Goal: Information Seeking & Learning: Learn about a topic

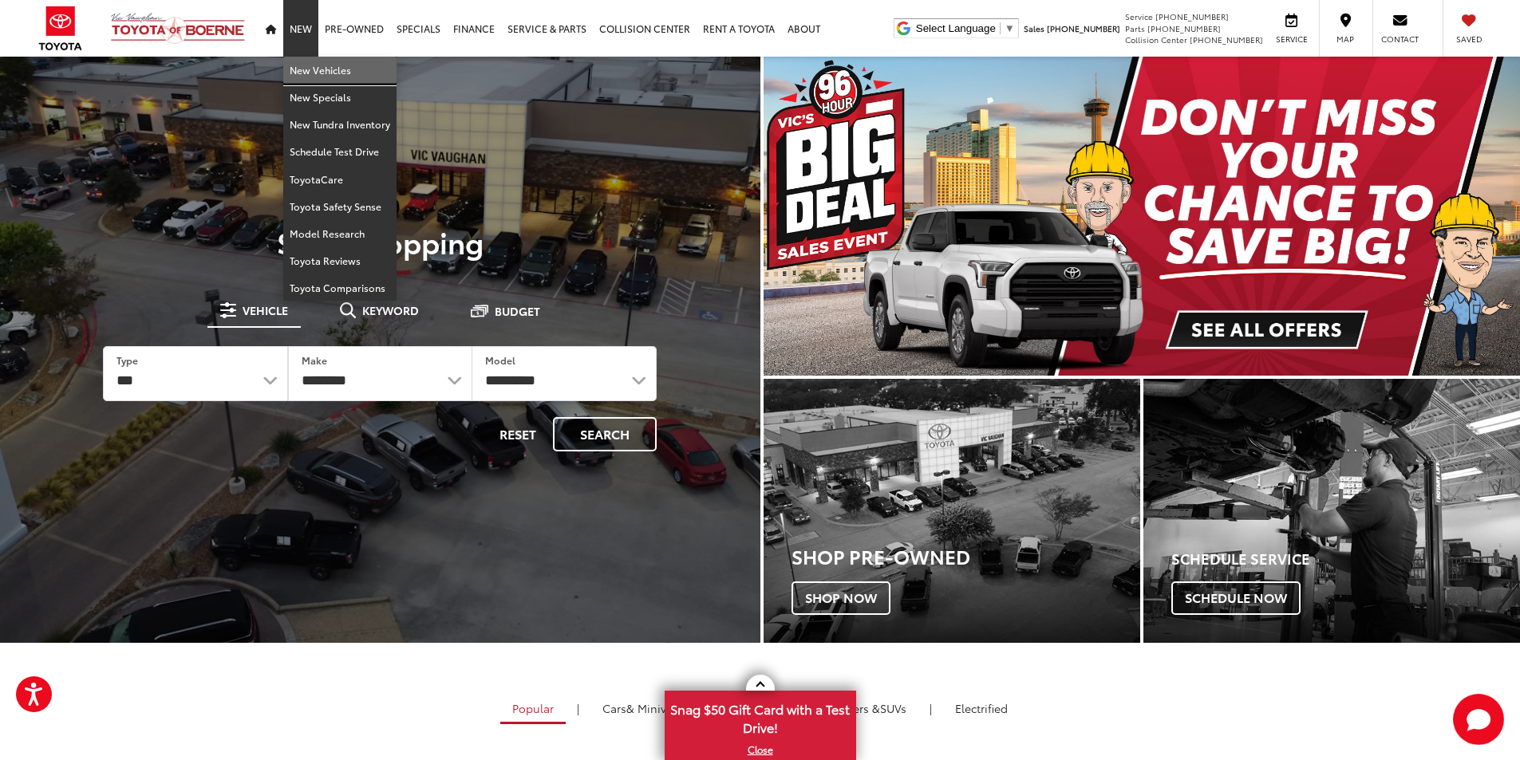
click at [317, 70] on link "New Vehicles" at bounding box center [339, 70] width 113 height 27
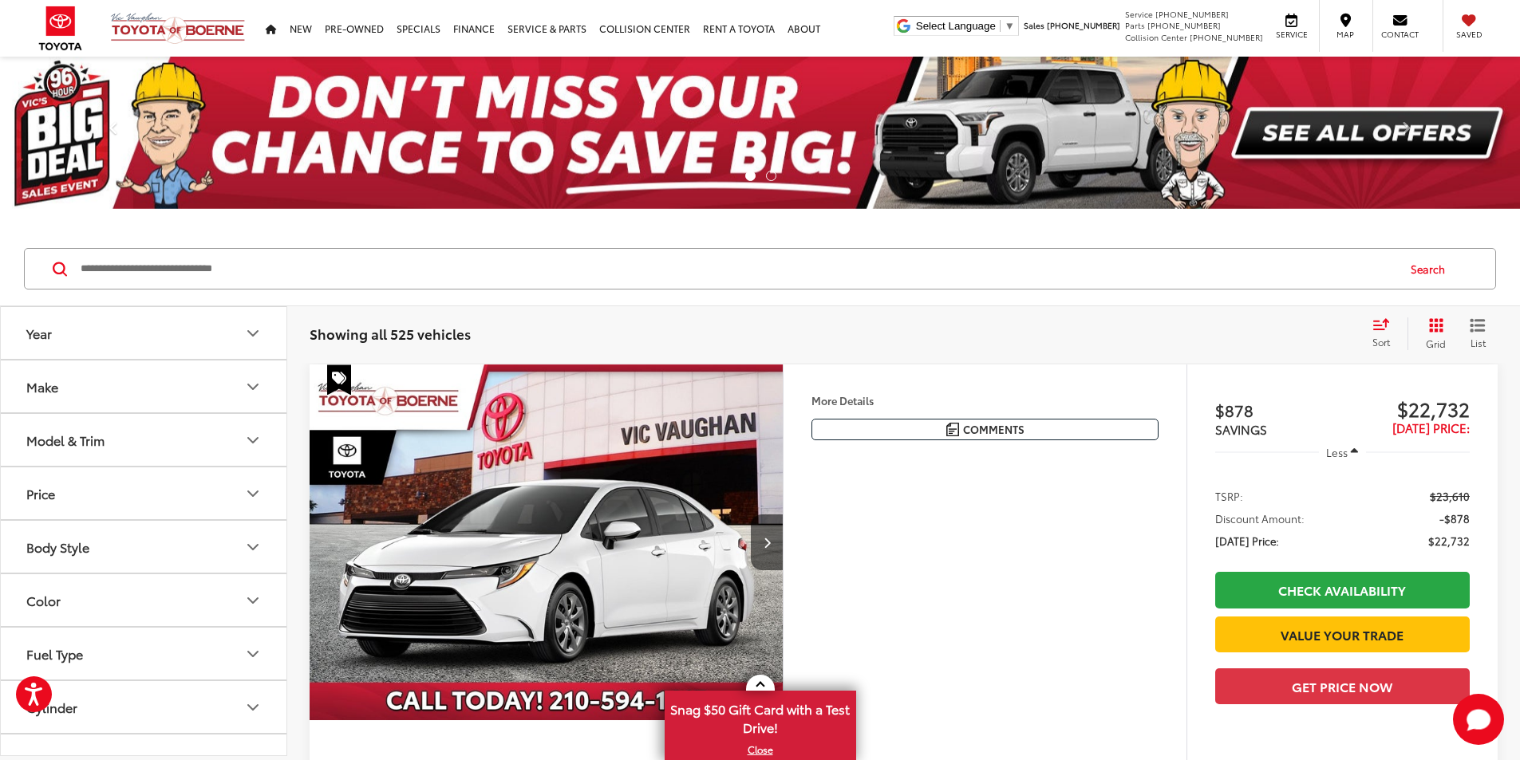
click at [188, 267] on input "Search by Make, Model, or Keyword" at bounding box center [737, 269] width 1316 height 38
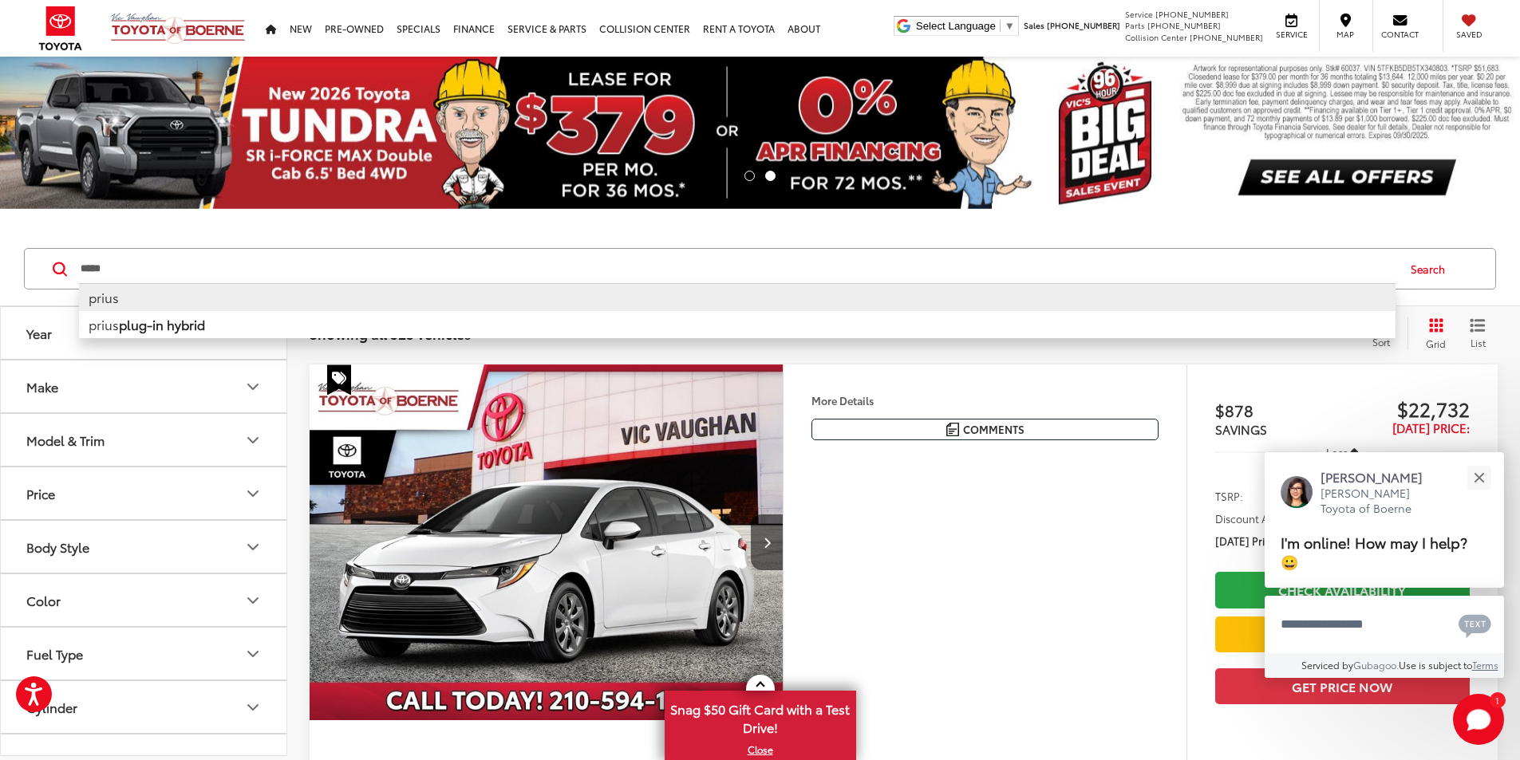
type input "*****"
click at [177, 296] on li "prius" at bounding box center [737, 297] width 1316 height 28
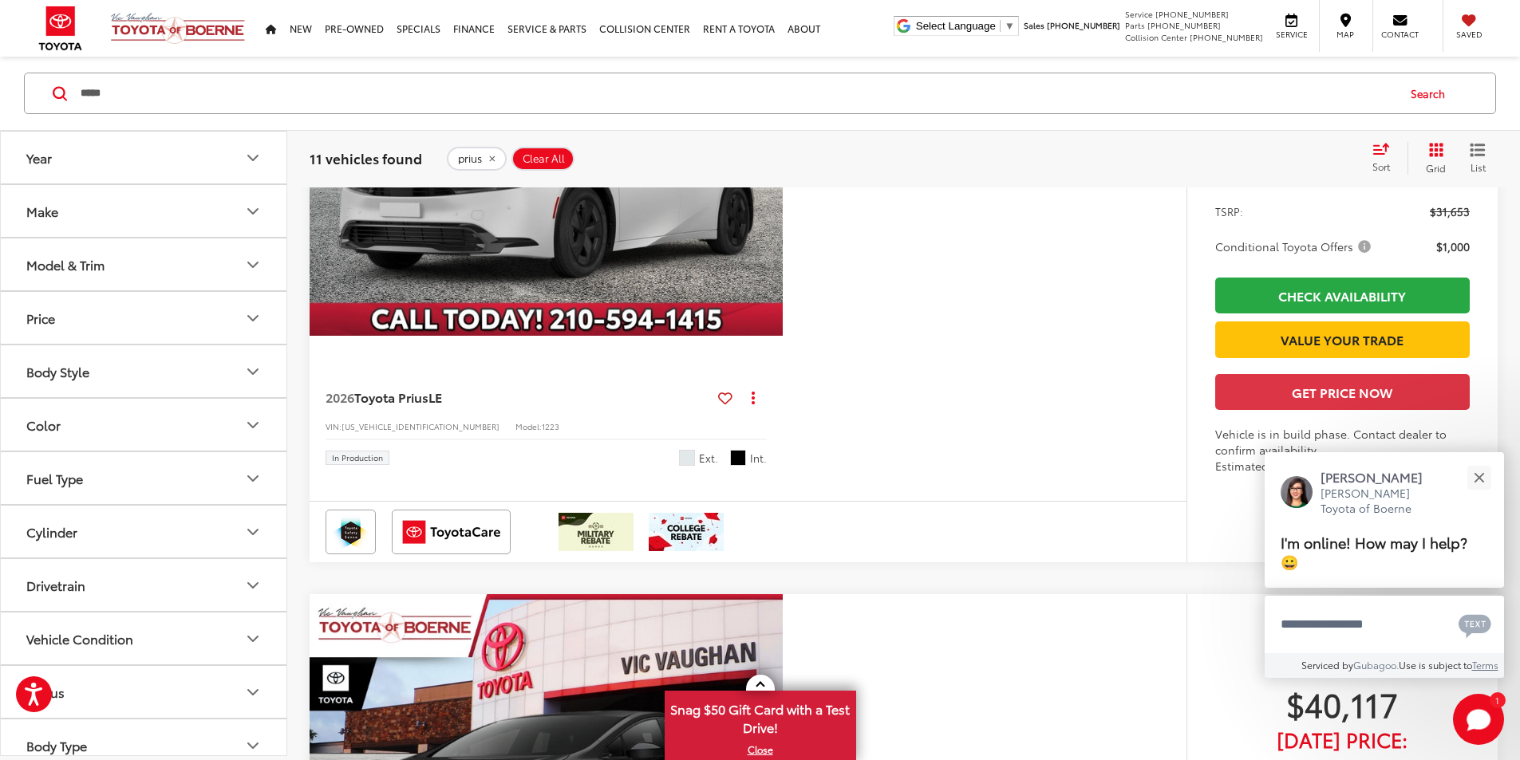
scroll to position [5106, 0]
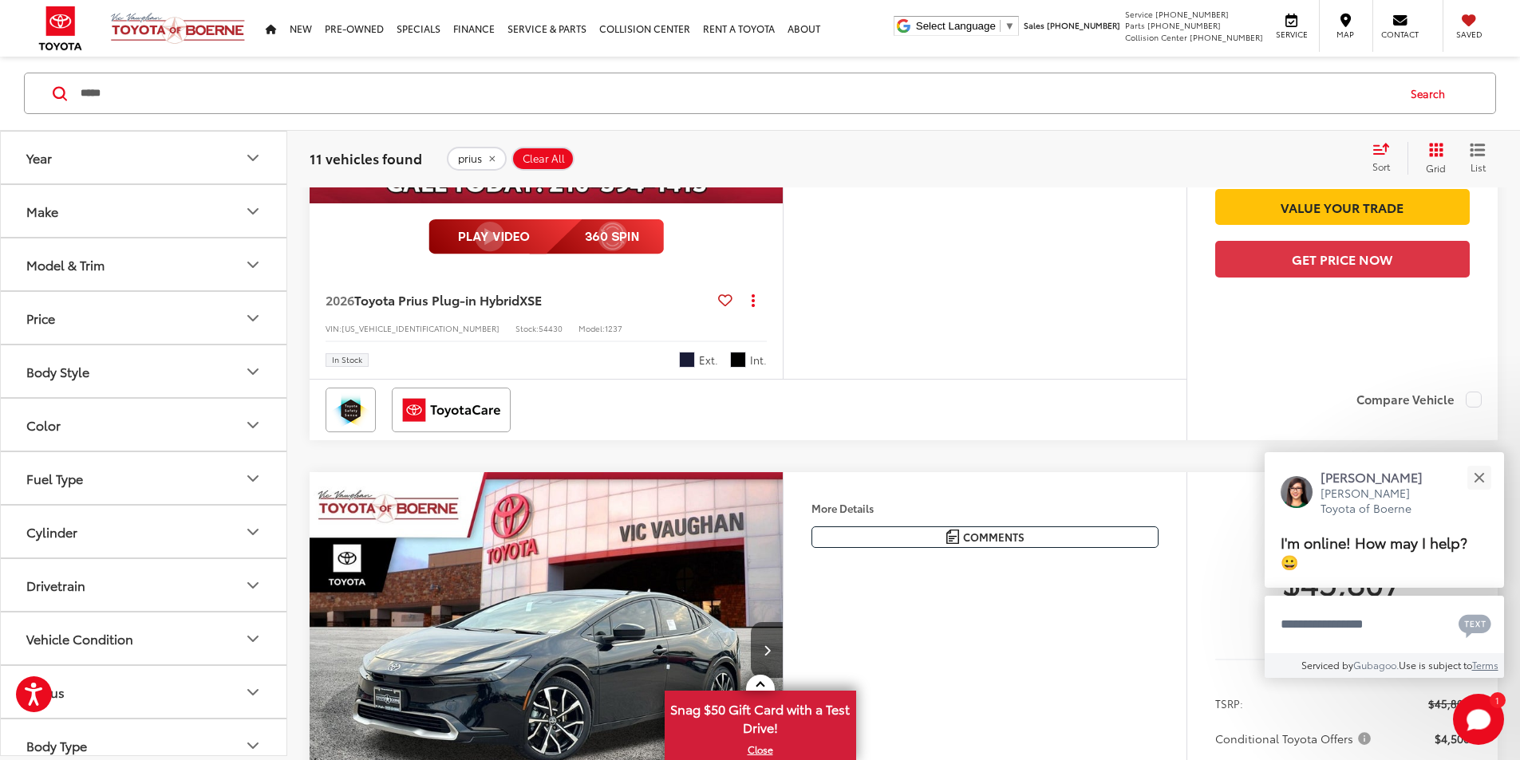
scroll to position [3590, 0]
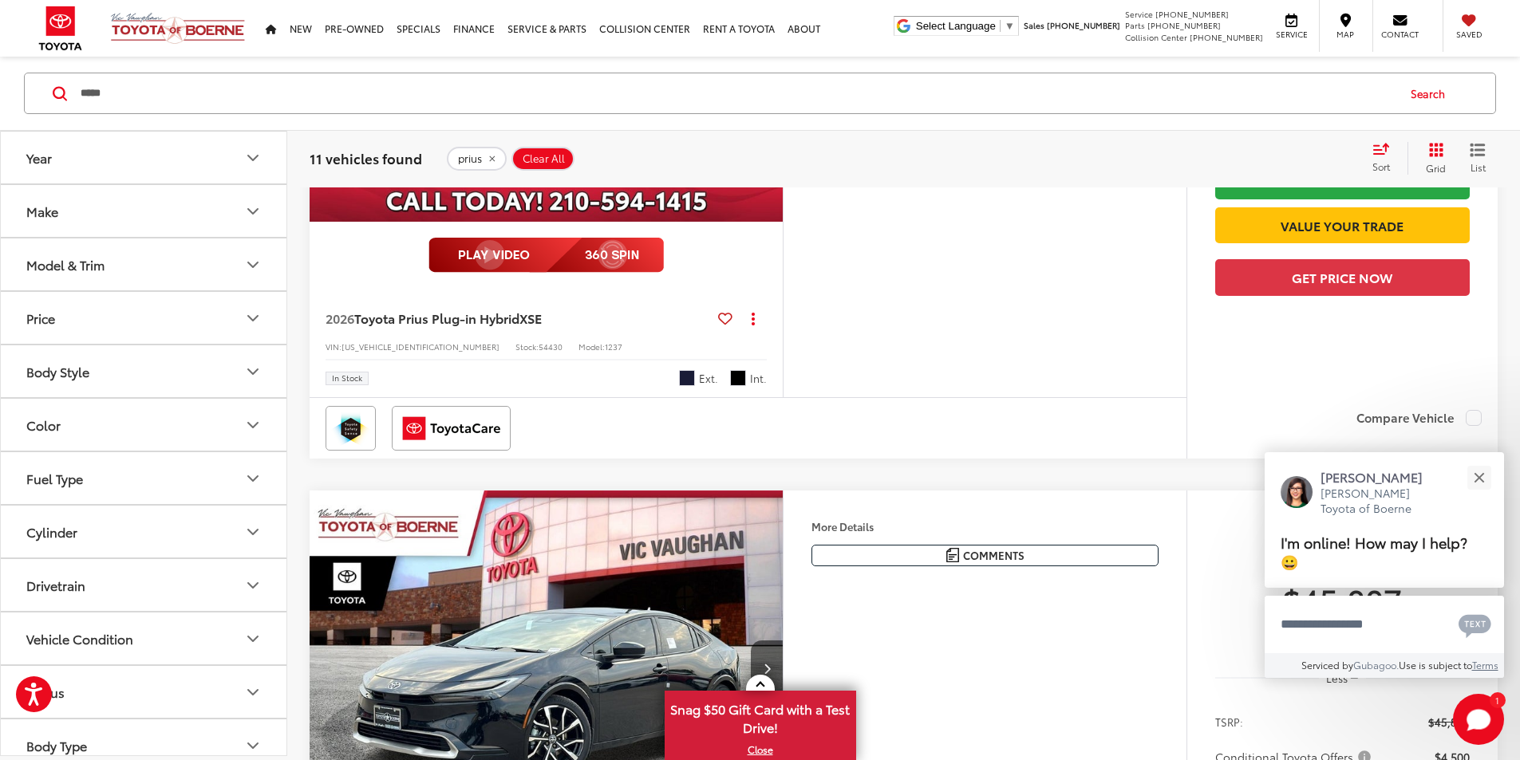
click at [720, 223] on img "2026 Toyota Prius Plug-in Hybrid XSE 0" at bounding box center [546, 44] width 475 height 357
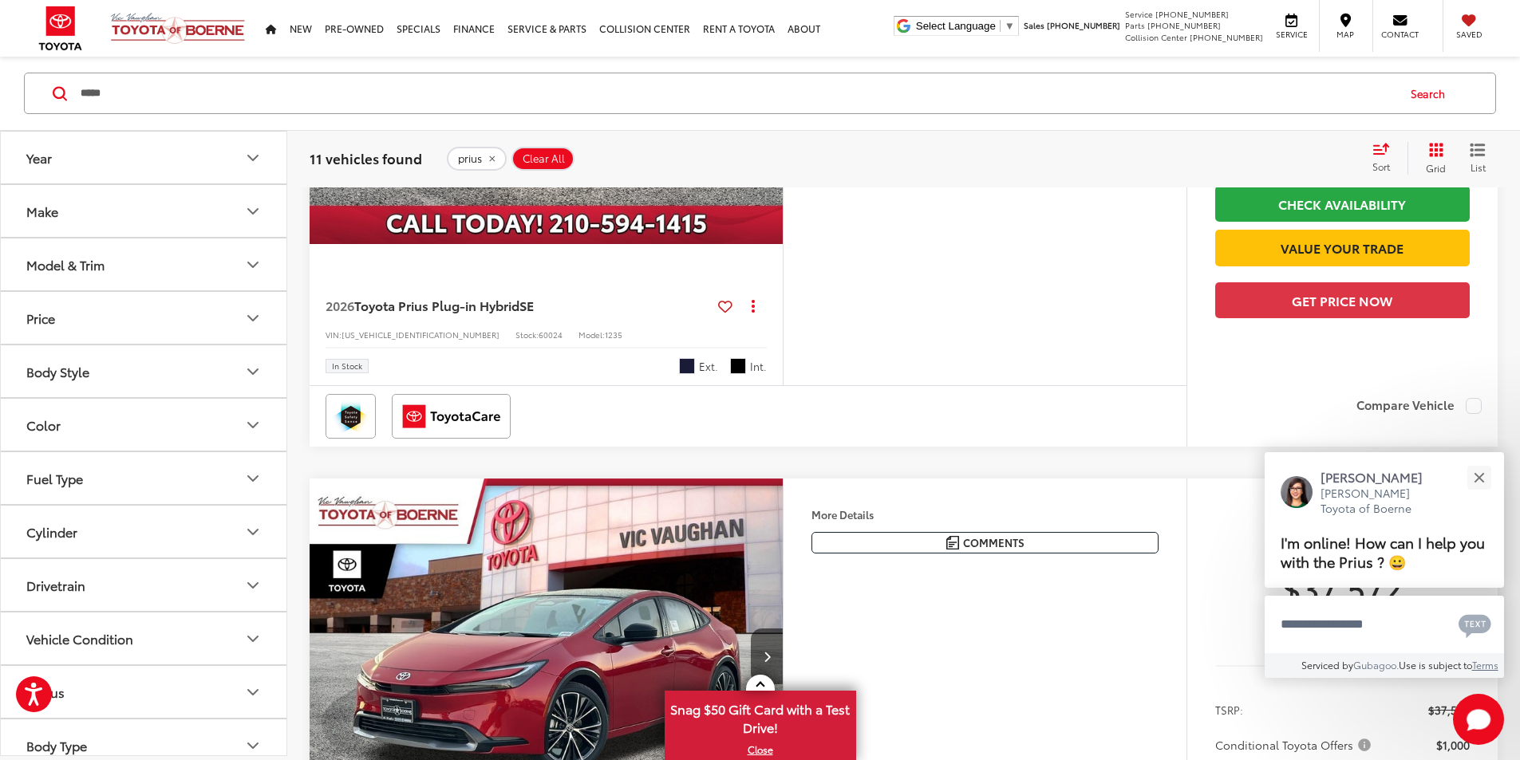
scroll to position [1117, 0]
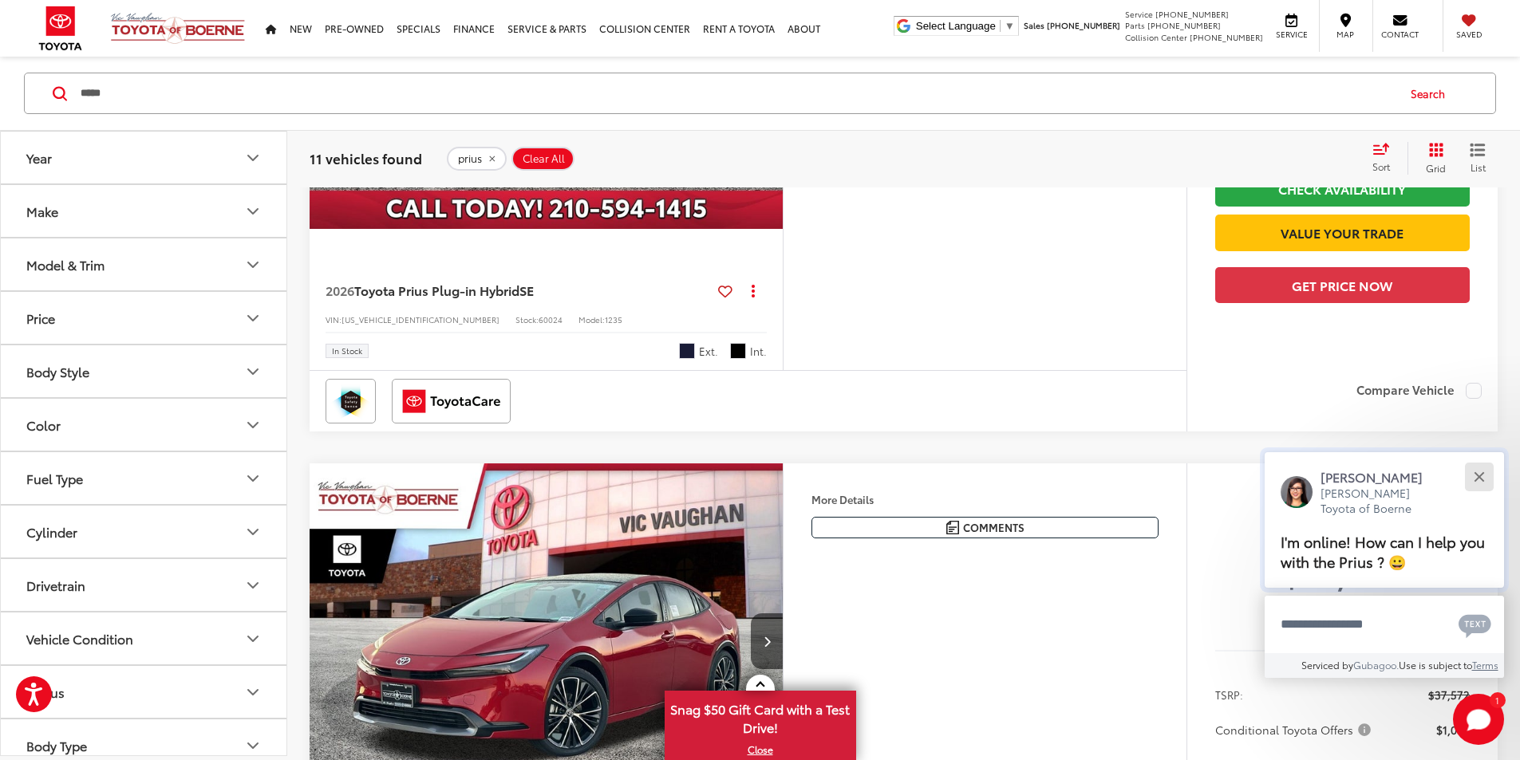
click at [1477, 479] on div "Close" at bounding box center [1478, 477] width 10 height 10
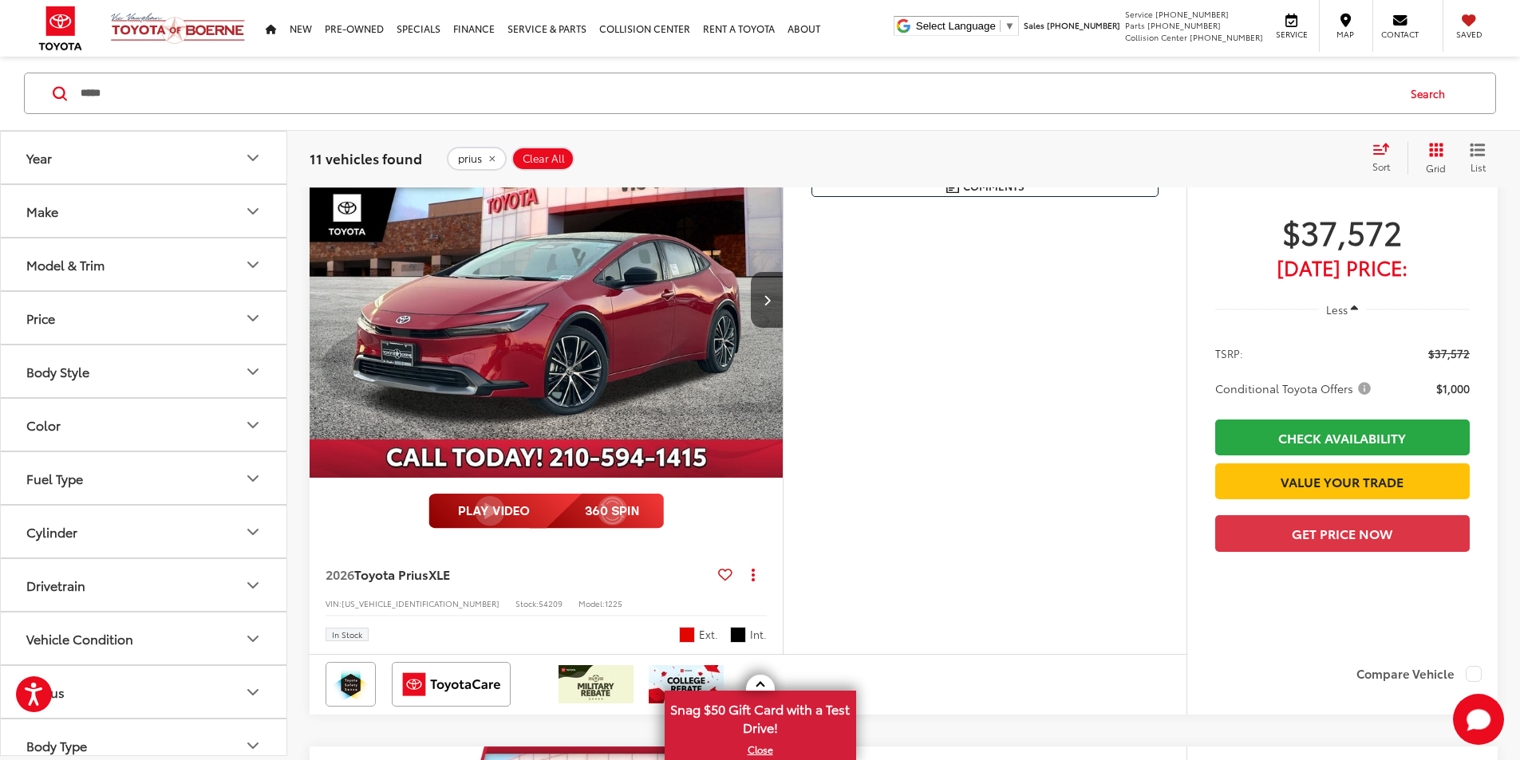
scroll to position [1516, 0]
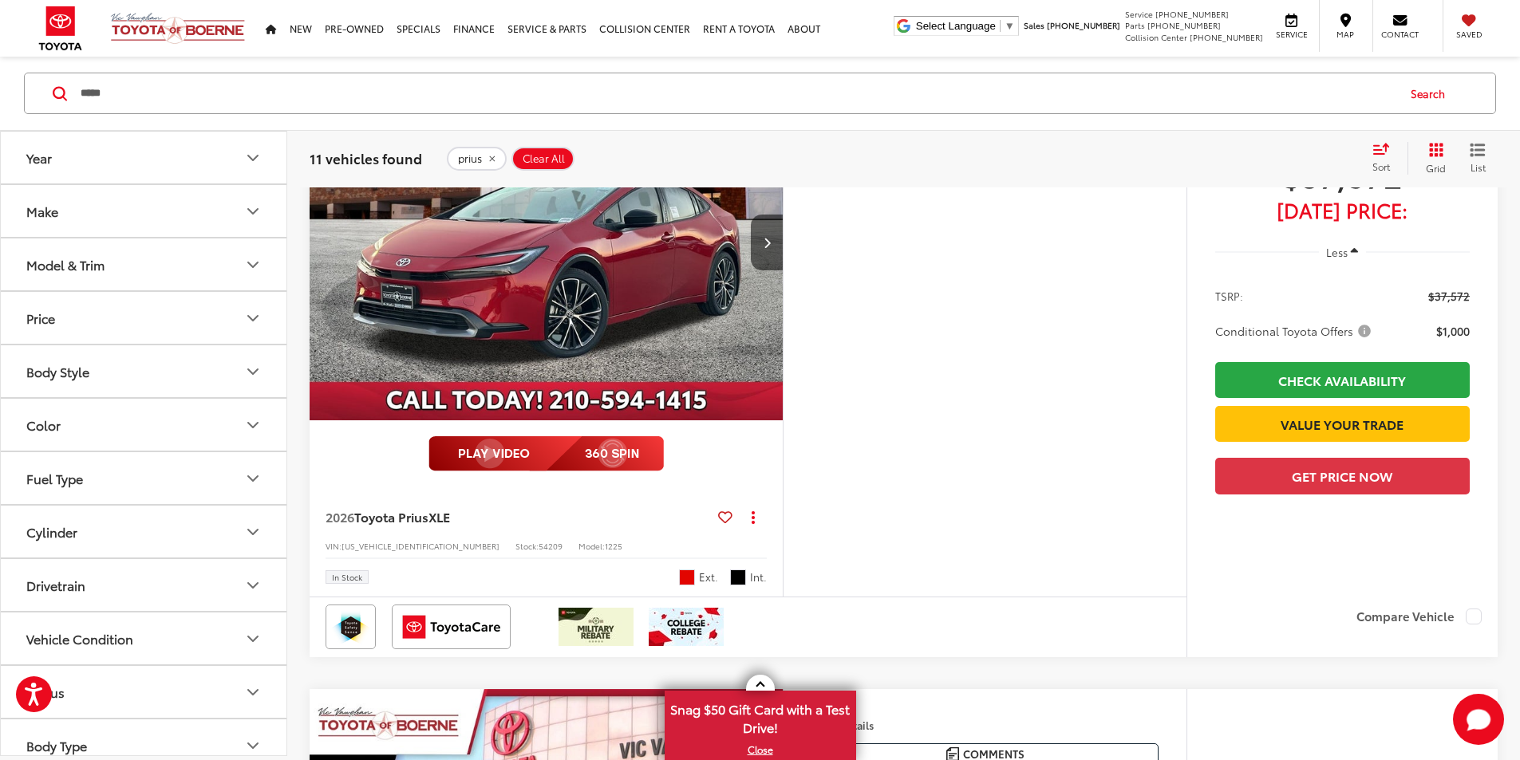
click at [665, 421] on img "2026 Toyota Prius XLE 0" at bounding box center [546, 243] width 475 height 357
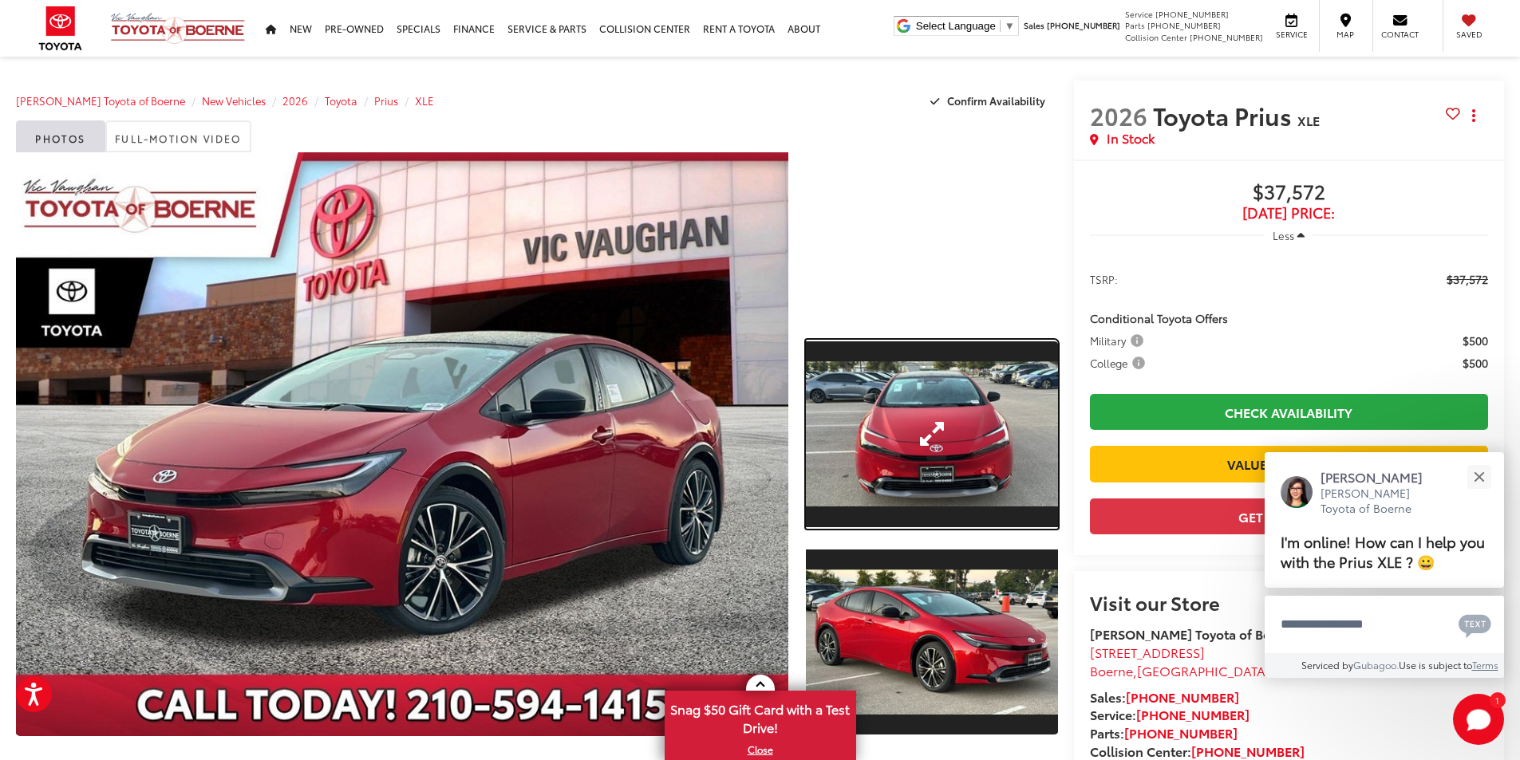
click at [908, 467] on link "Expand Photo 1" at bounding box center [932, 434] width 252 height 189
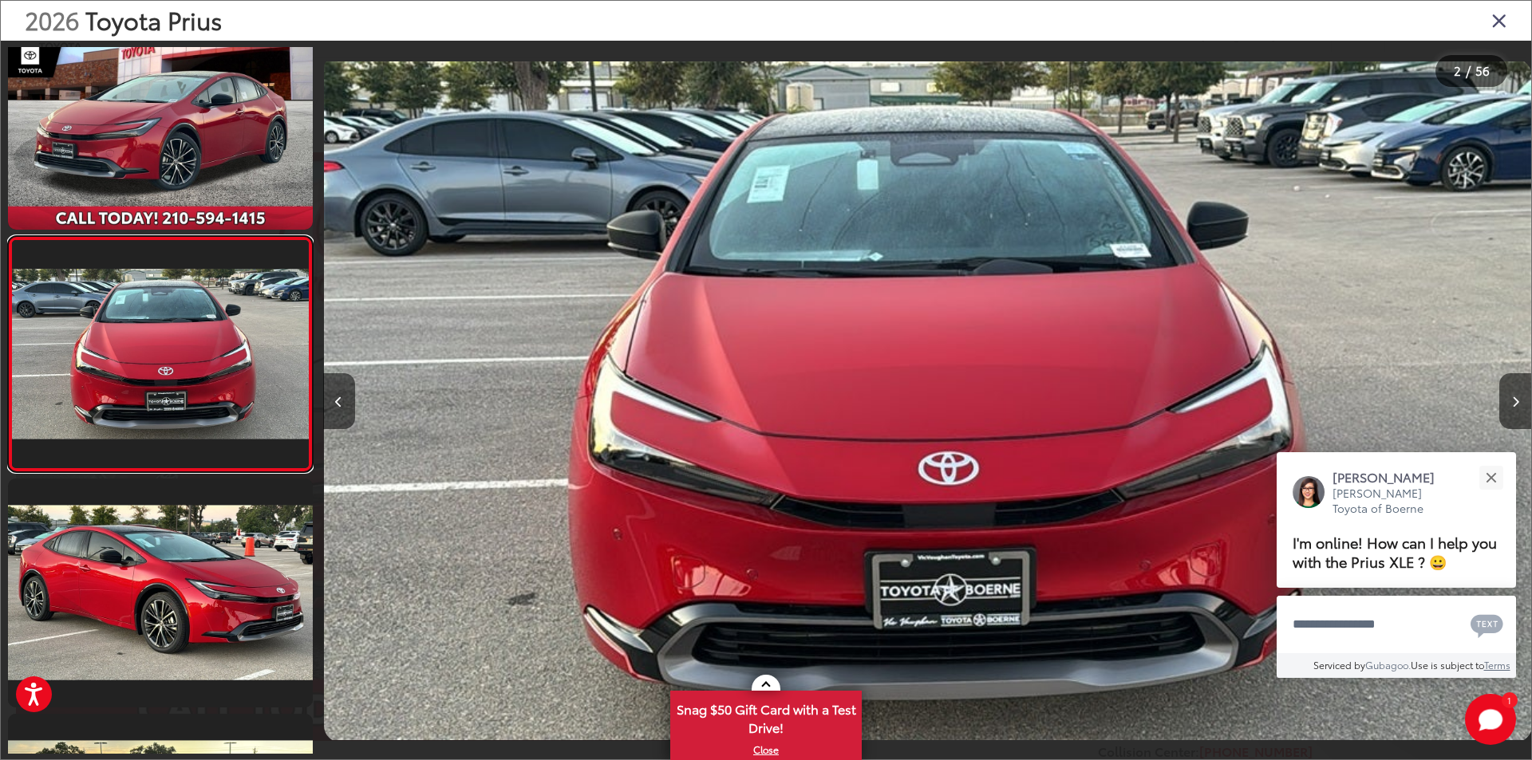
scroll to position [0, 1208]
click at [1513, 396] on icon "Next image" at bounding box center [1515, 401] width 7 height 11
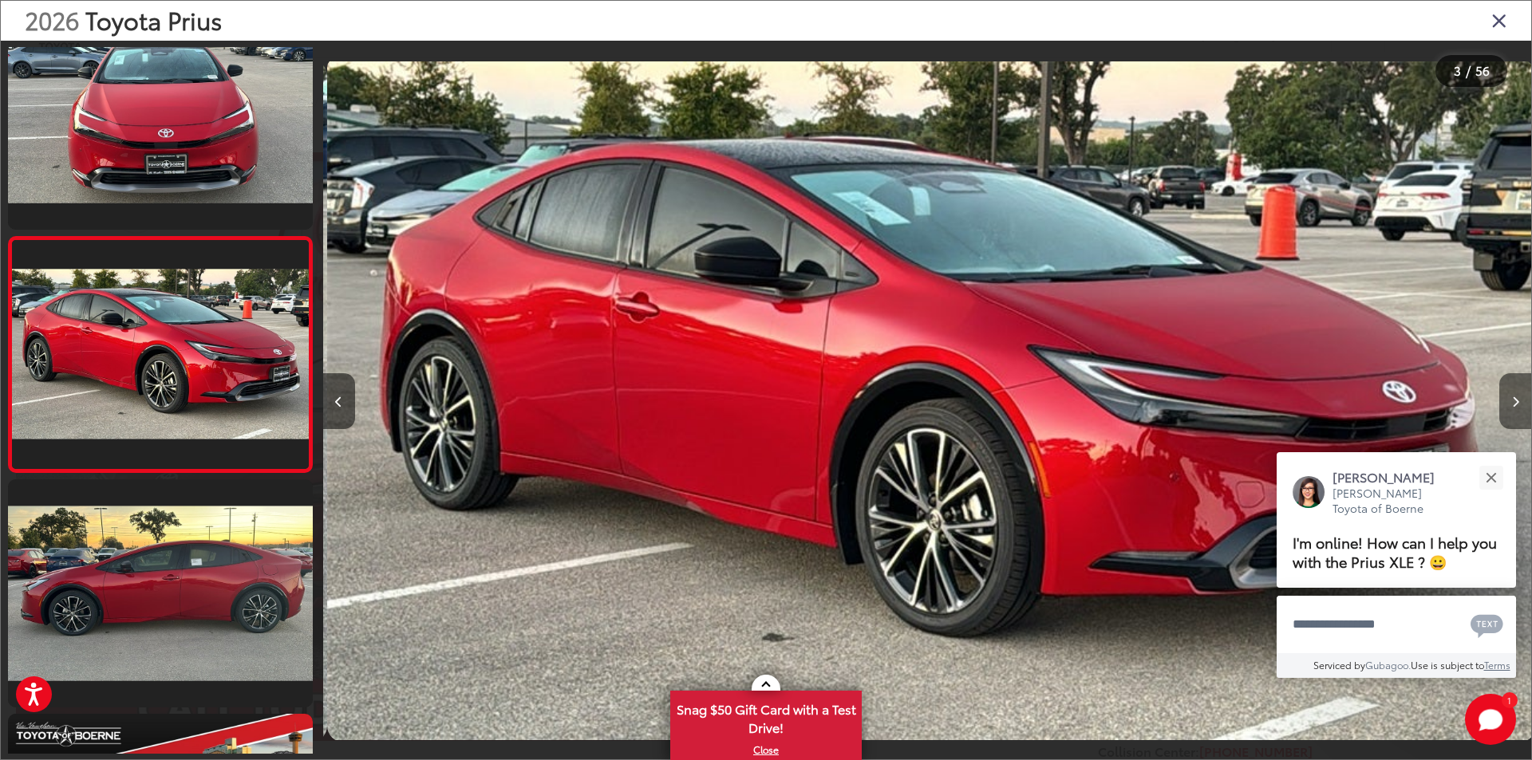
scroll to position [0, 2416]
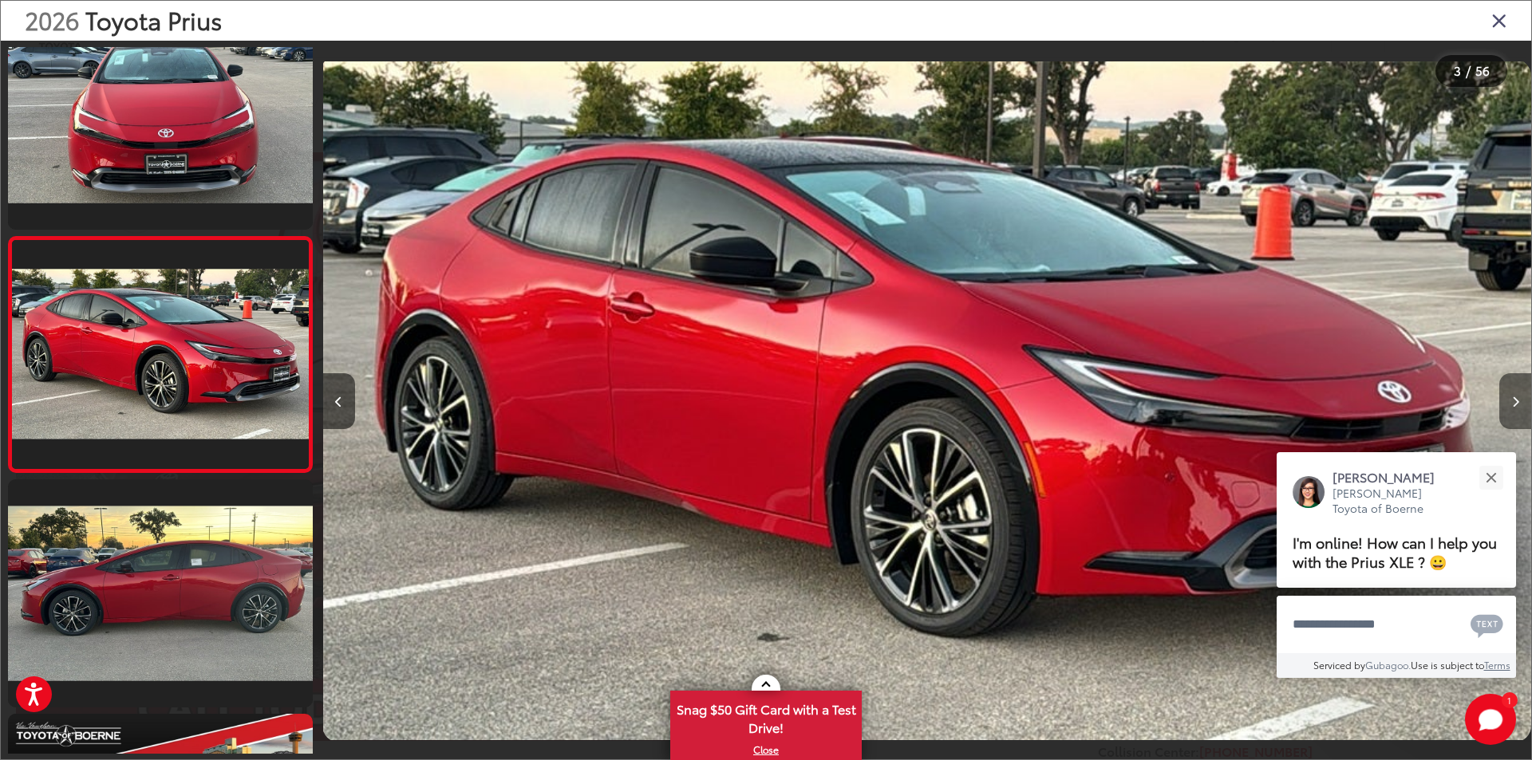
click at [1513, 401] on icon "Next image" at bounding box center [1515, 401] width 7 height 11
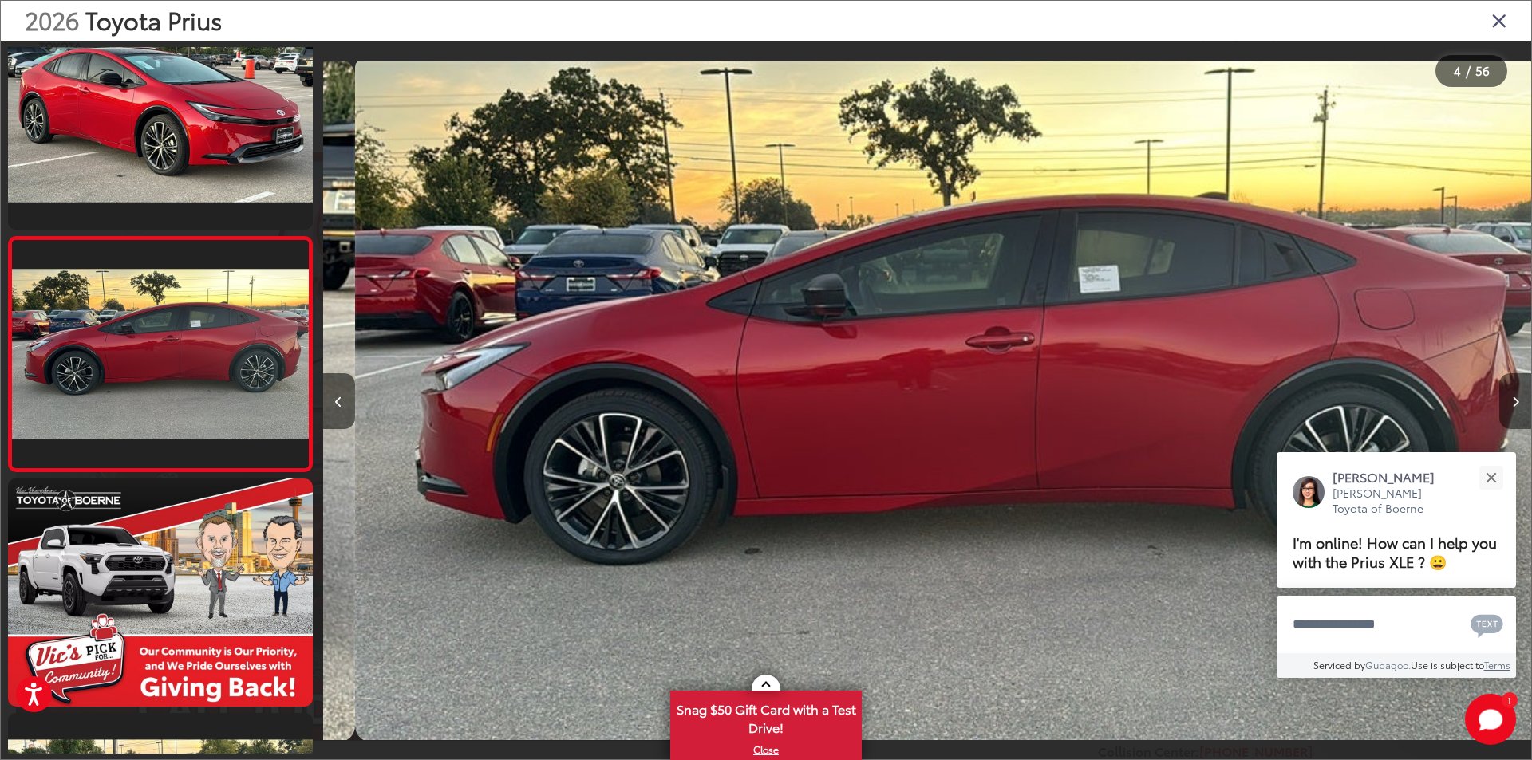
scroll to position [0, 3624]
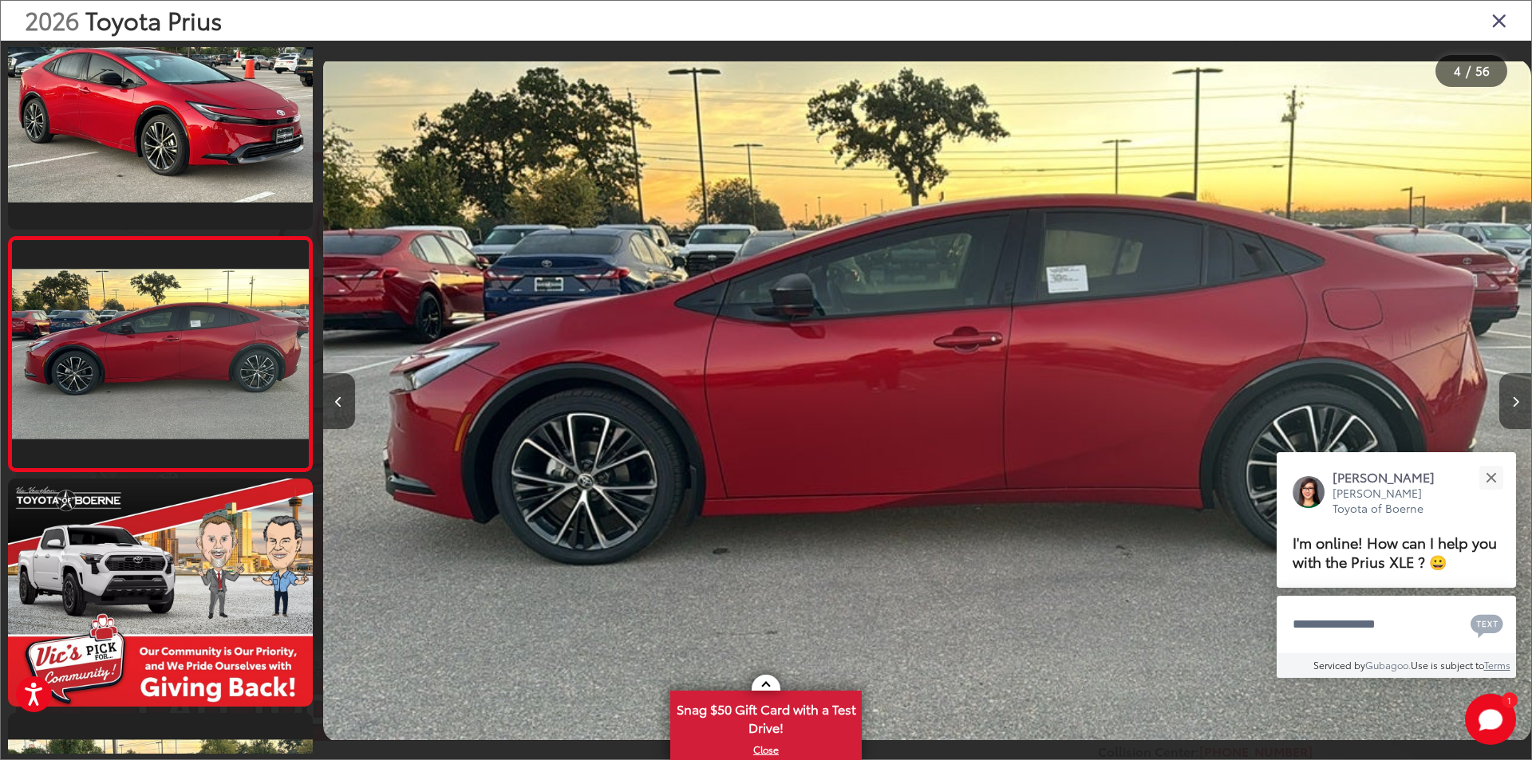
click at [1513, 400] on icon "Next image" at bounding box center [1515, 401] width 7 height 11
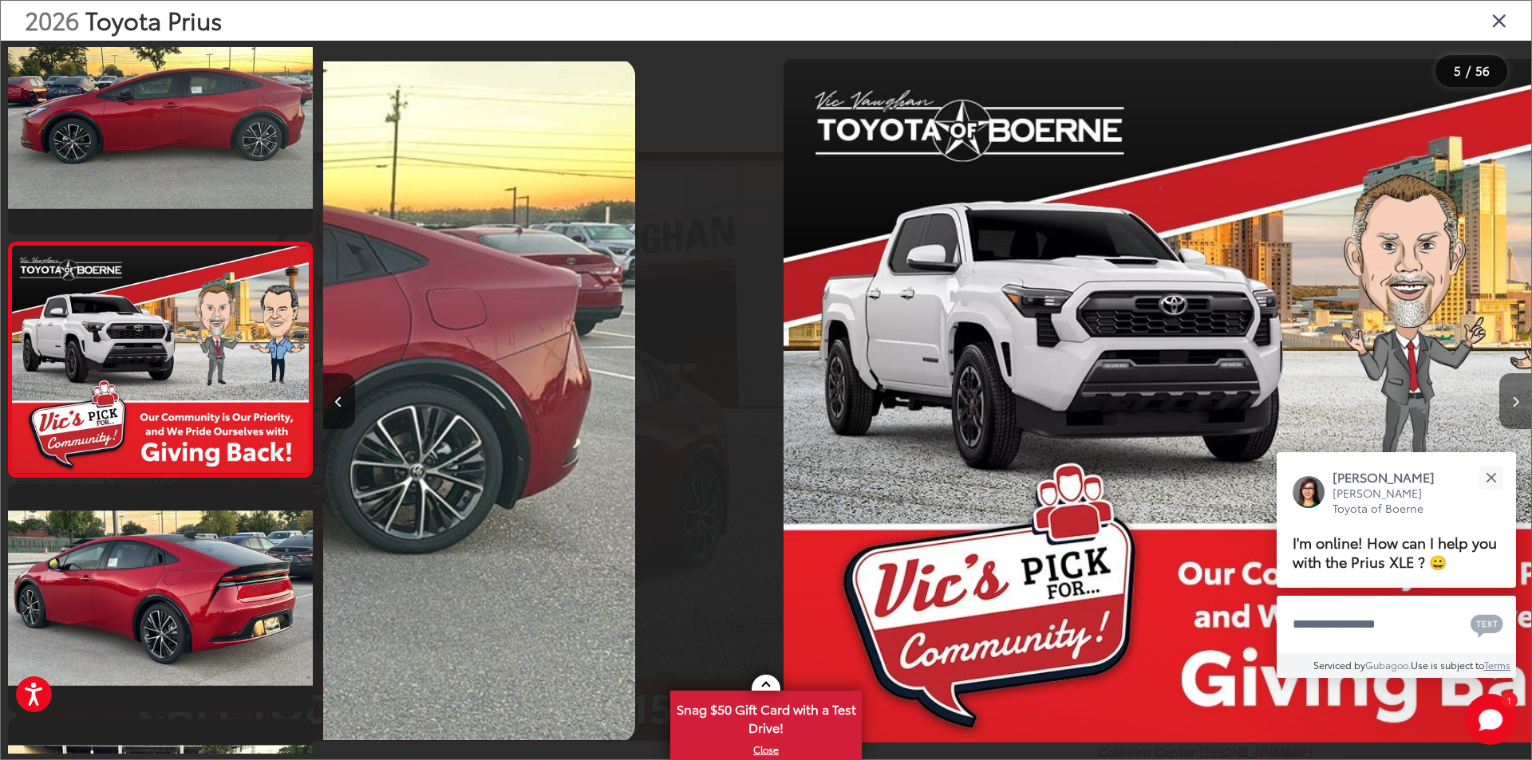
scroll to position [751, 0]
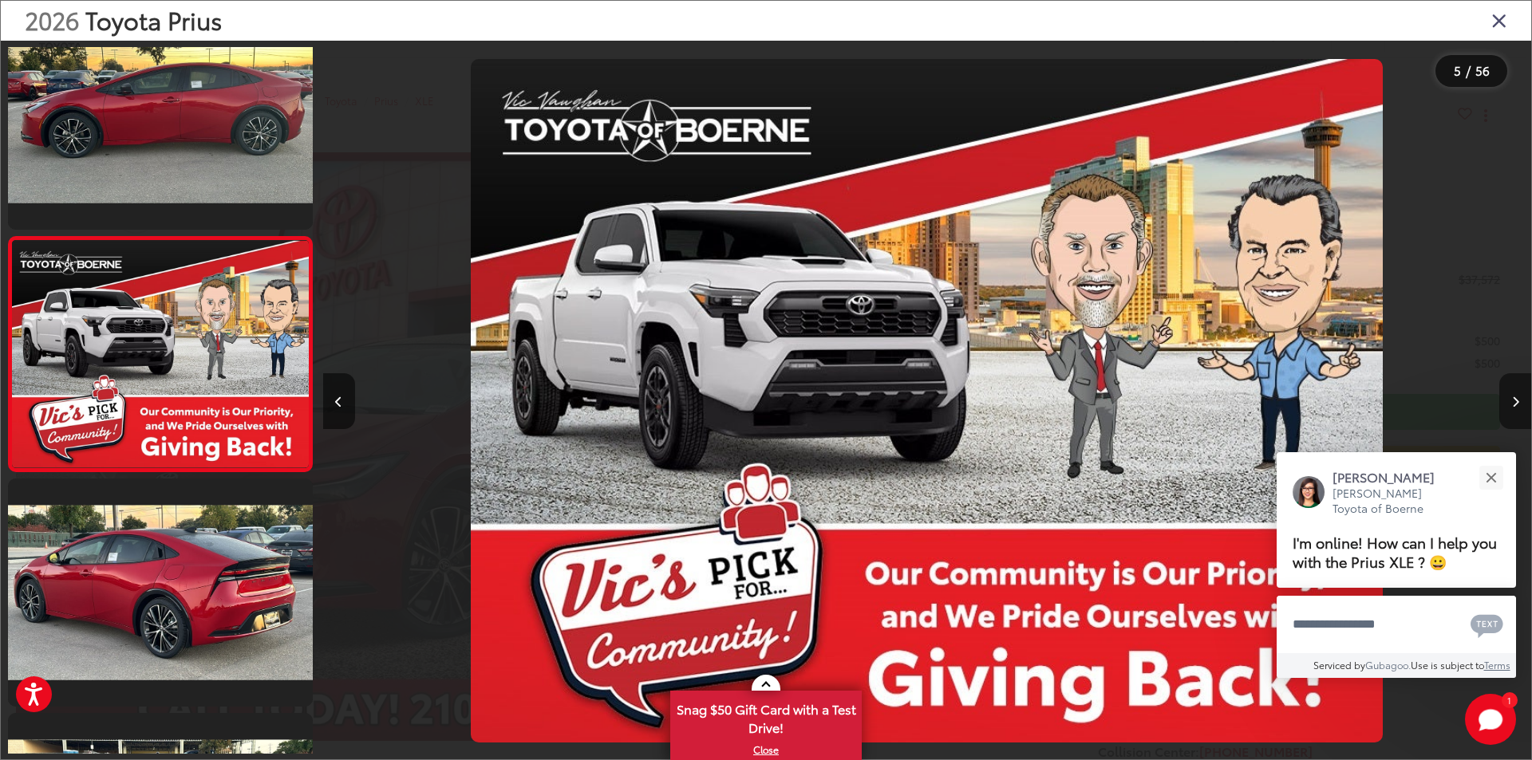
click at [1513, 400] on icon "Next image" at bounding box center [1515, 401] width 7 height 11
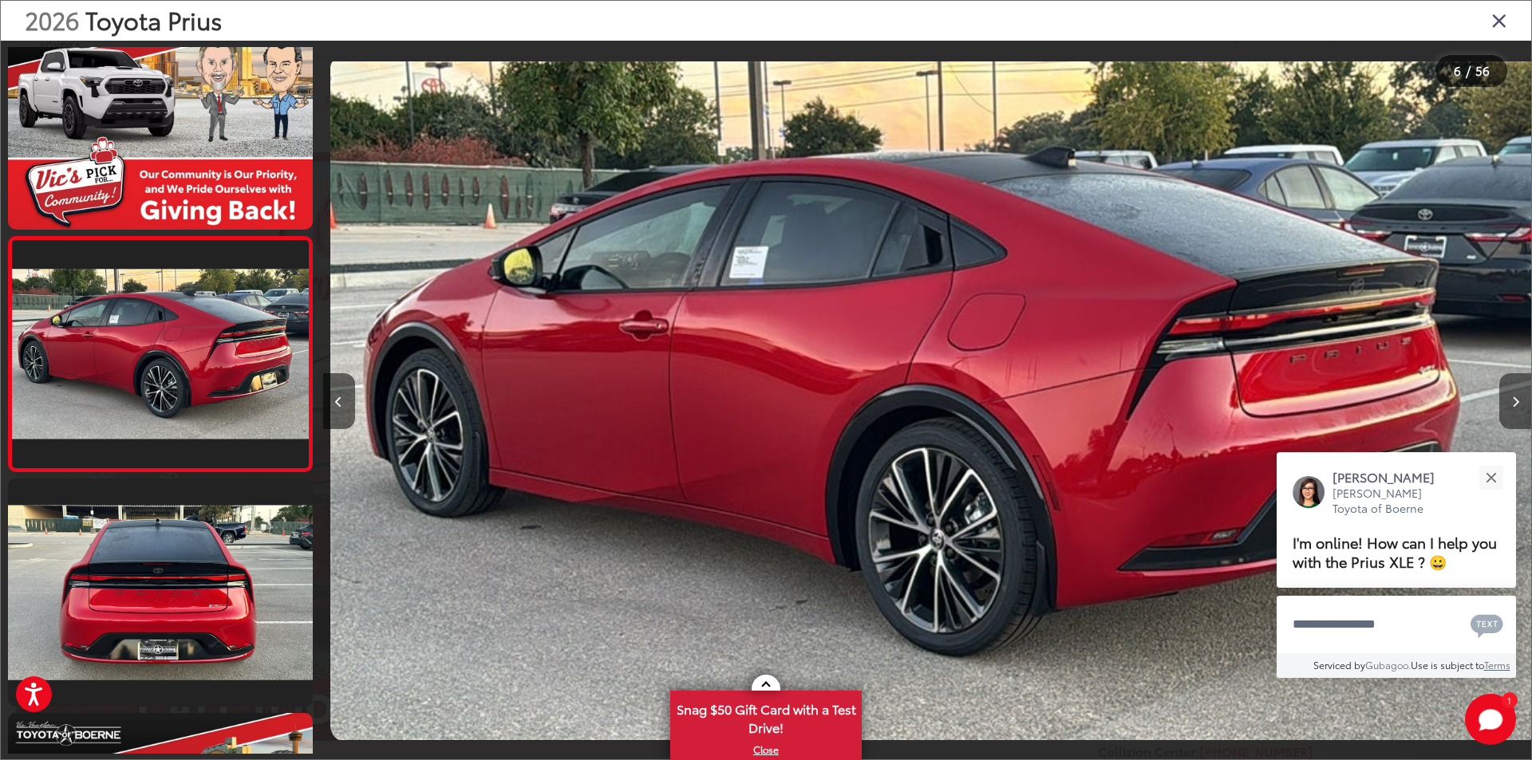
scroll to position [0, 0]
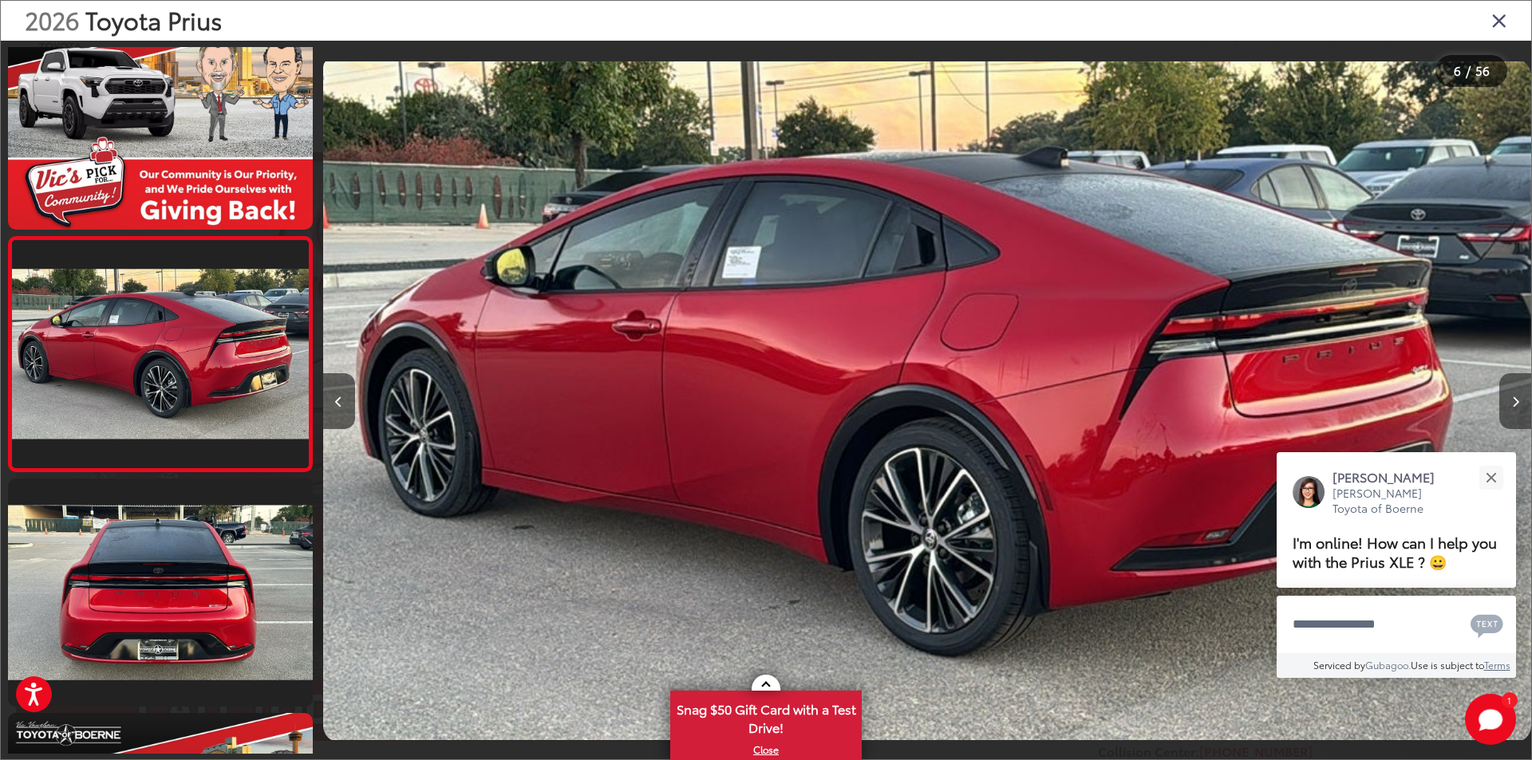
click at [1513, 400] on icon "Next image" at bounding box center [1515, 401] width 7 height 11
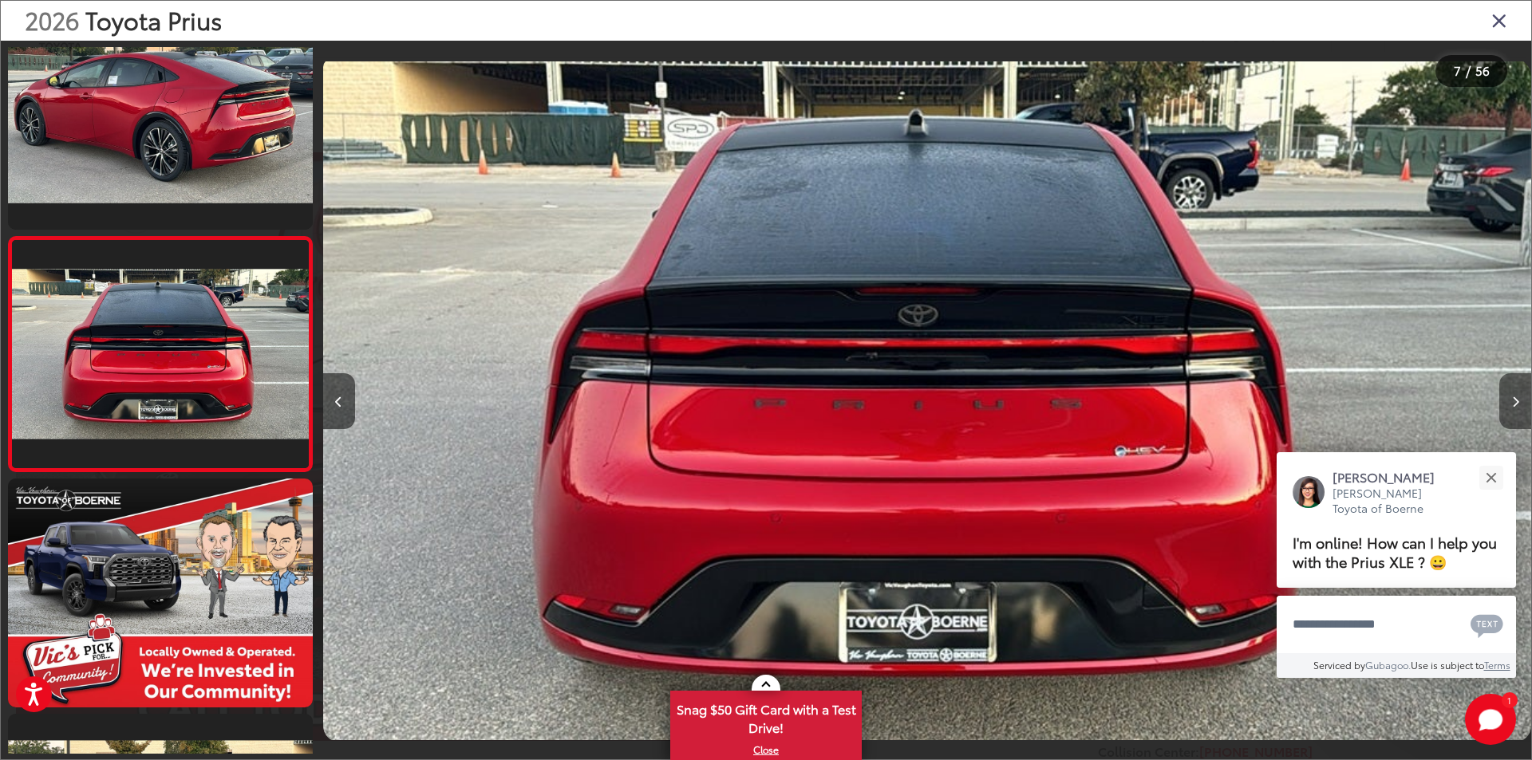
click at [1513, 400] on icon "Next image" at bounding box center [1515, 401] width 7 height 11
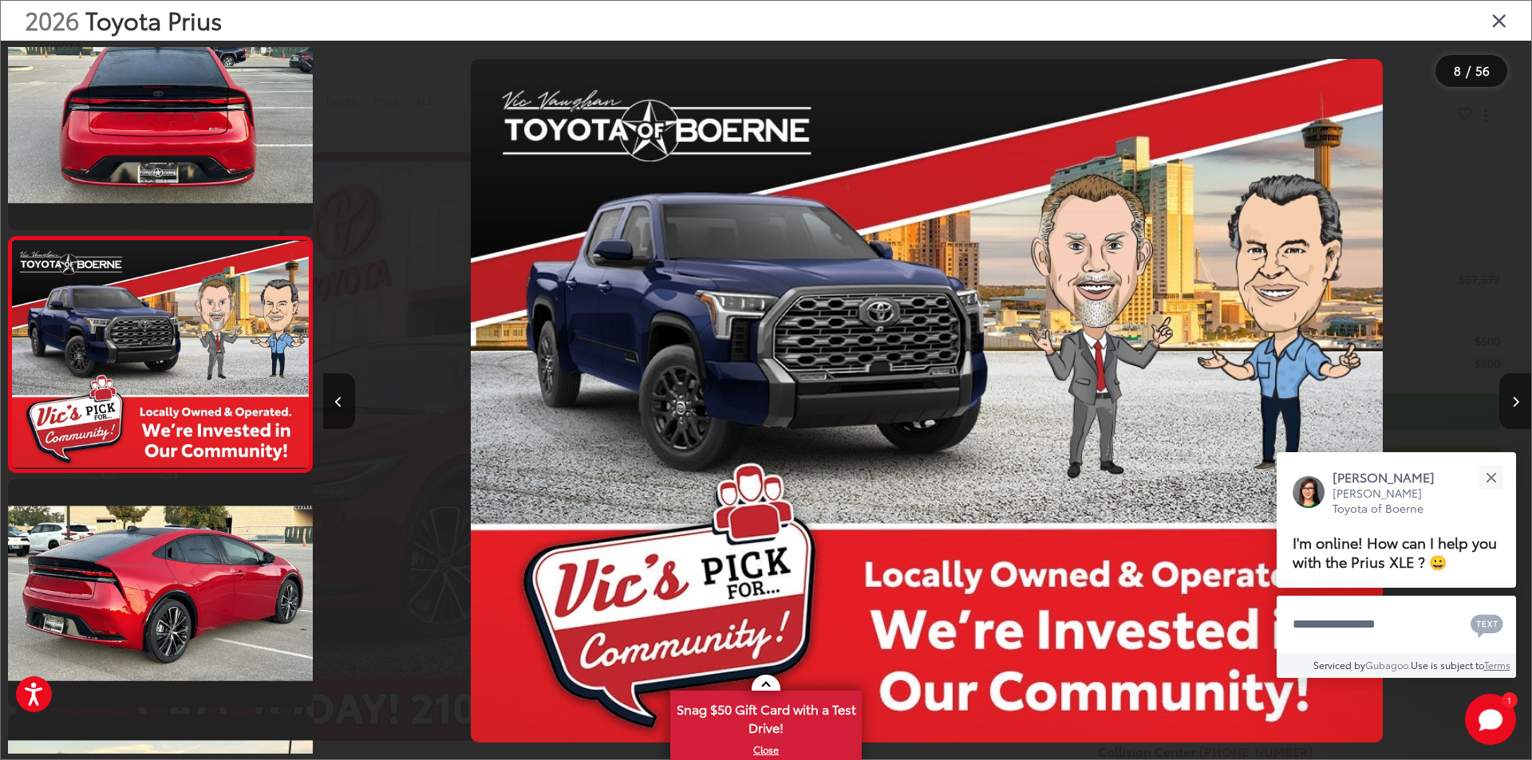
click at [1513, 400] on icon "Next image" at bounding box center [1515, 401] width 7 height 11
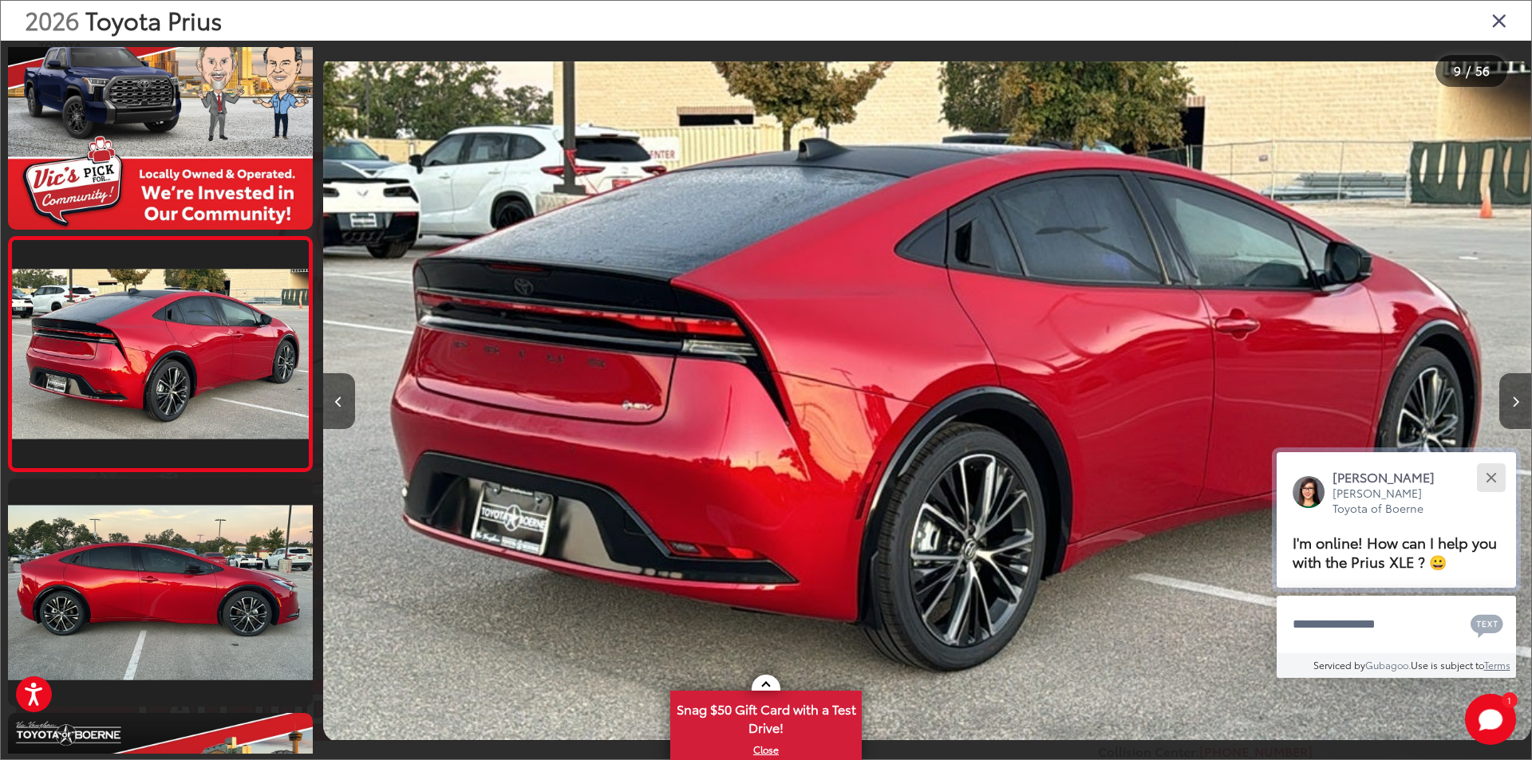
click at [1492, 480] on div "Close" at bounding box center [1490, 477] width 10 height 10
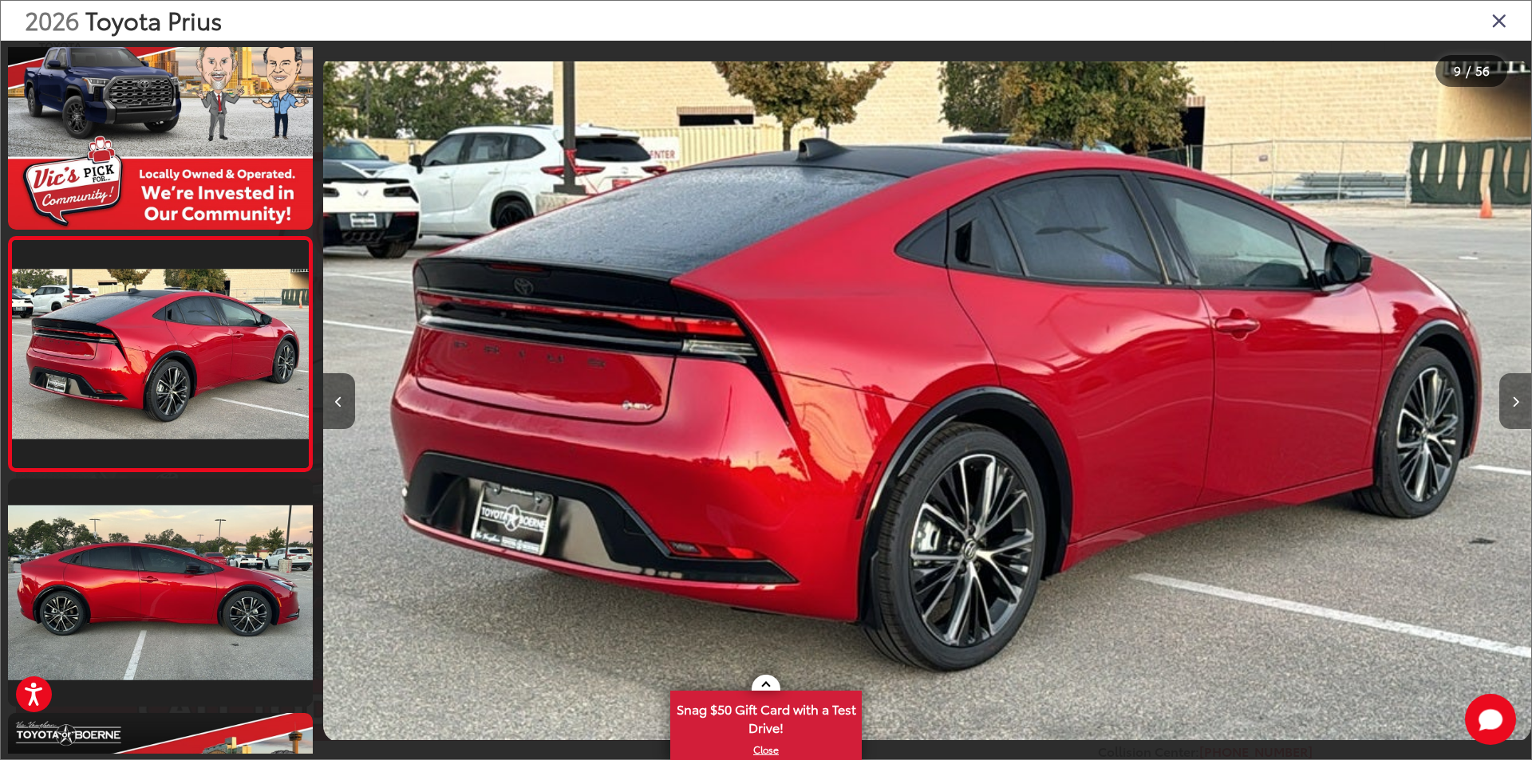
click at [1512, 404] on icon "Next image" at bounding box center [1515, 401] width 7 height 11
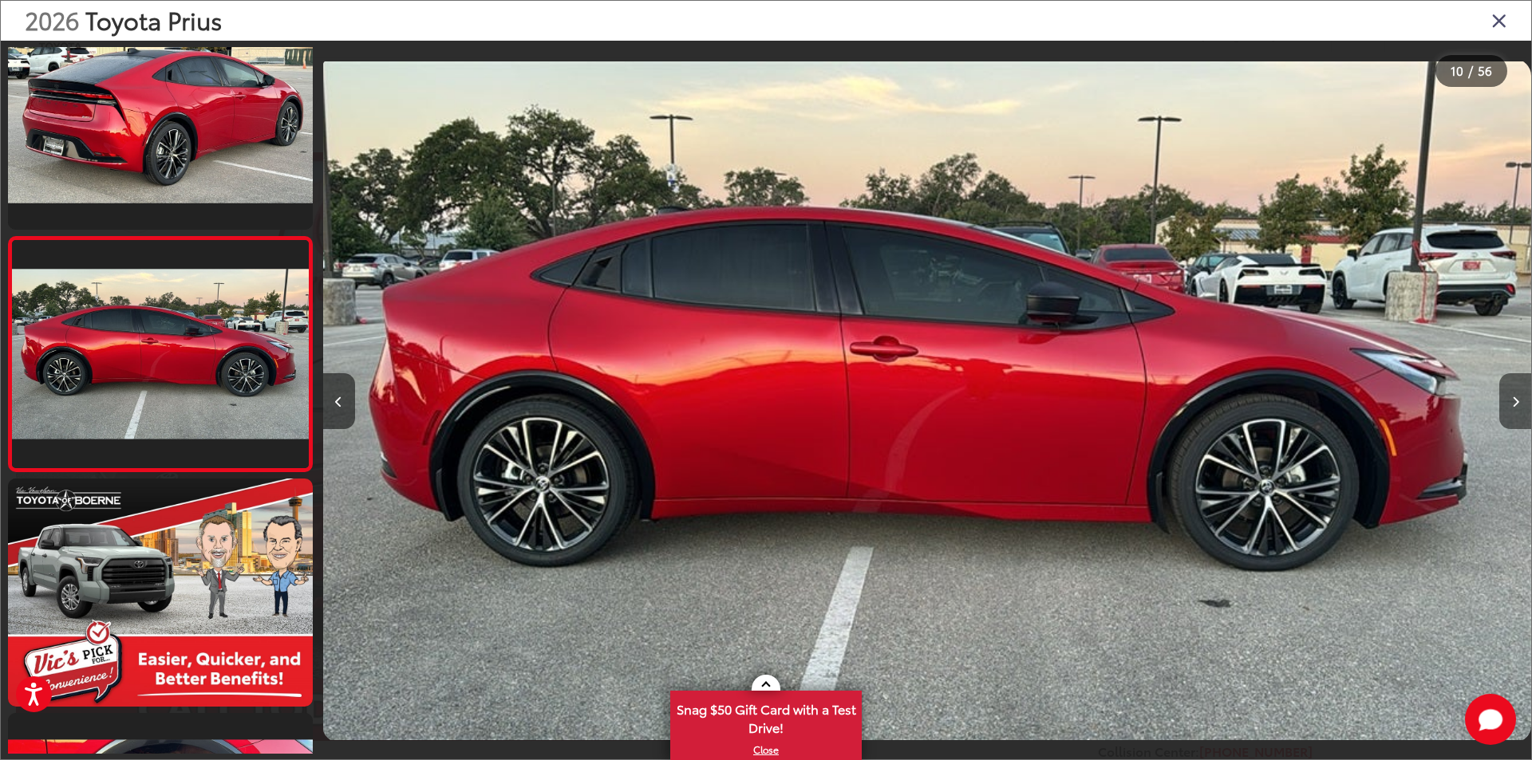
click at [1512, 404] on icon "Next image" at bounding box center [1515, 401] width 7 height 11
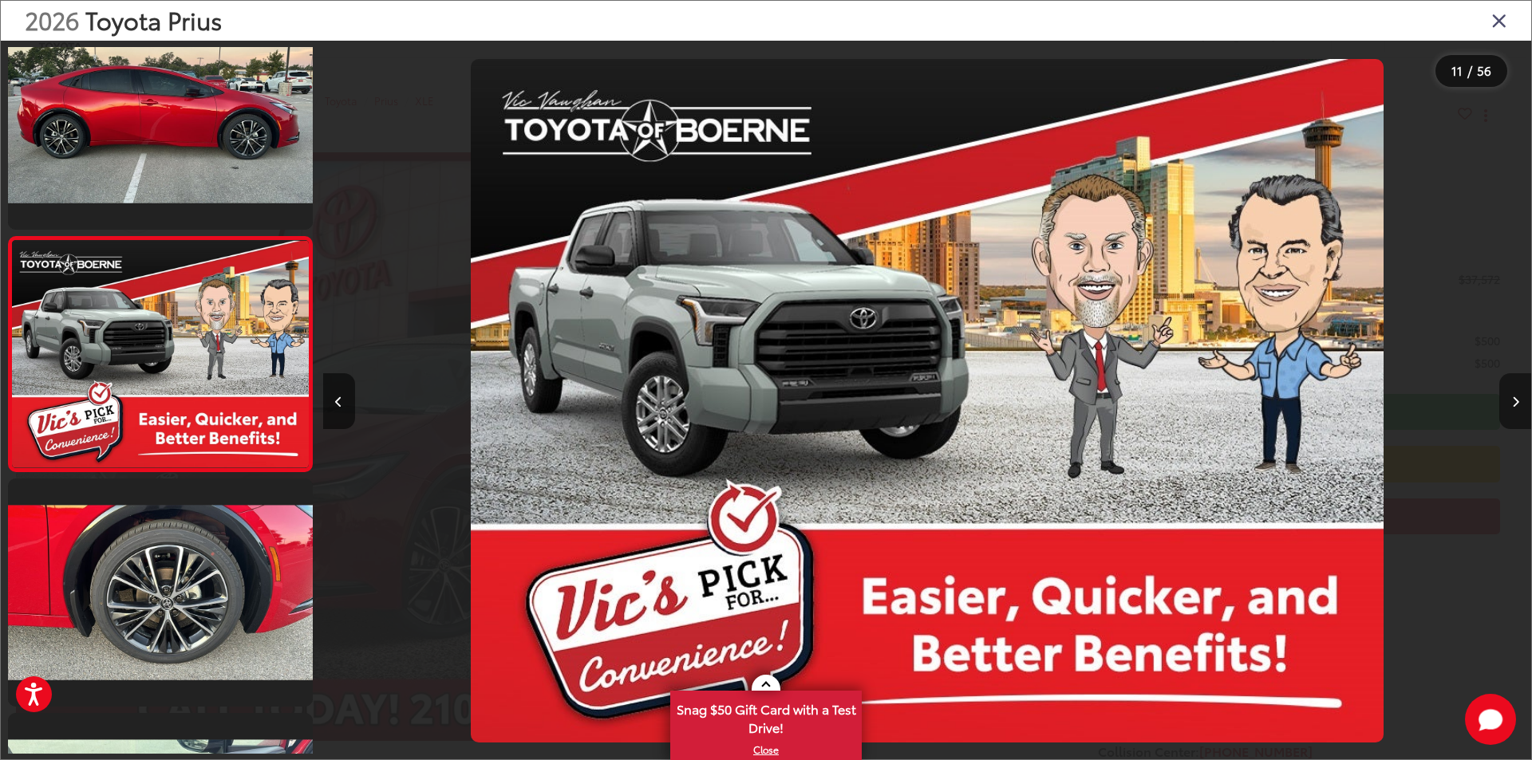
click at [1512, 404] on icon "Next image" at bounding box center [1515, 401] width 7 height 11
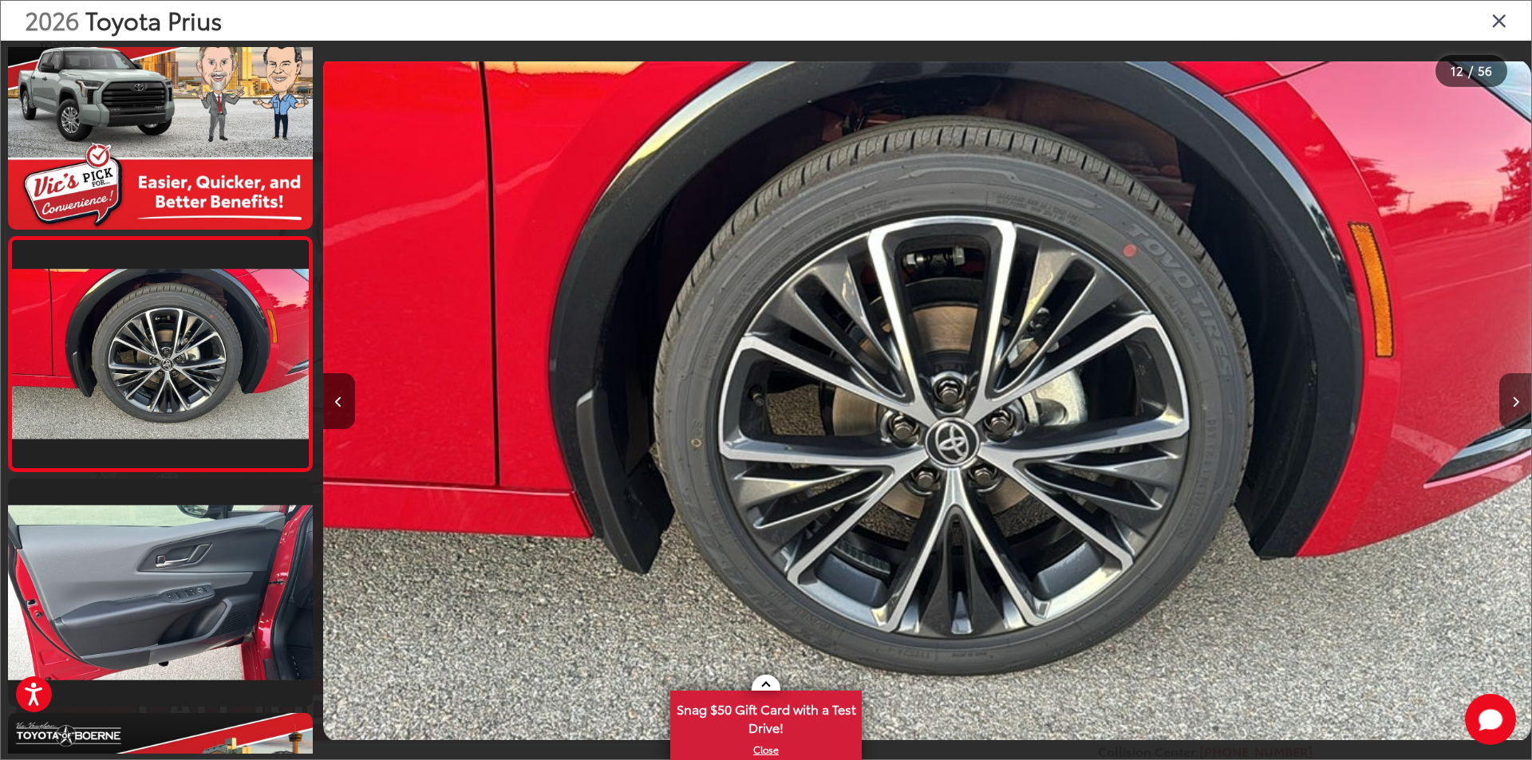
click at [1512, 404] on icon "Next image" at bounding box center [1515, 401] width 7 height 11
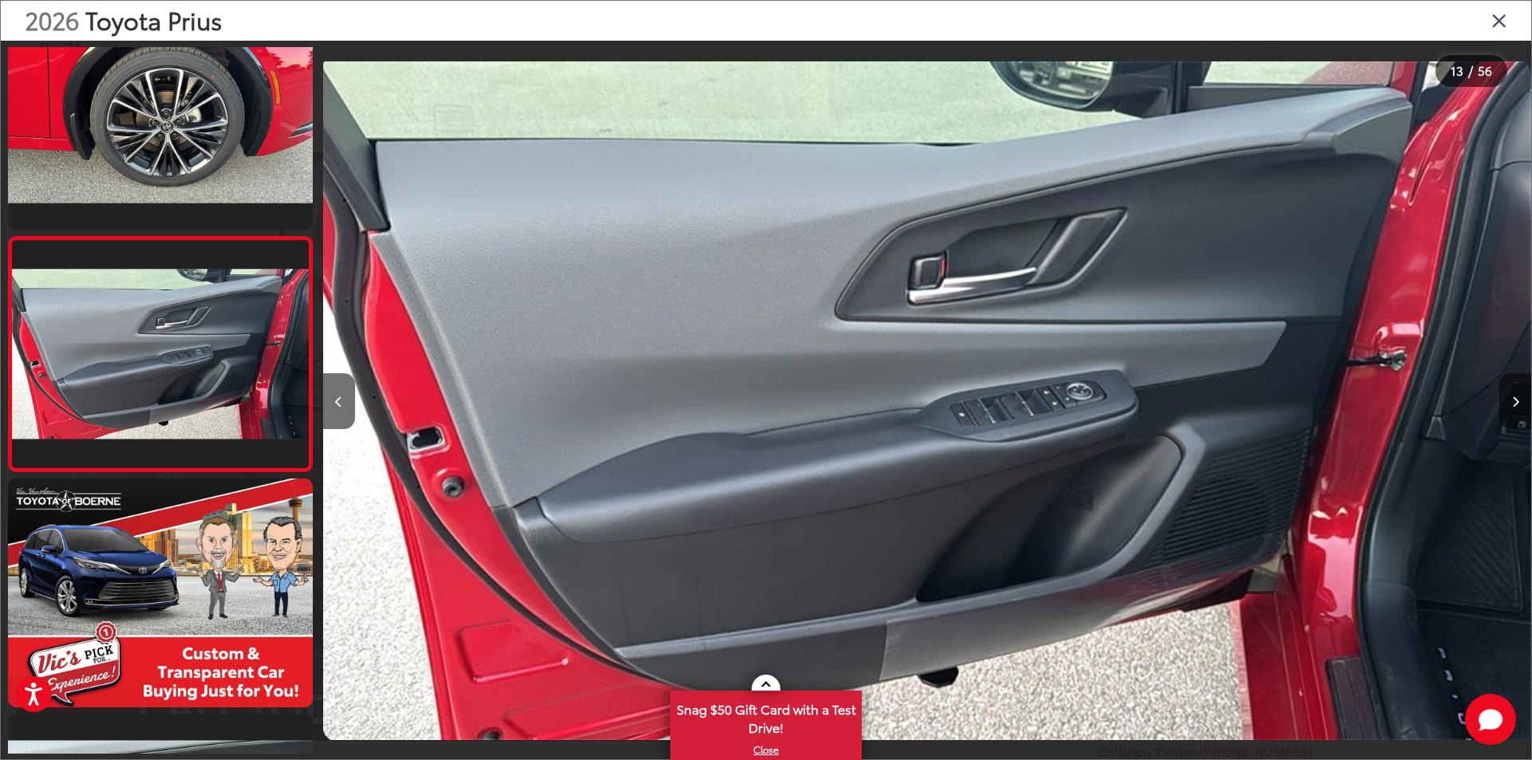
click at [1512, 404] on icon "Next image" at bounding box center [1515, 401] width 7 height 11
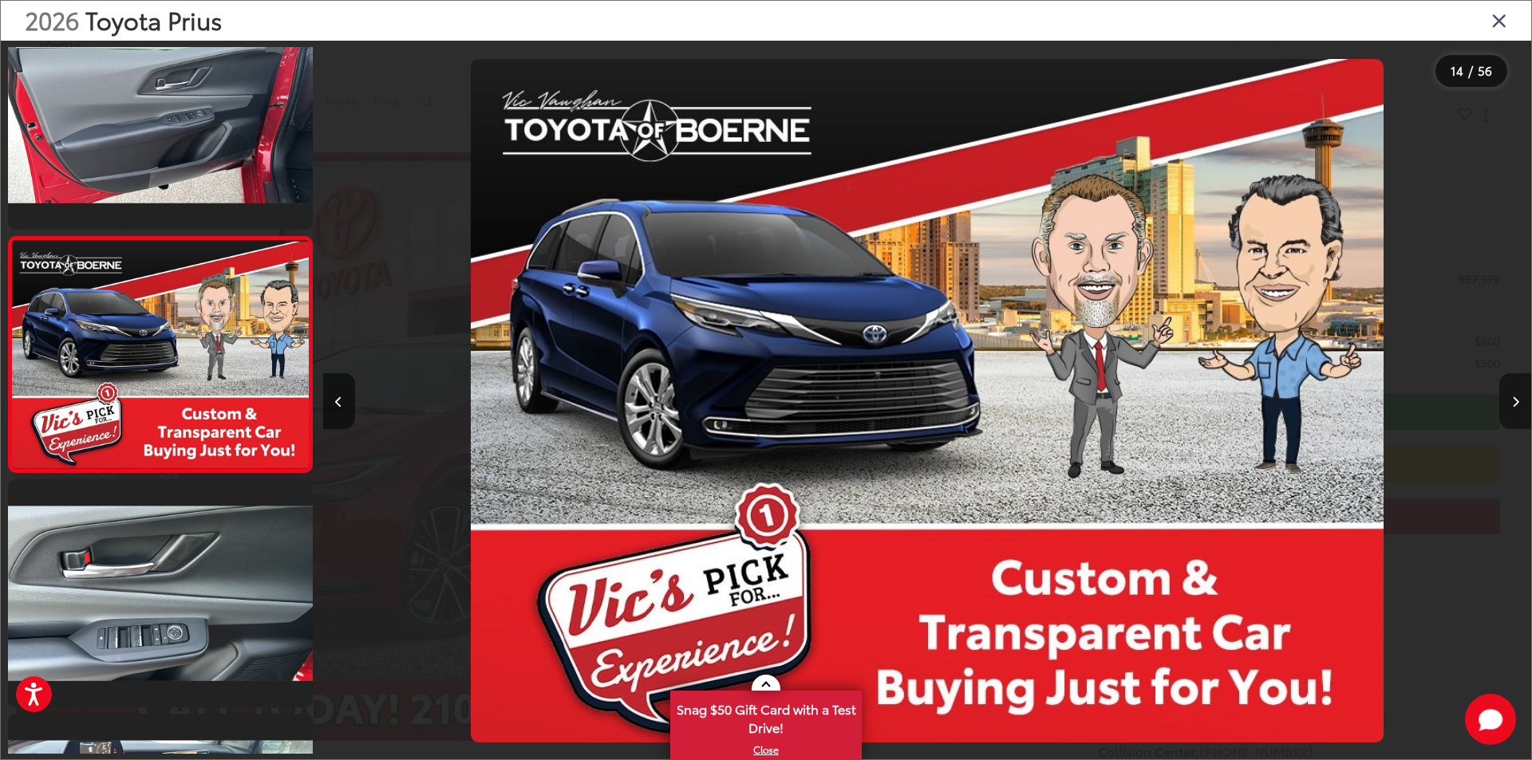
click at [1512, 404] on icon "Next image" at bounding box center [1515, 401] width 7 height 11
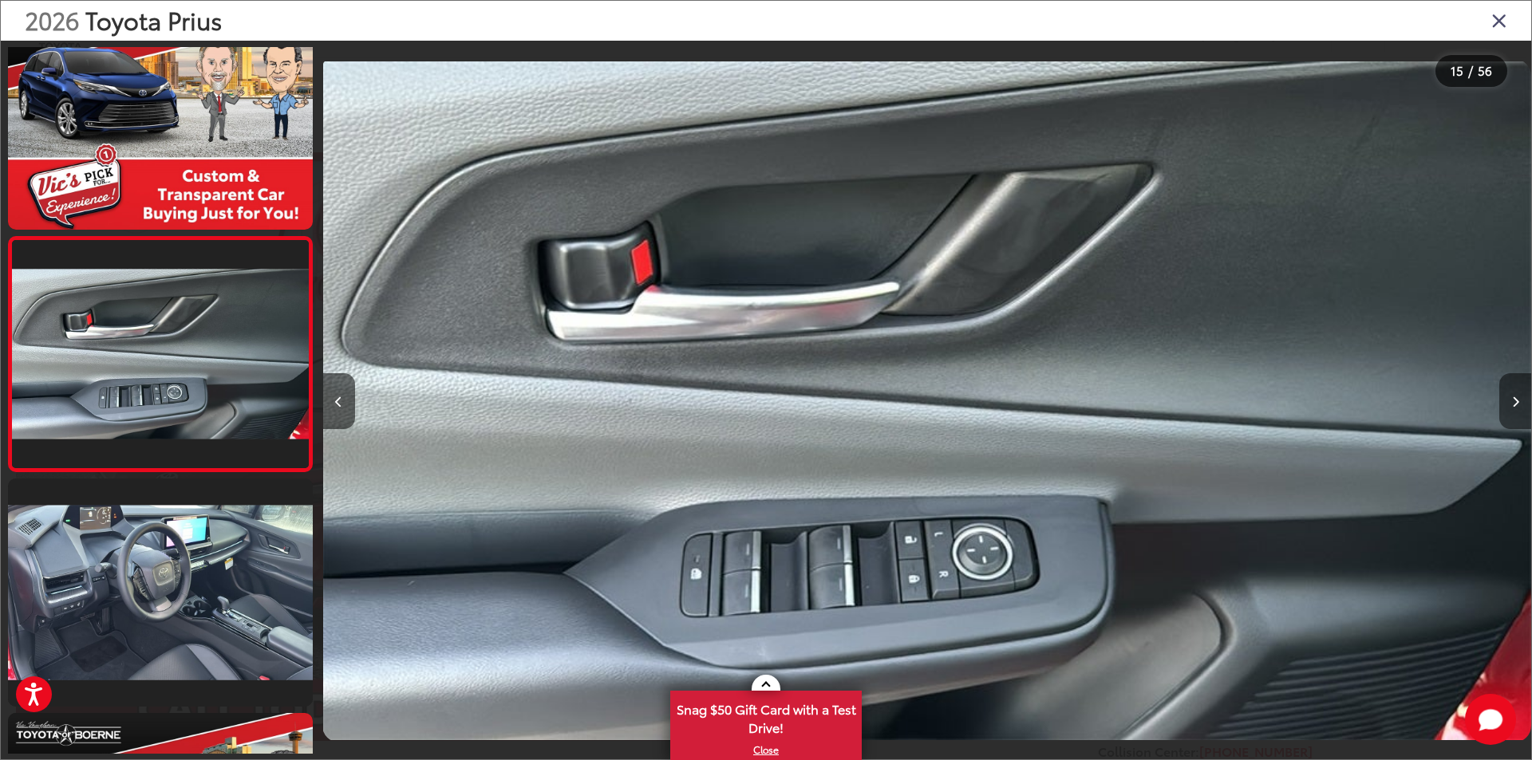
click at [1512, 404] on icon "Next image" at bounding box center [1515, 401] width 7 height 11
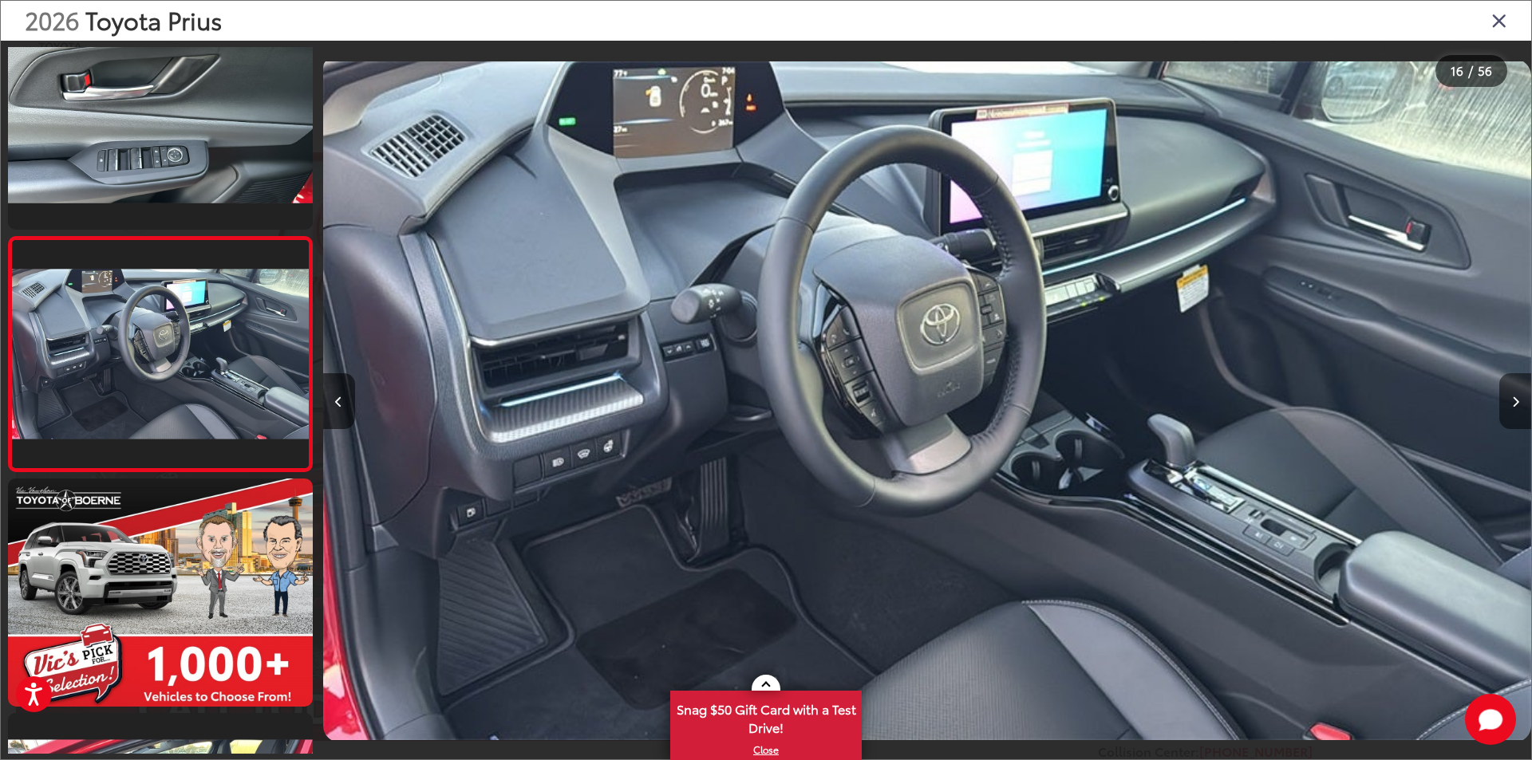
click at [1512, 404] on icon "Next image" at bounding box center [1515, 401] width 7 height 11
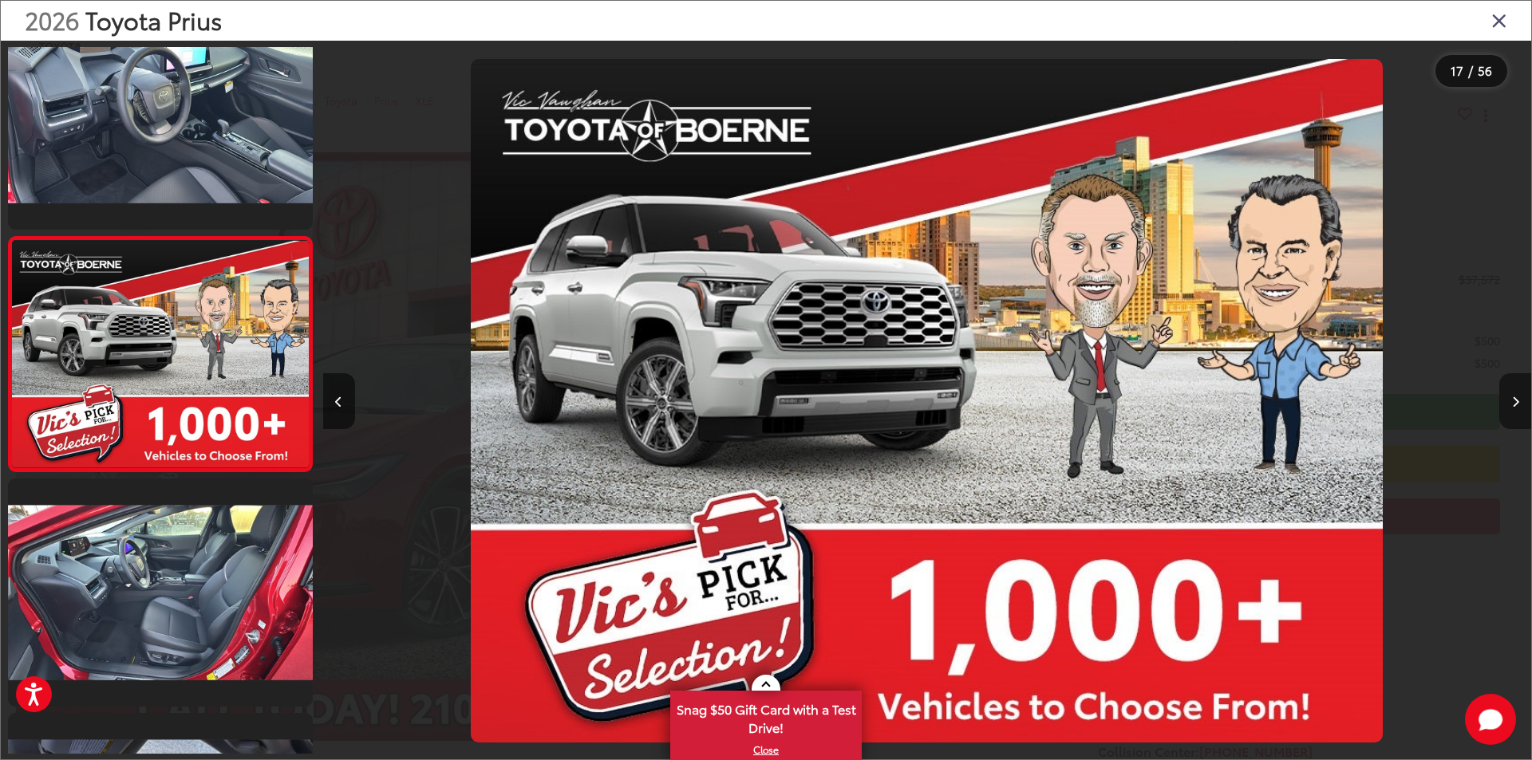
click at [1512, 404] on icon "Next image" at bounding box center [1515, 401] width 7 height 11
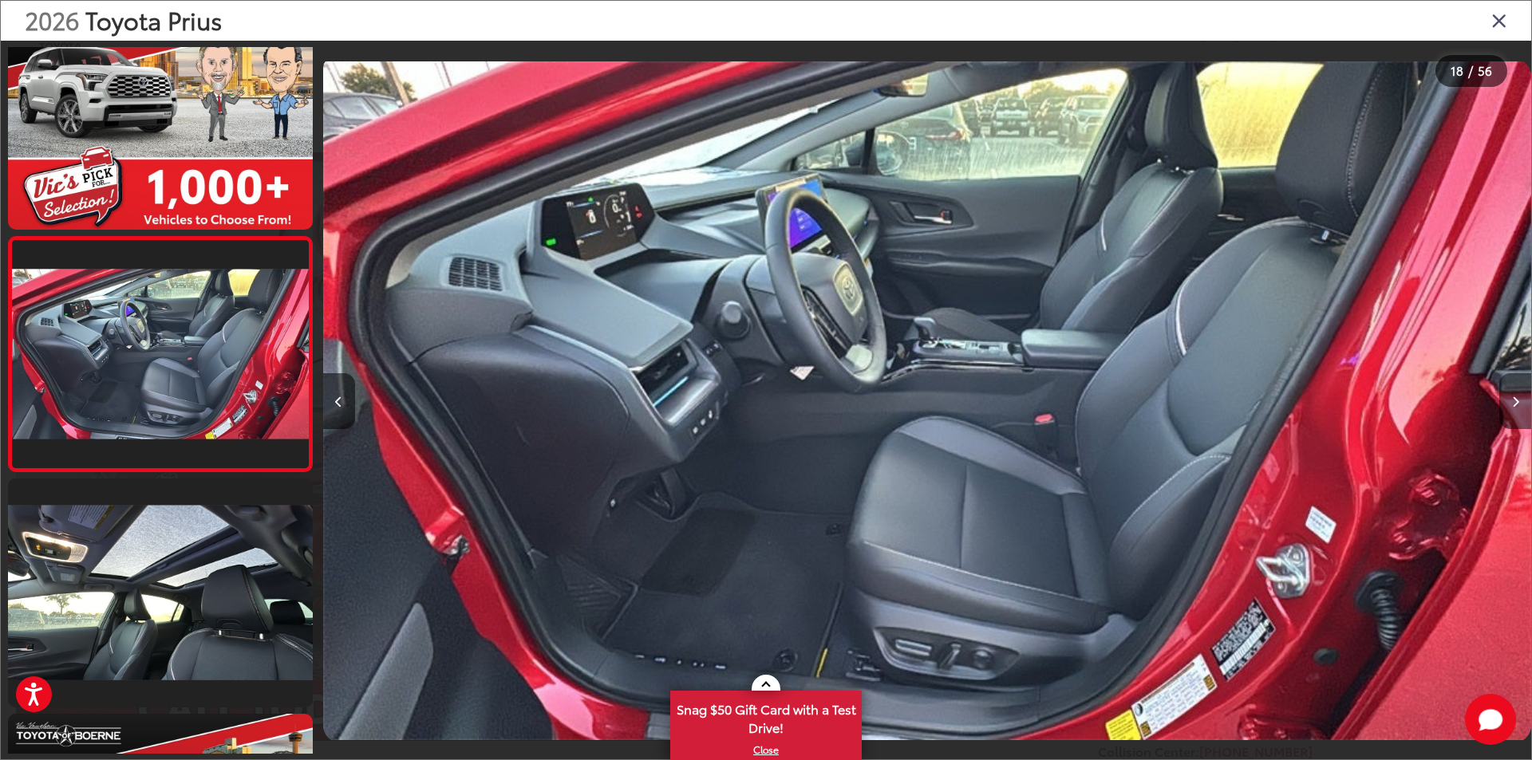
click at [1512, 404] on icon "Next image" at bounding box center [1515, 401] width 7 height 11
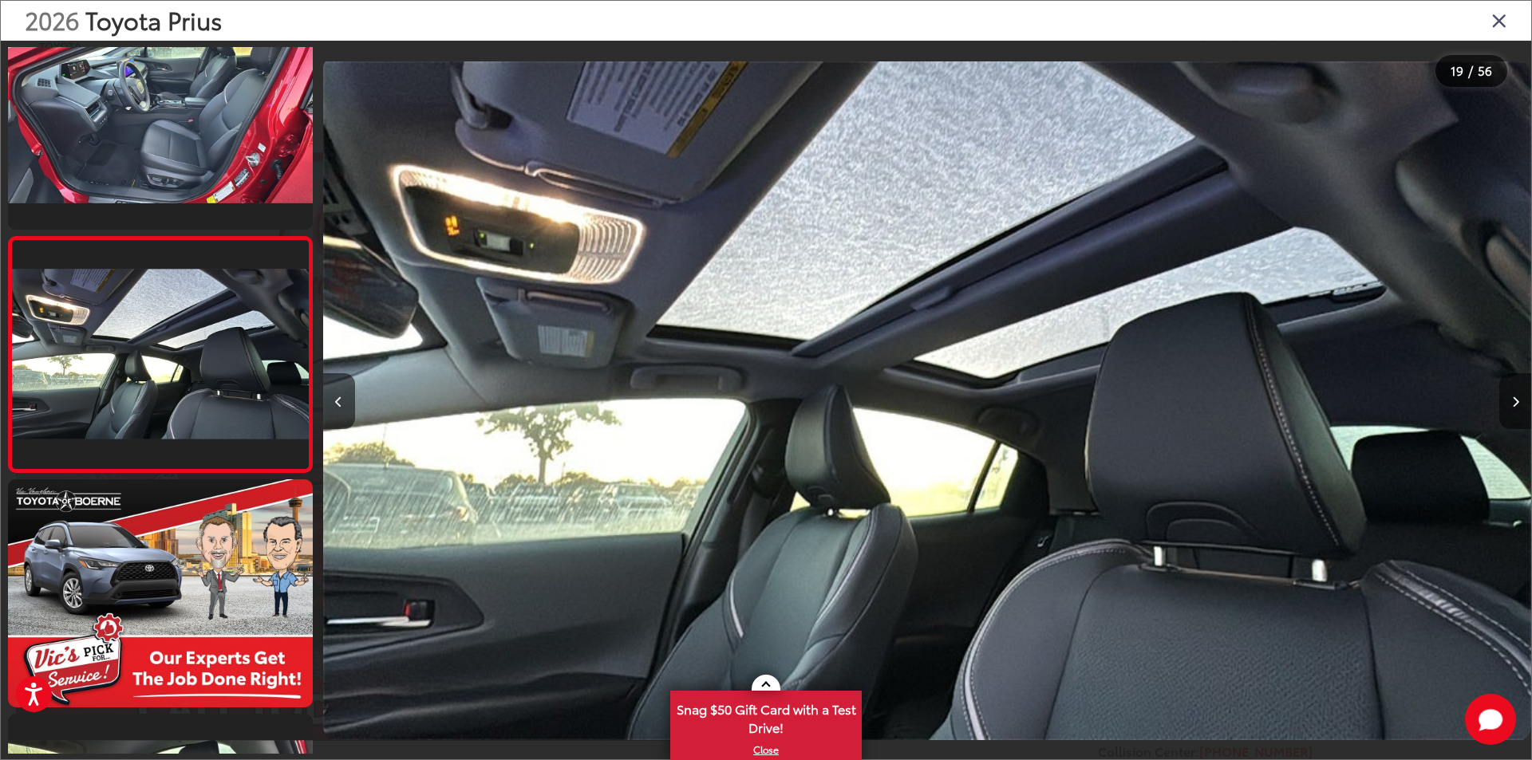
click at [1512, 404] on icon "Next image" at bounding box center [1515, 401] width 7 height 11
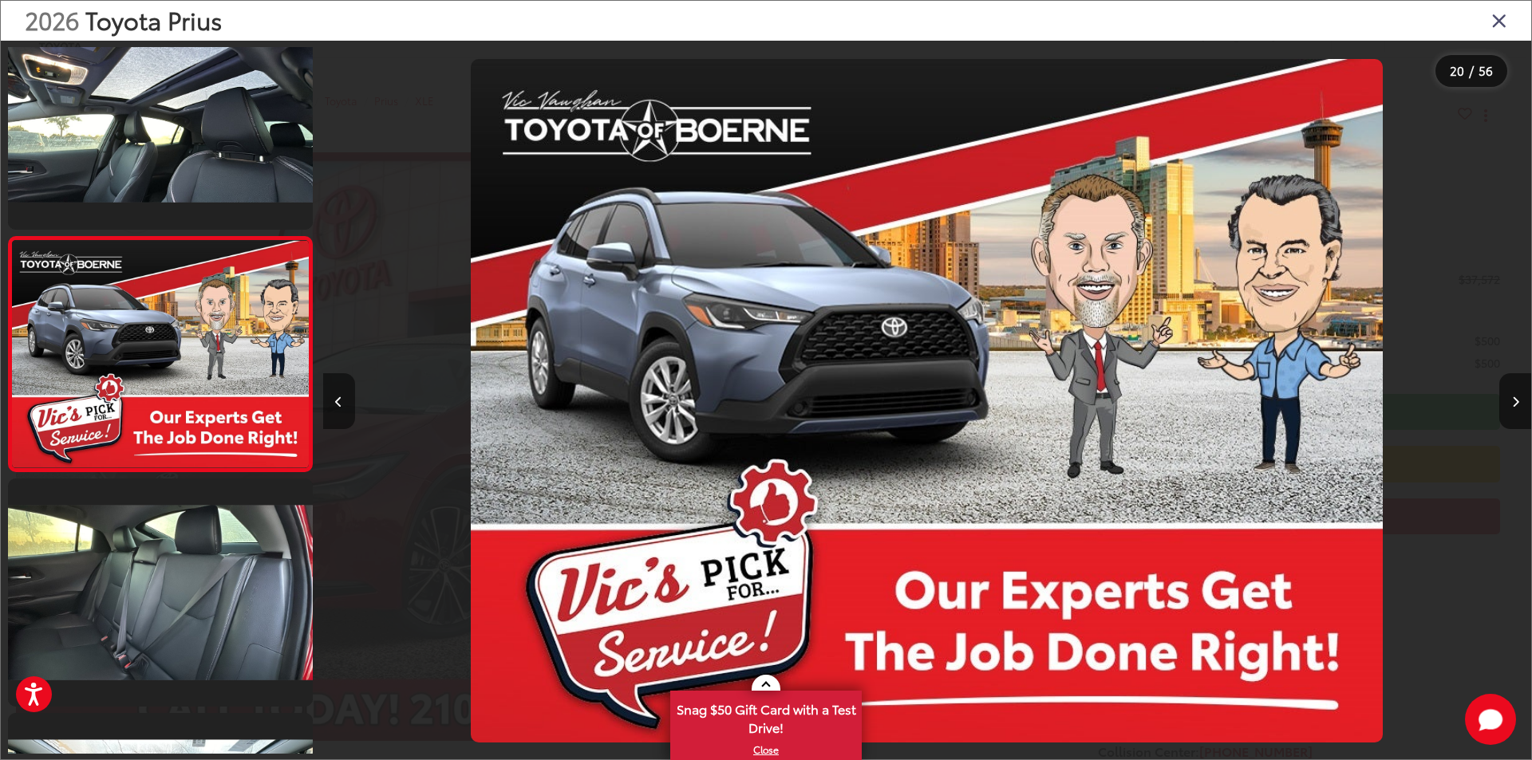
click at [337, 401] on icon "Previous image" at bounding box center [338, 401] width 7 height 11
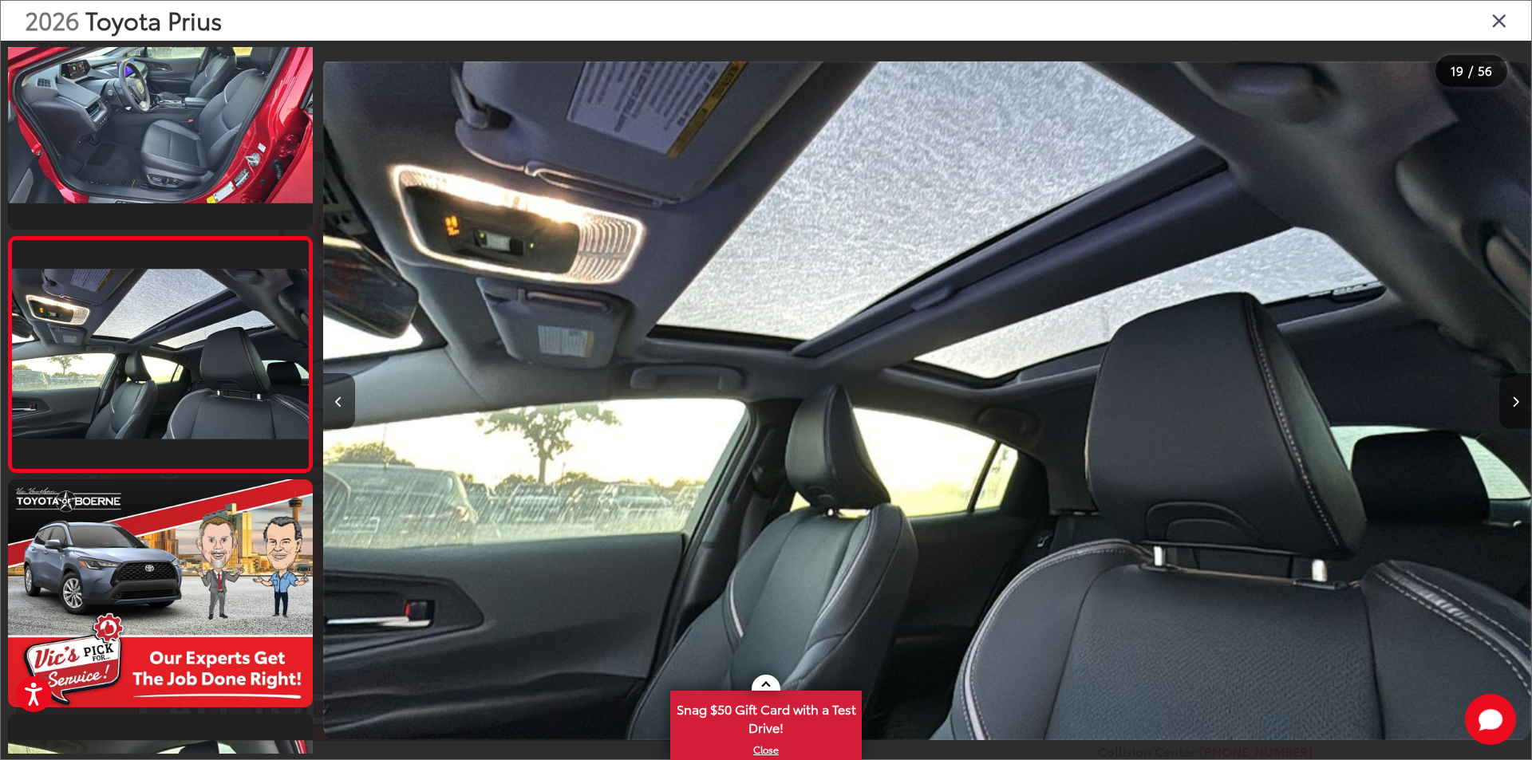
click at [1517, 401] on icon "Next image" at bounding box center [1515, 401] width 7 height 11
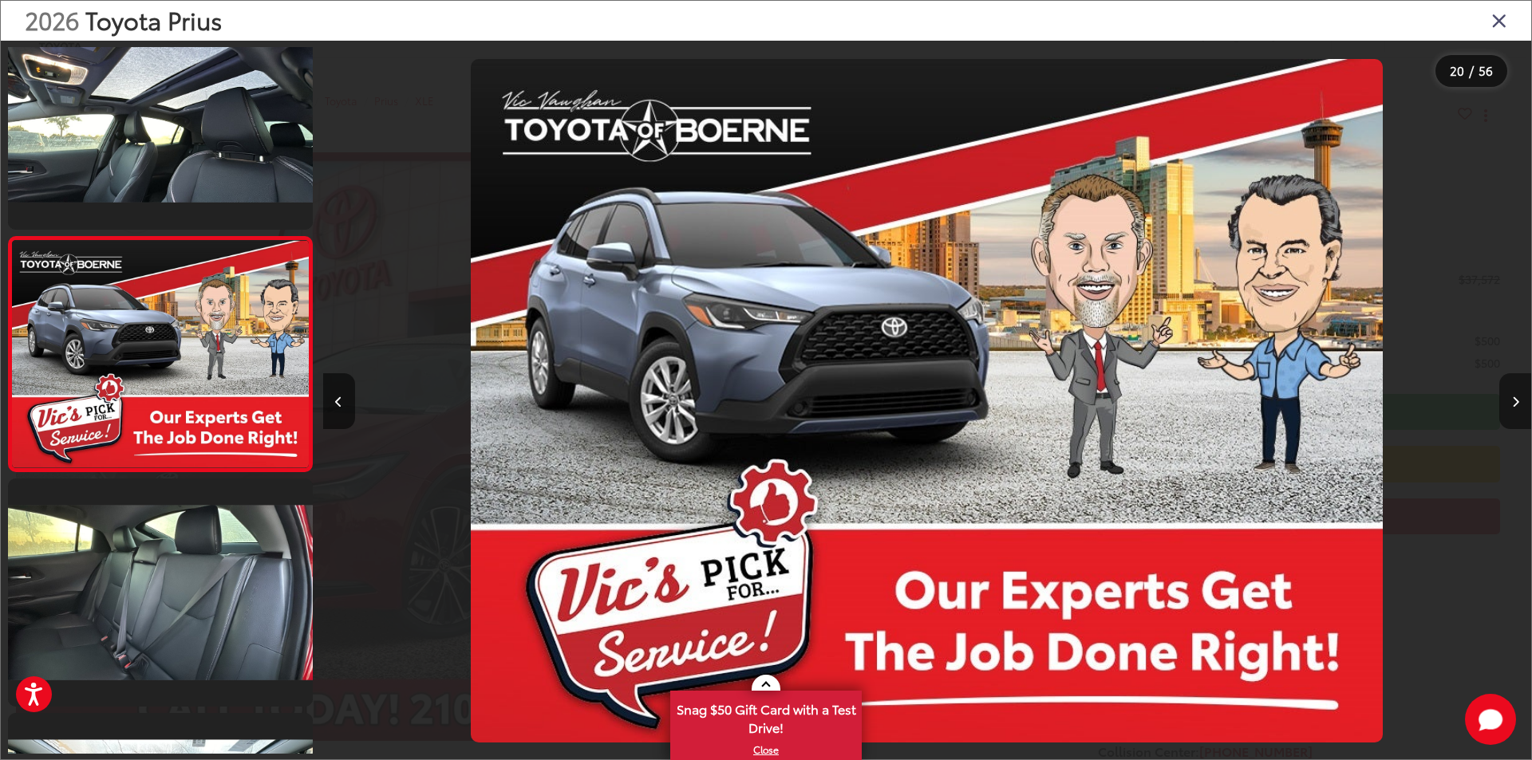
click at [1515, 403] on icon "Next image" at bounding box center [1515, 401] width 7 height 11
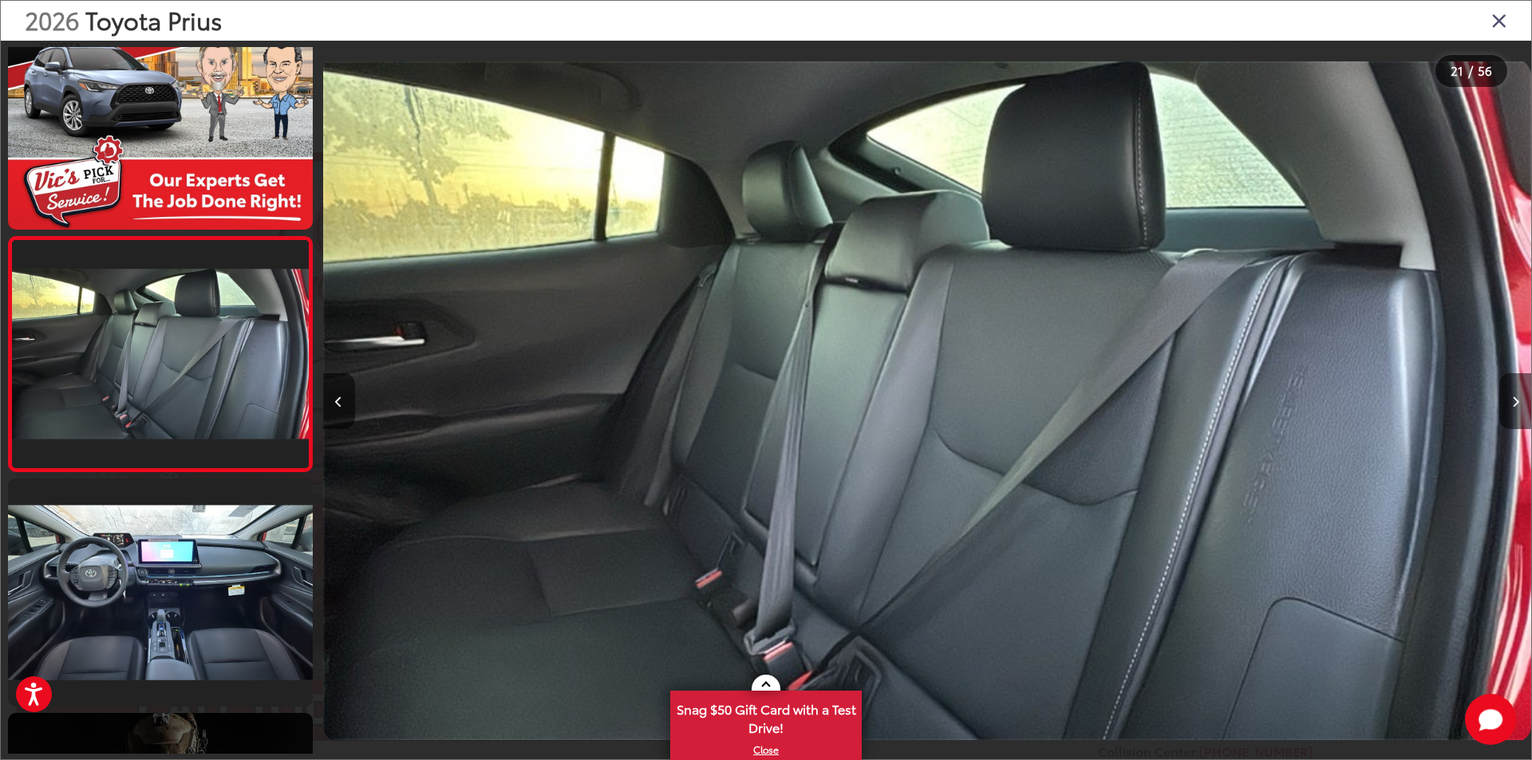
click at [1509, 404] on button "Next image" at bounding box center [1515, 401] width 32 height 56
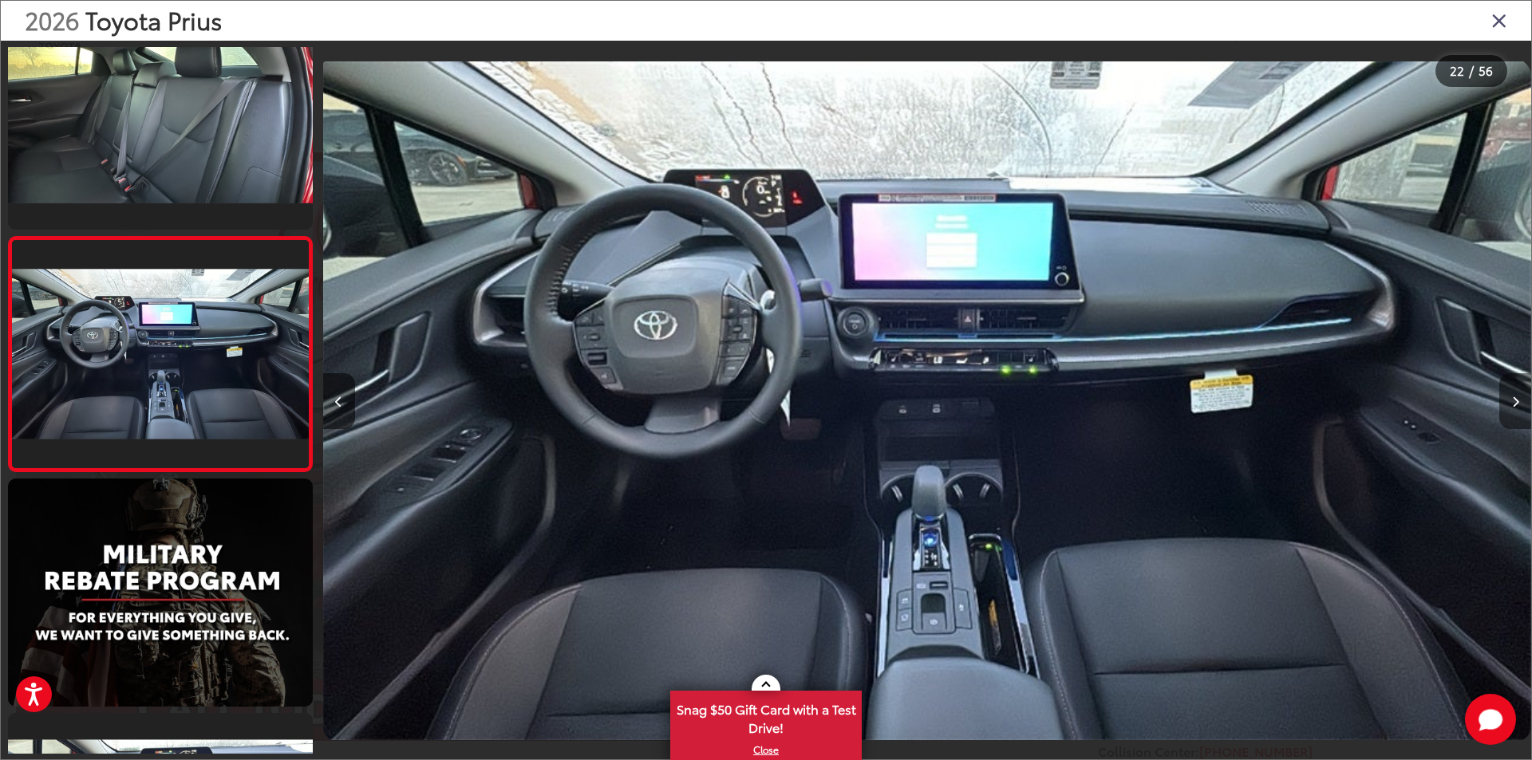
click at [1509, 404] on button "Next image" at bounding box center [1515, 401] width 32 height 56
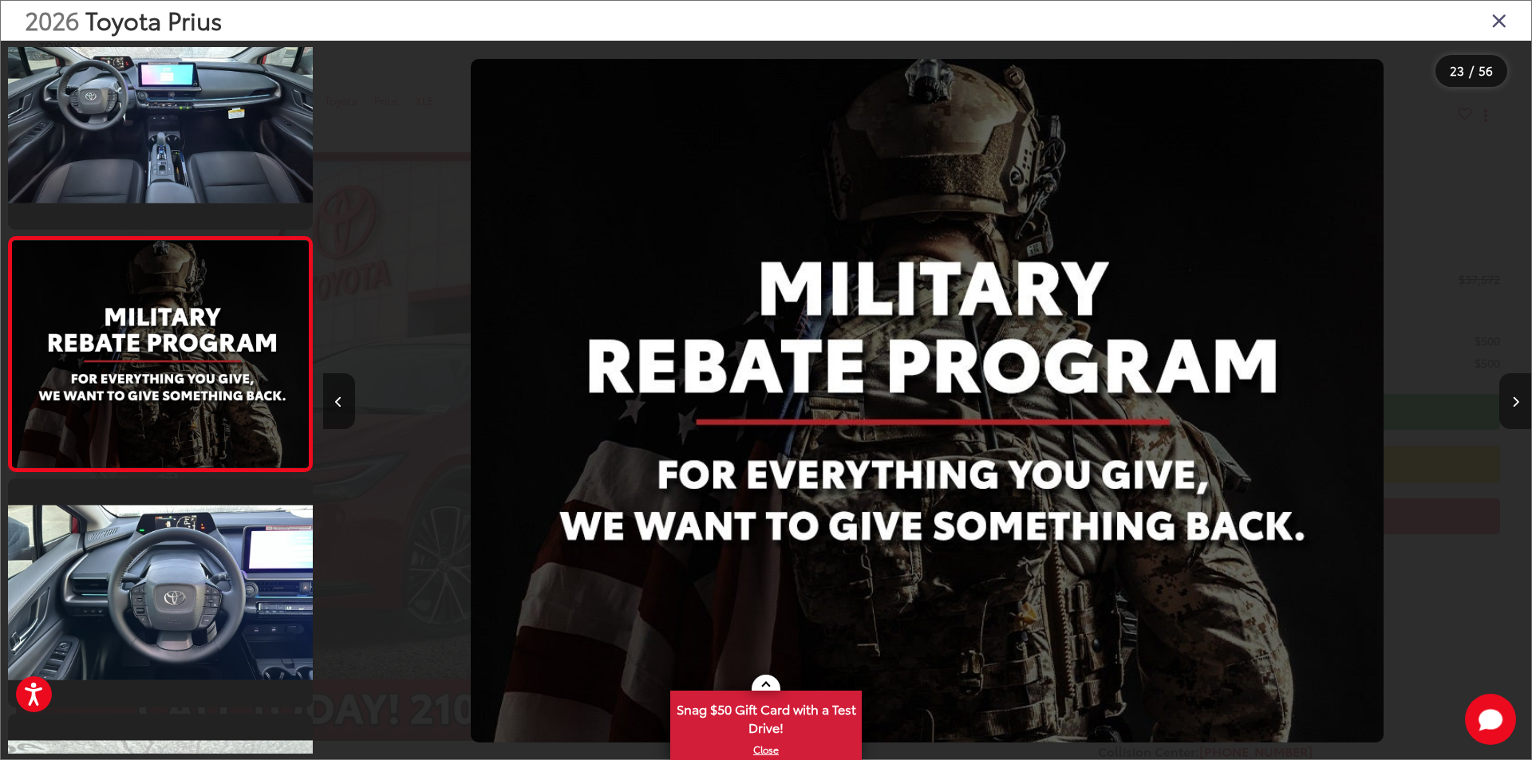
click at [1509, 404] on button "Next image" at bounding box center [1515, 401] width 32 height 56
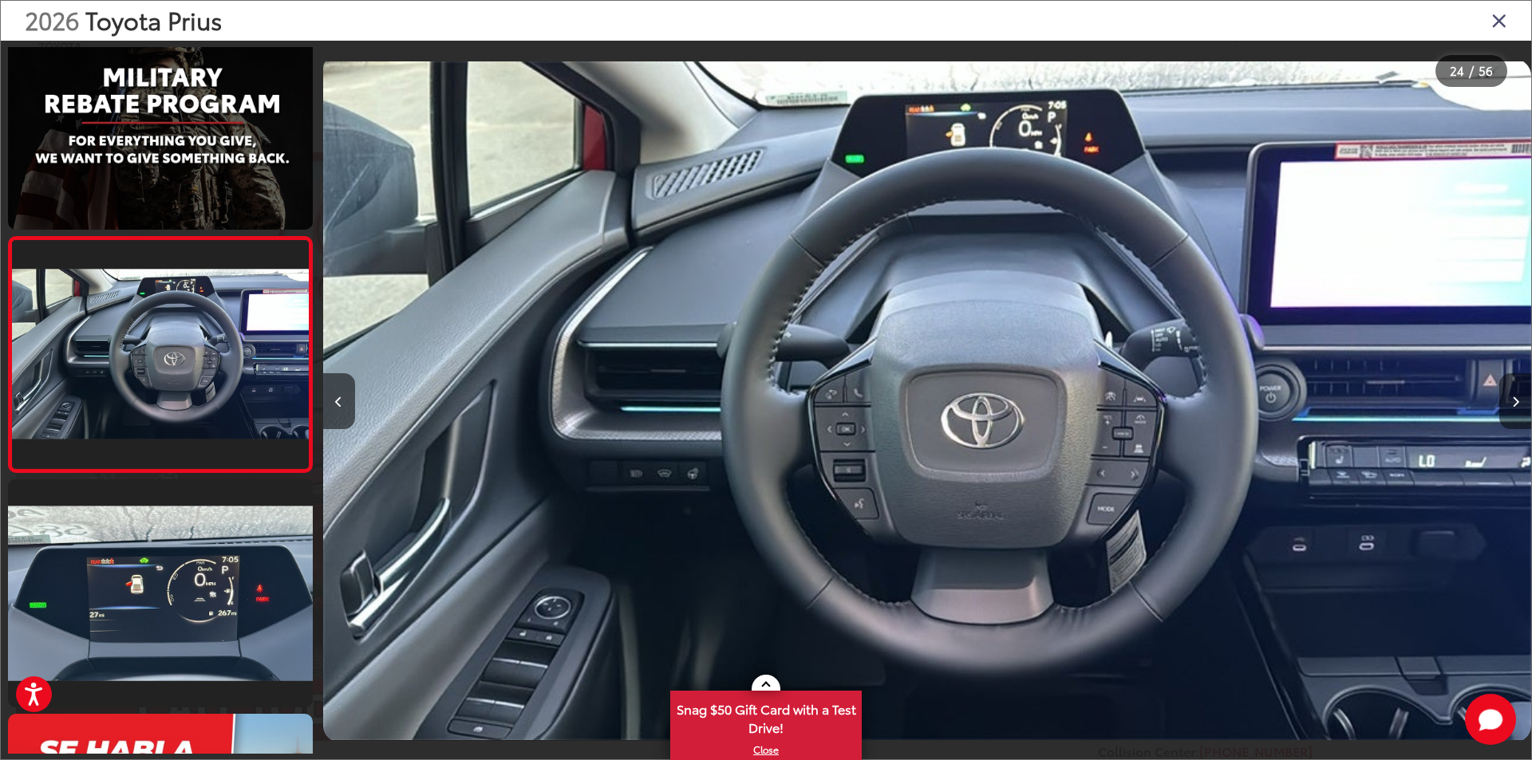
click at [1509, 404] on button "Next image" at bounding box center [1515, 401] width 32 height 56
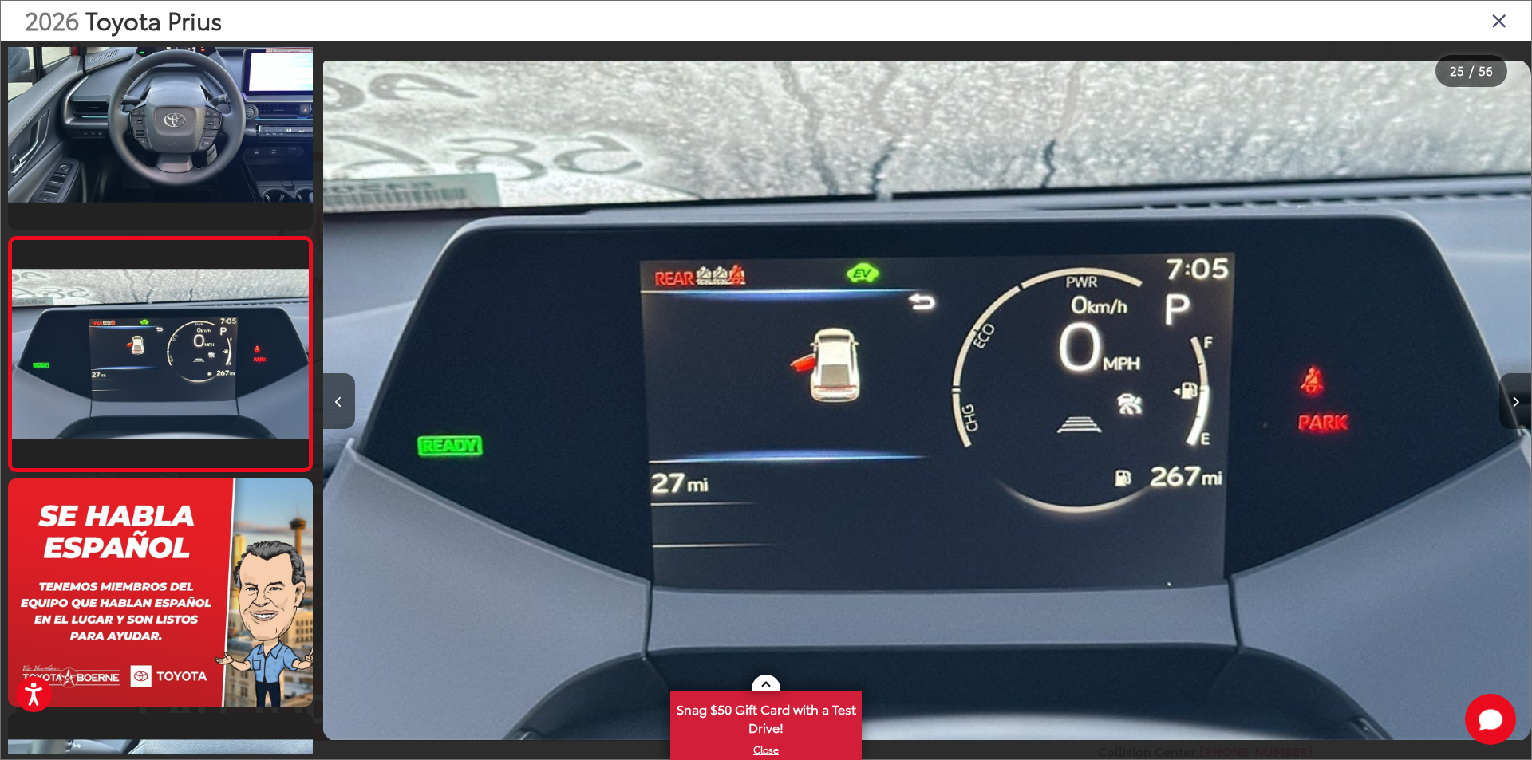
click at [1510, 401] on button "Next image" at bounding box center [1515, 401] width 32 height 56
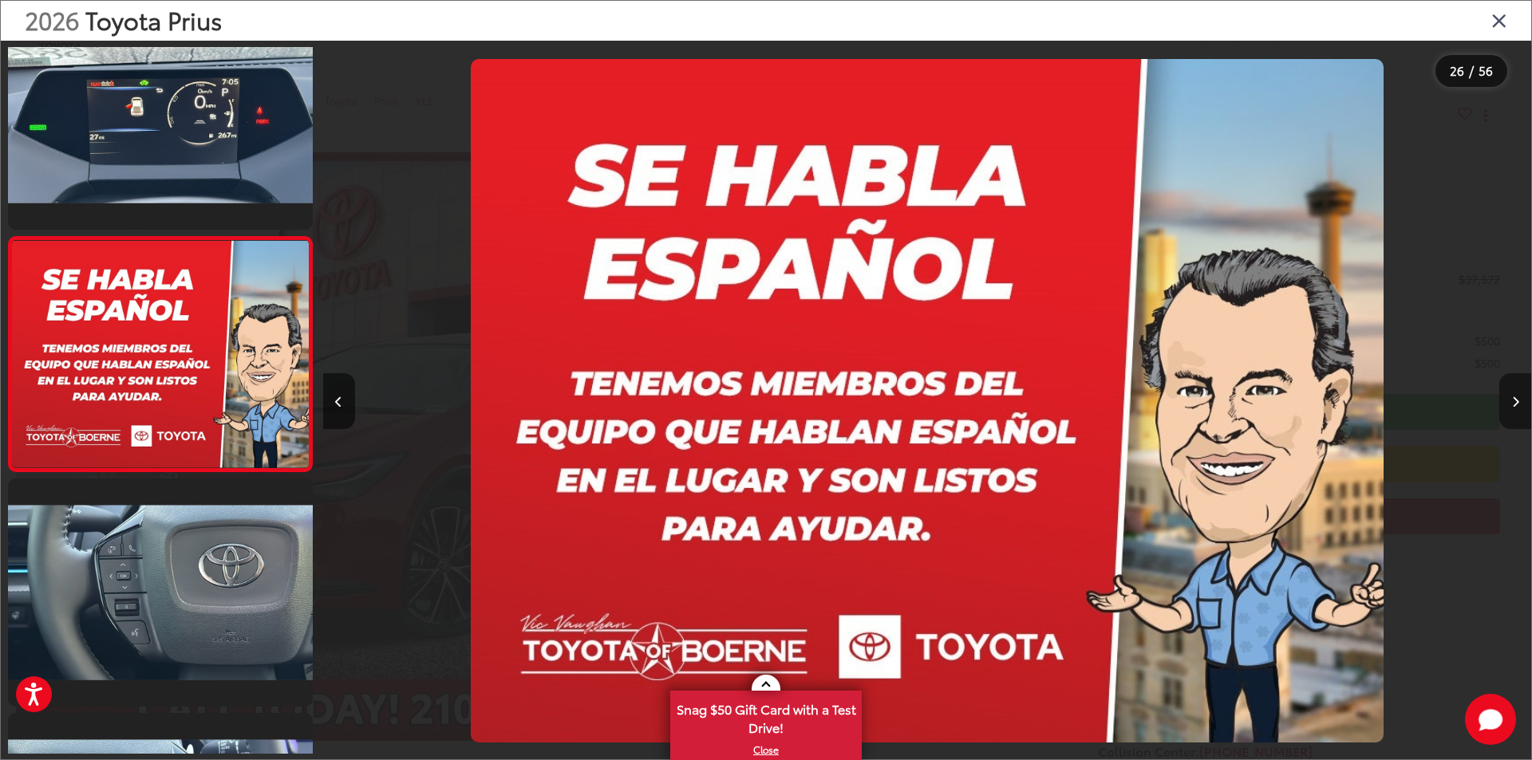
click at [1510, 401] on button "Next image" at bounding box center [1515, 401] width 32 height 56
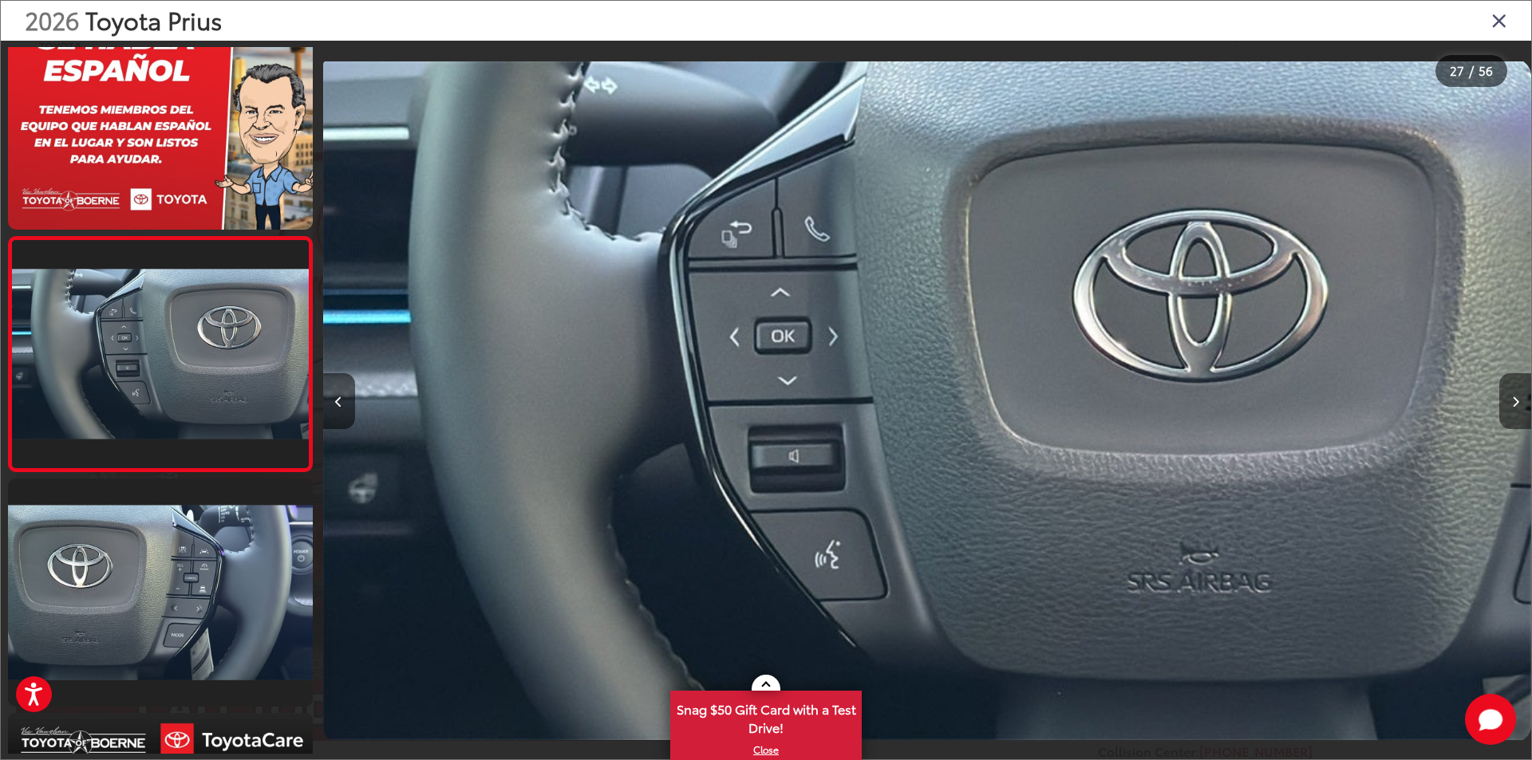
click at [1510, 402] on button "Next image" at bounding box center [1515, 401] width 32 height 56
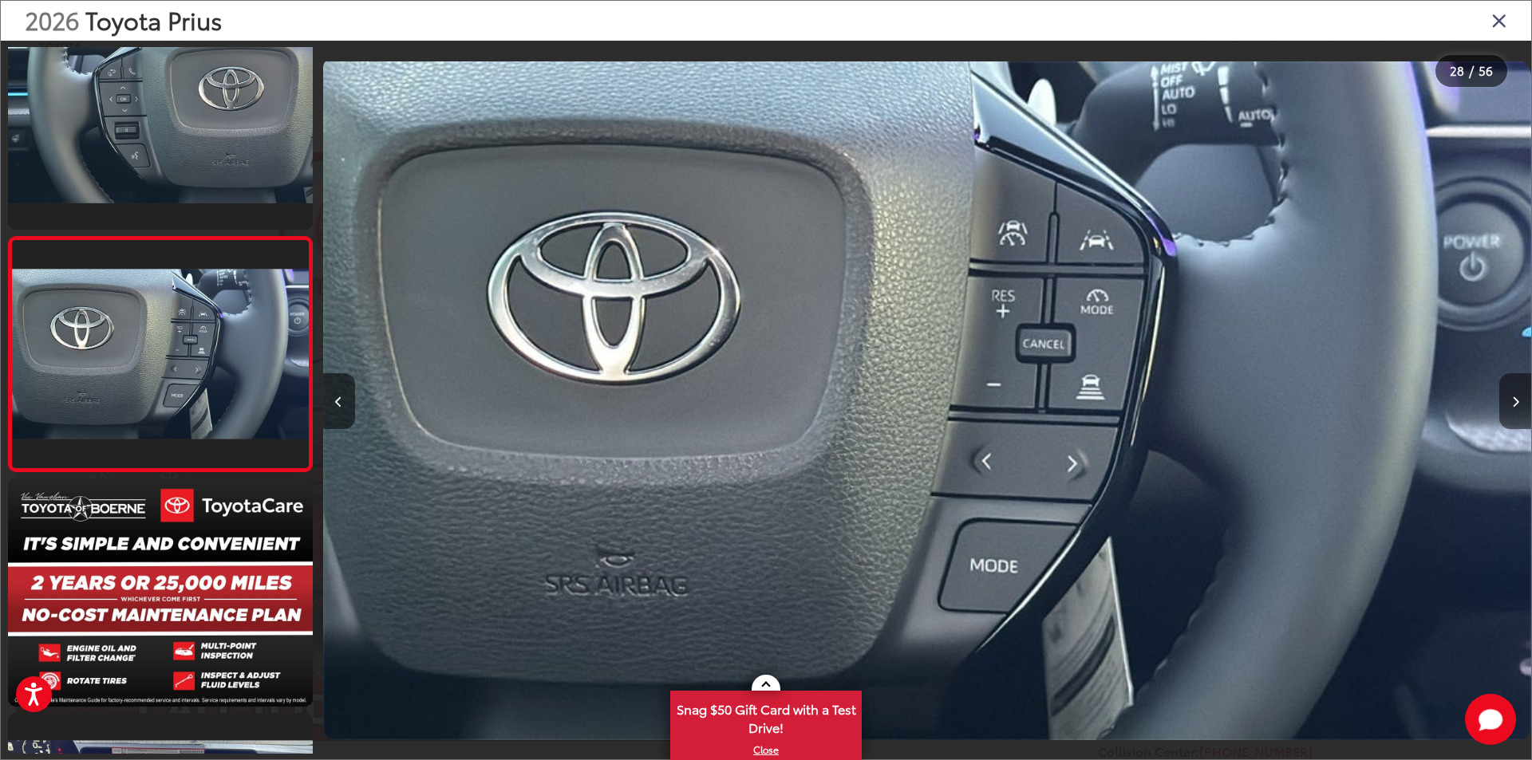
click at [1516, 400] on icon "Next image" at bounding box center [1515, 401] width 7 height 11
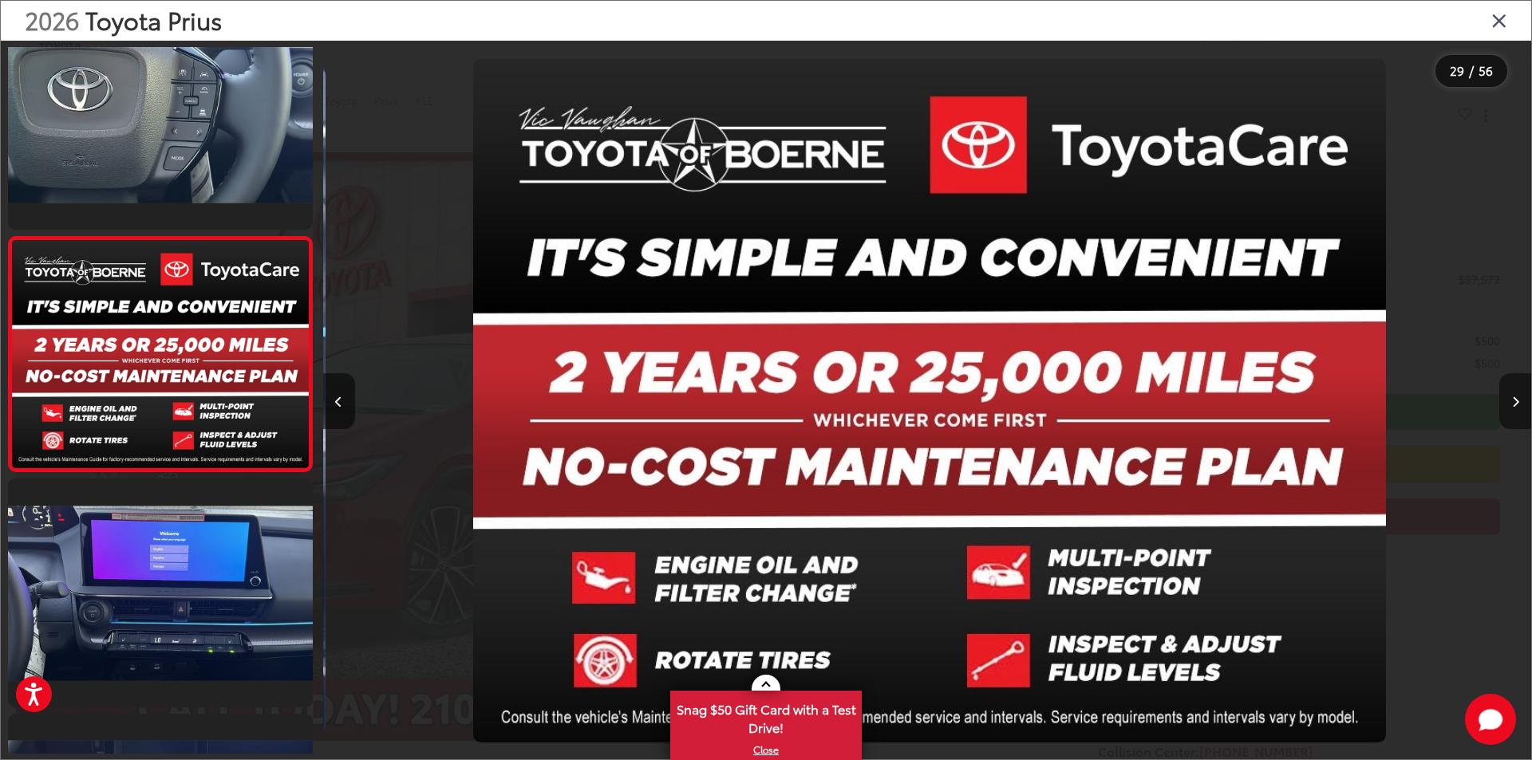
click at [1516, 400] on icon "Next image" at bounding box center [1515, 401] width 7 height 11
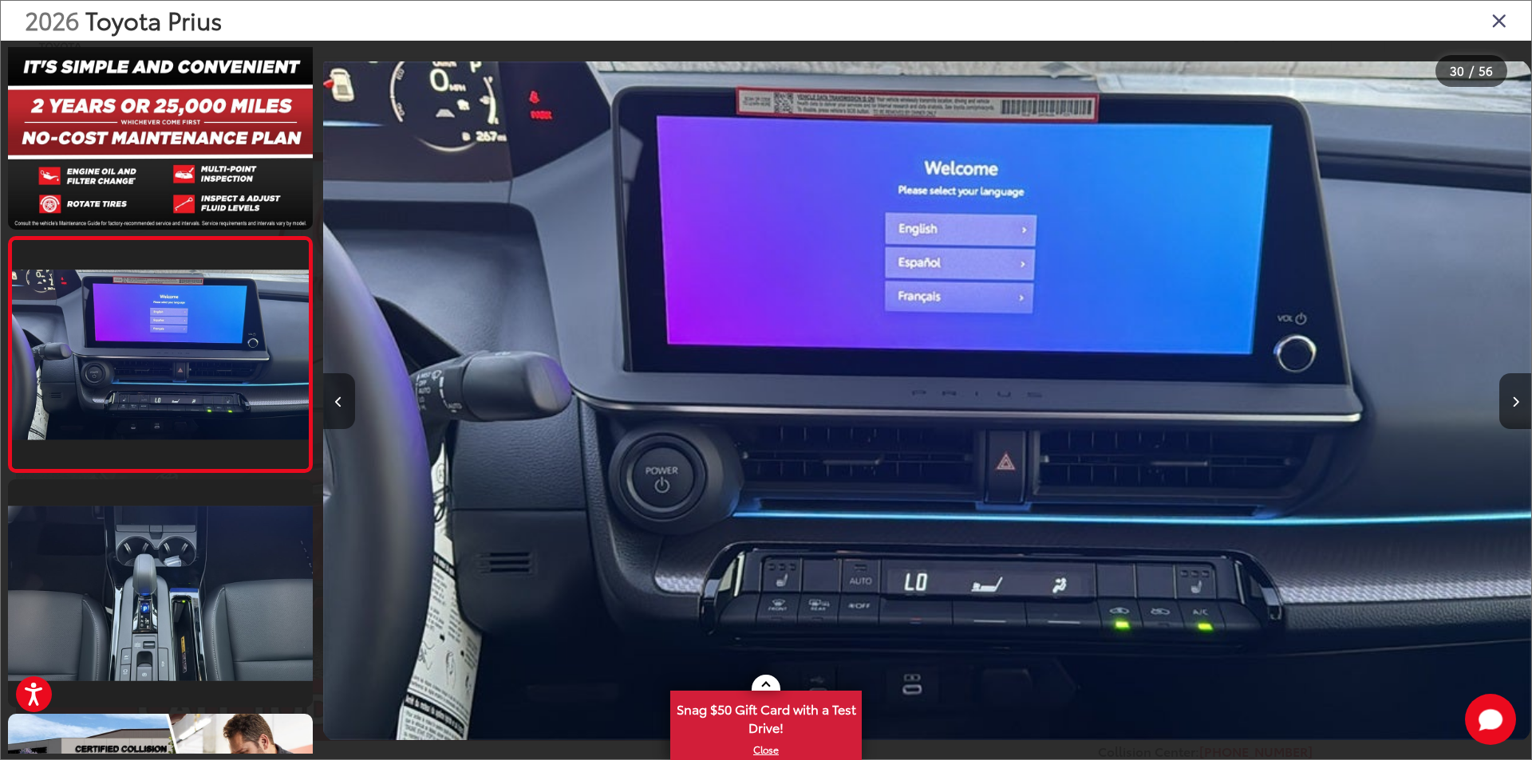
click at [337, 404] on icon "Previous image" at bounding box center [338, 401] width 7 height 11
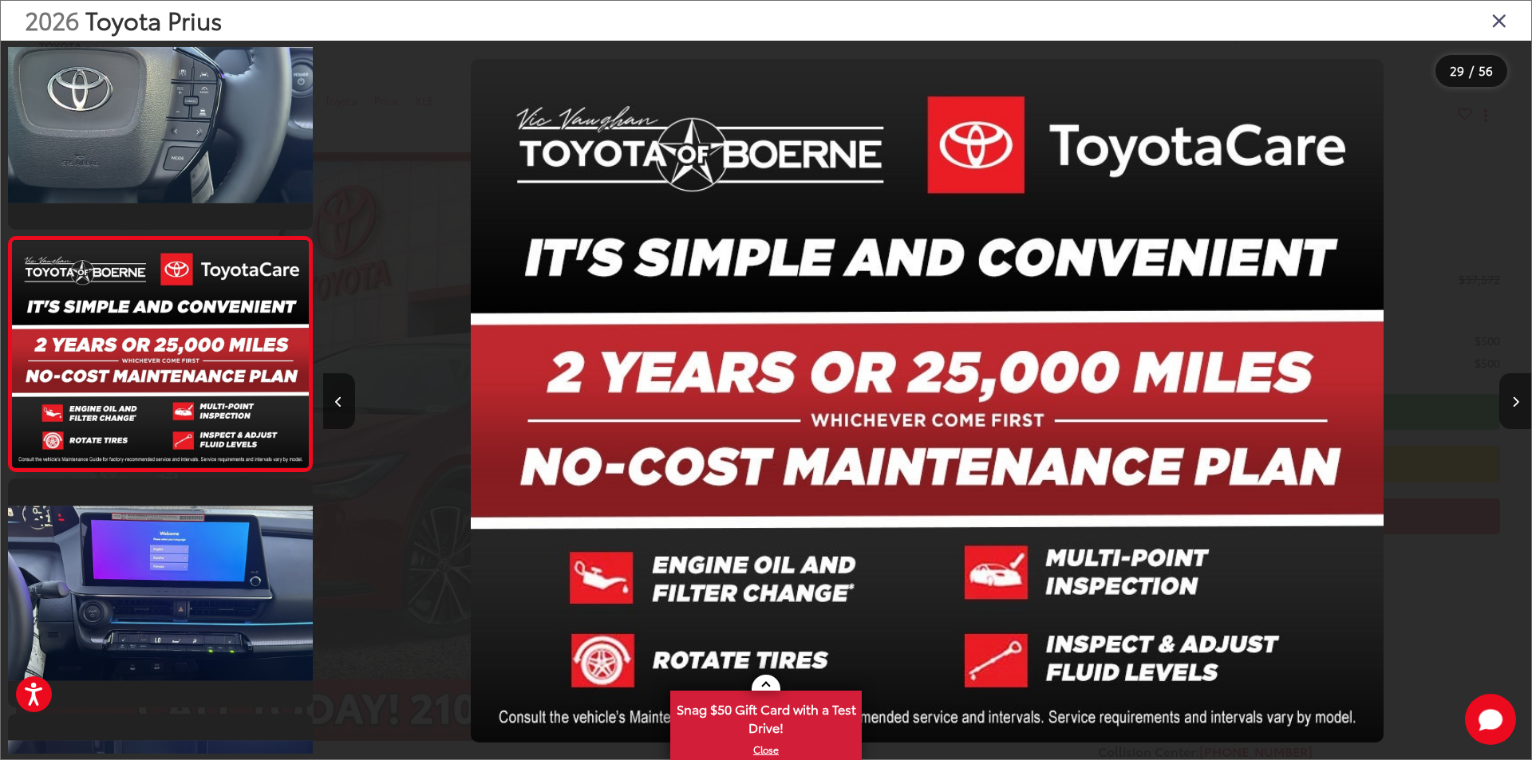
click at [1513, 401] on icon "Next image" at bounding box center [1515, 401] width 7 height 11
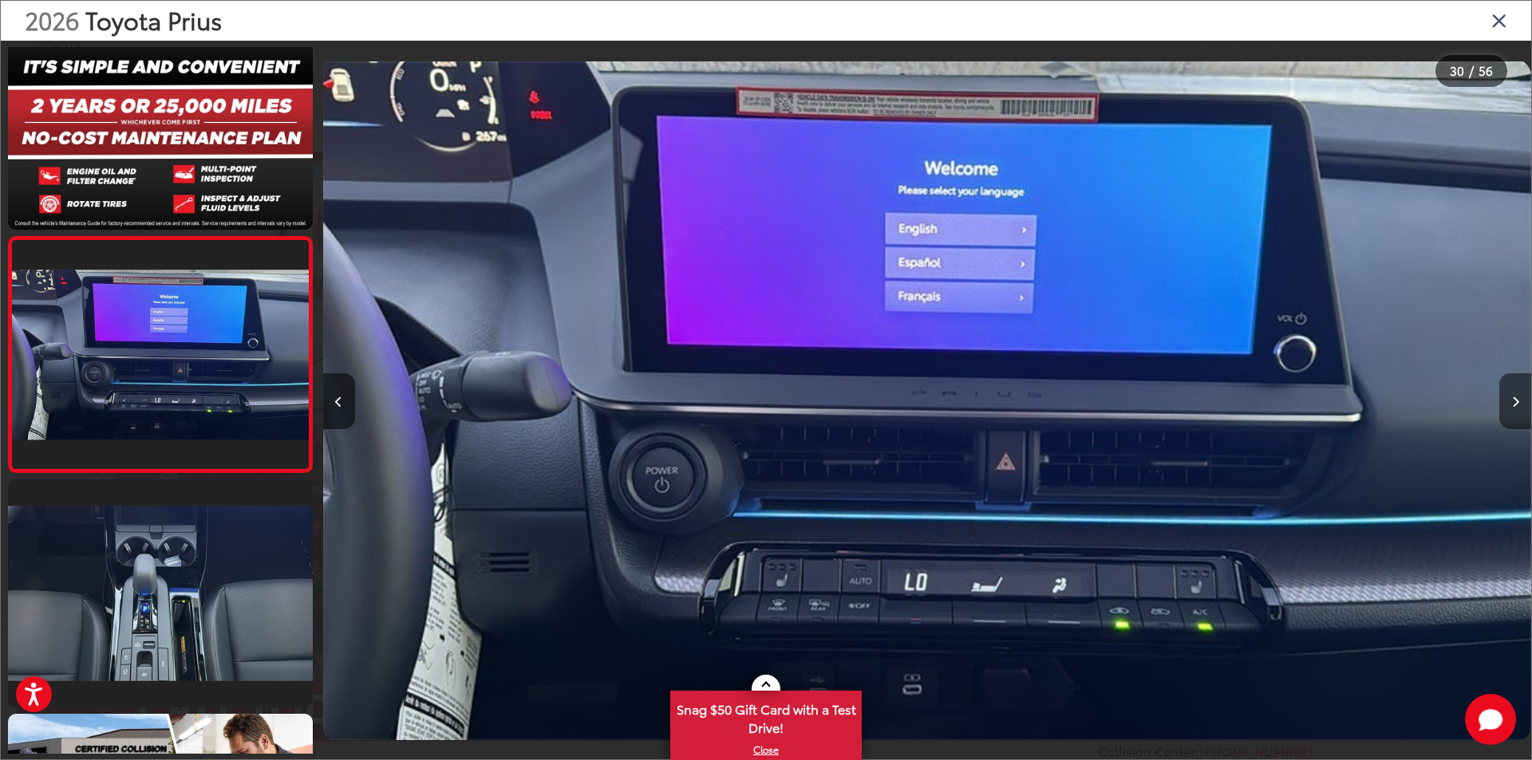
click at [1513, 401] on icon "Next image" at bounding box center [1515, 401] width 7 height 11
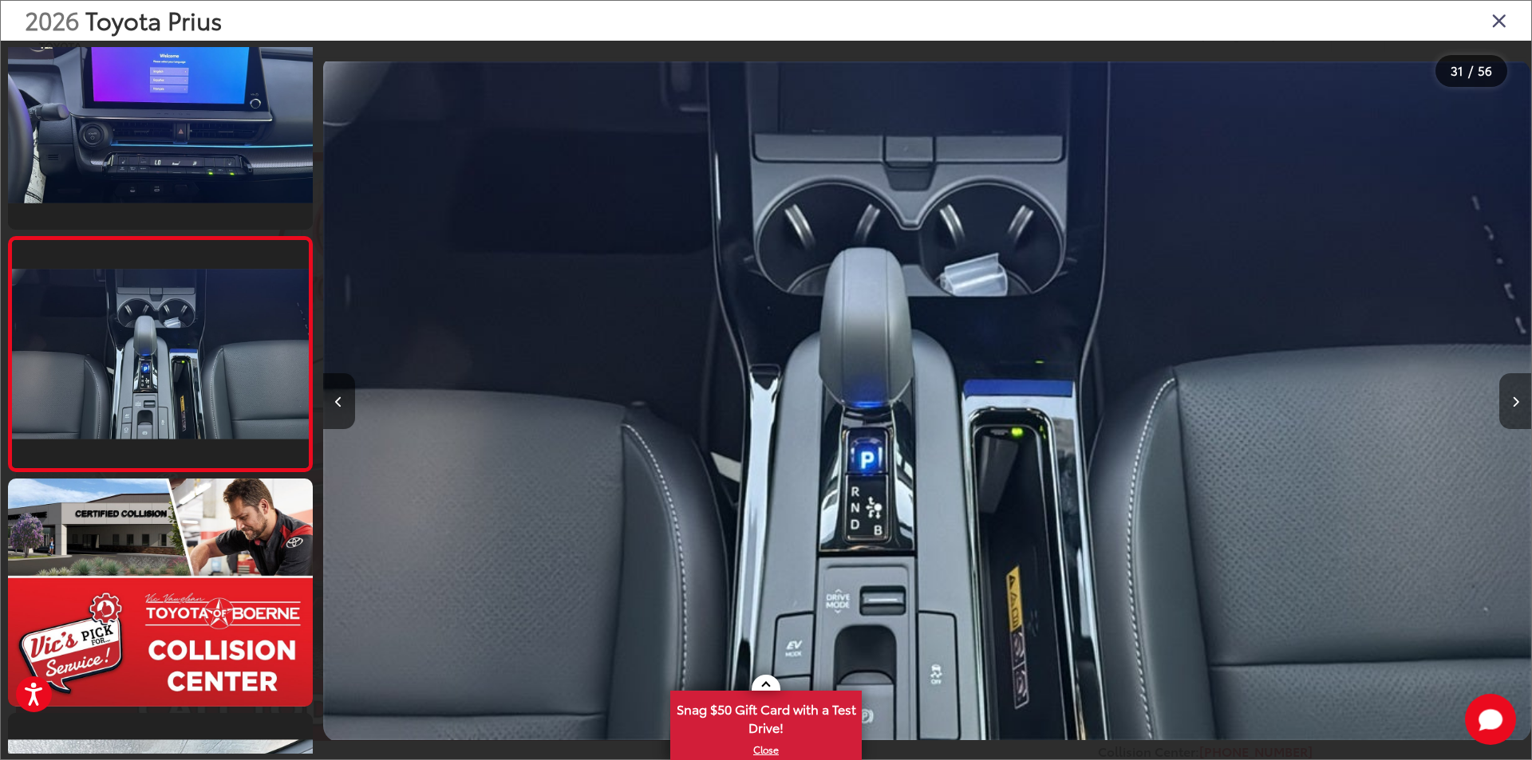
click at [1513, 401] on icon "Next image" at bounding box center [1515, 401] width 7 height 11
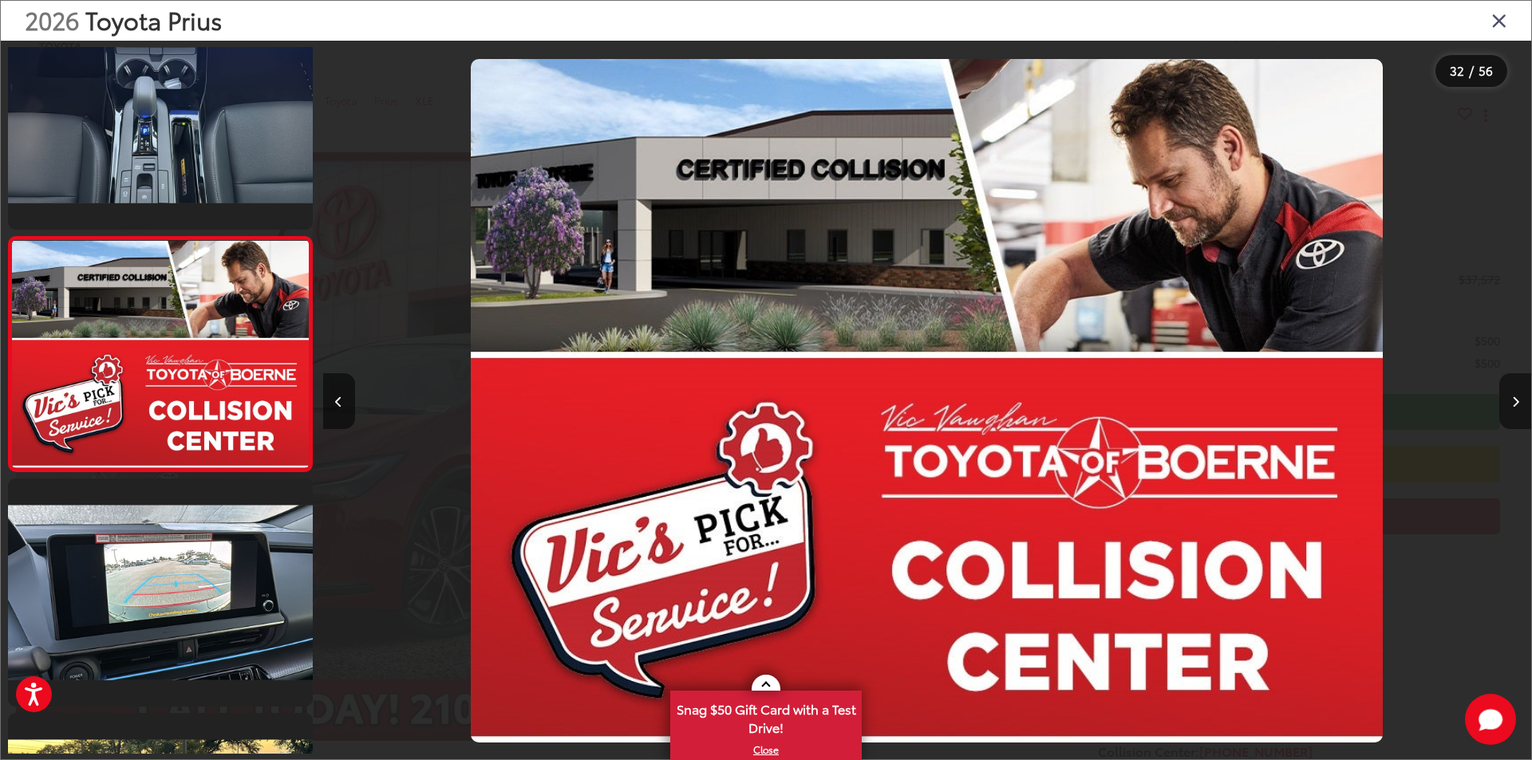
click at [1513, 397] on icon "Next image" at bounding box center [1515, 401] width 7 height 11
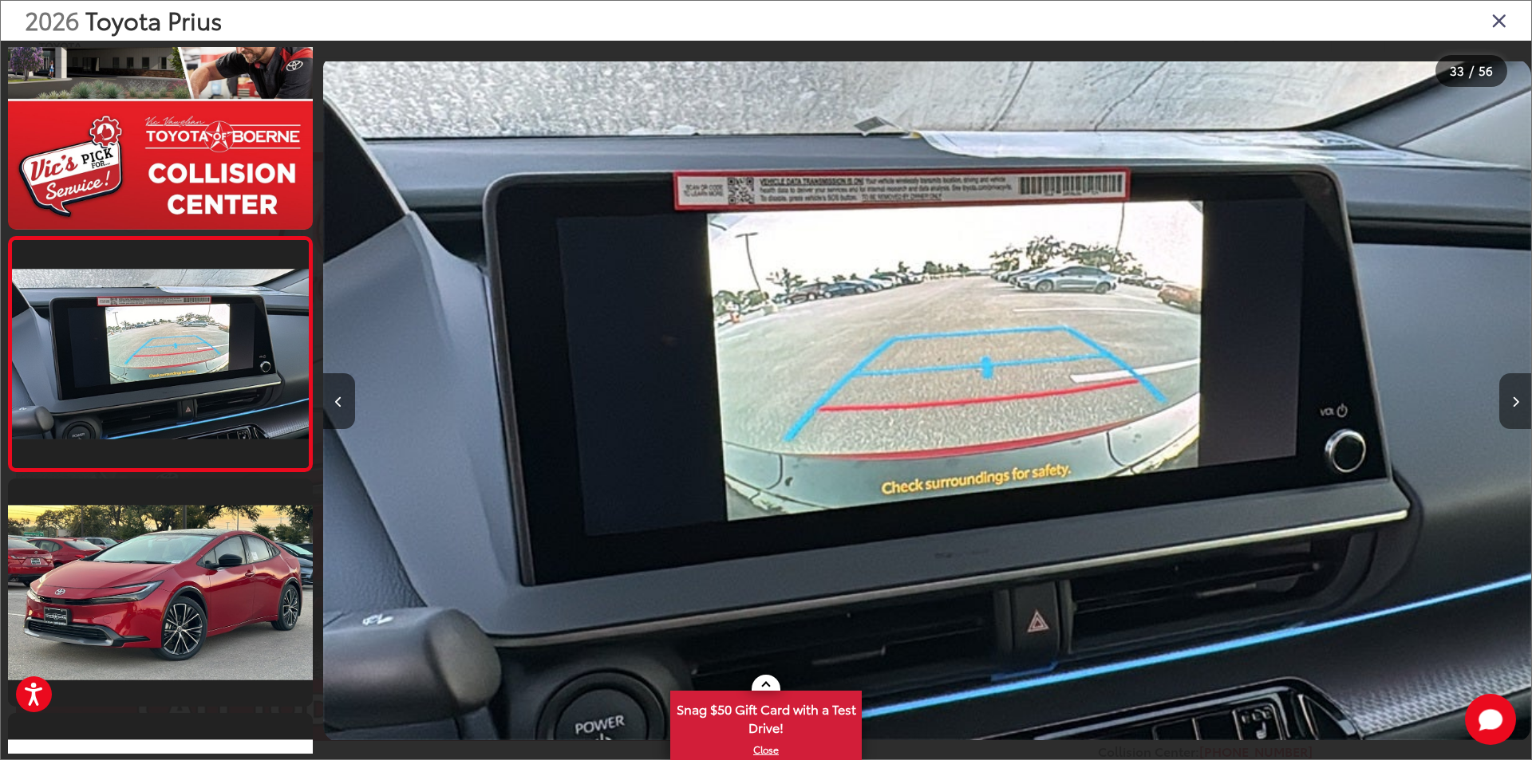
click at [1513, 397] on icon "Next image" at bounding box center [1515, 401] width 7 height 11
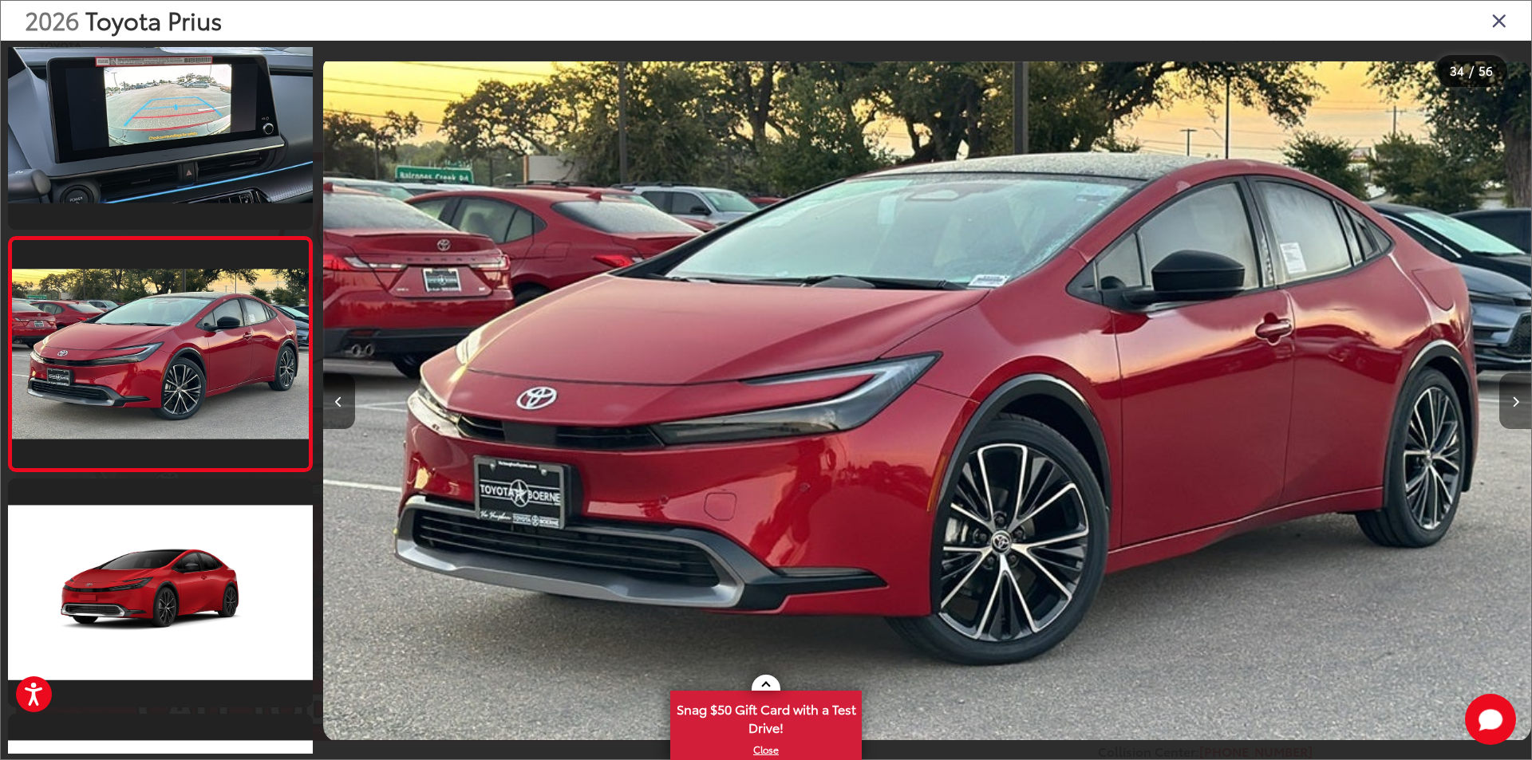
click at [1513, 397] on icon "Next image" at bounding box center [1515, 401] width 7 height 11
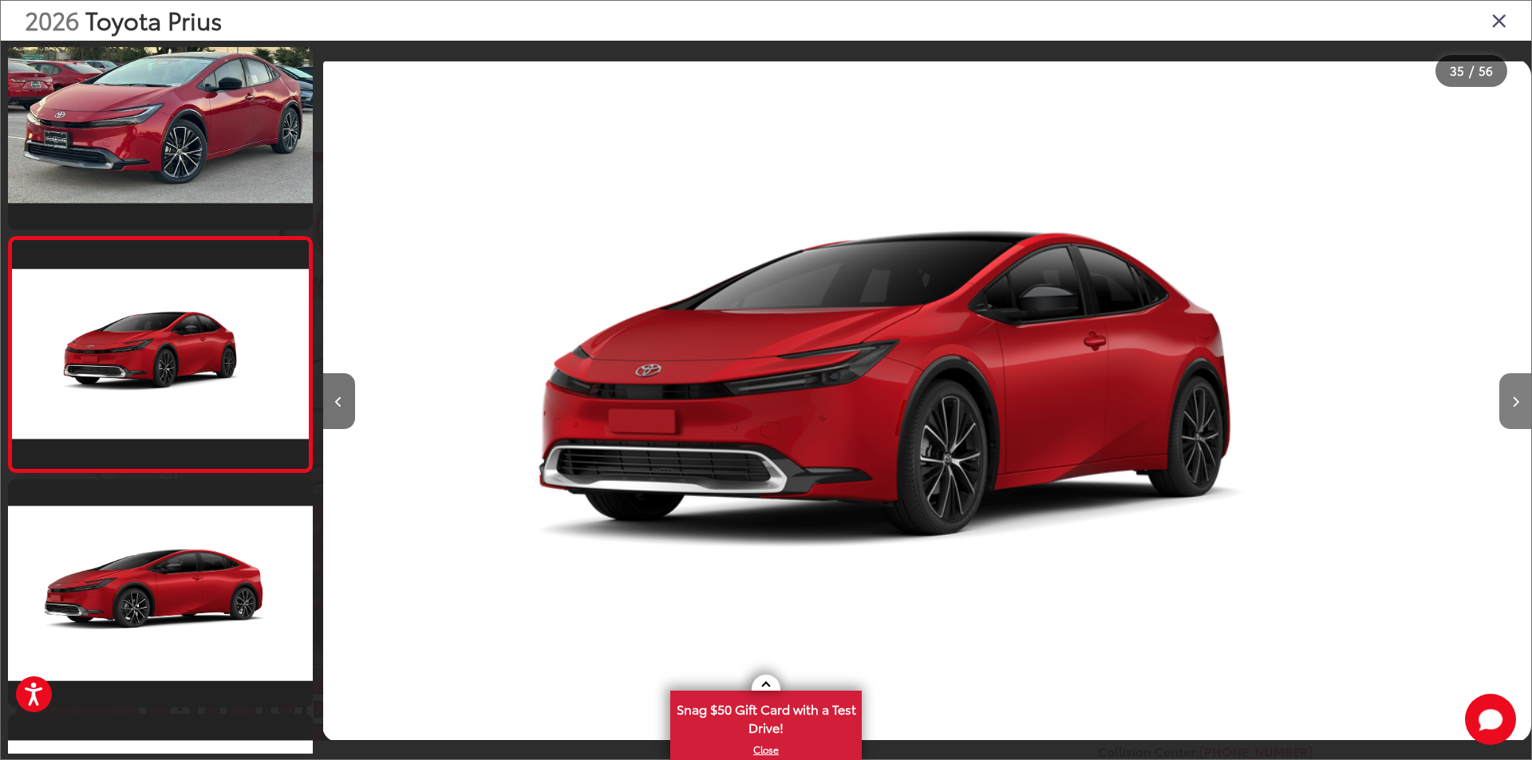
click at [1513, 397] on icon "Next image" at bounding box center [1515, 401] width 7 height 11
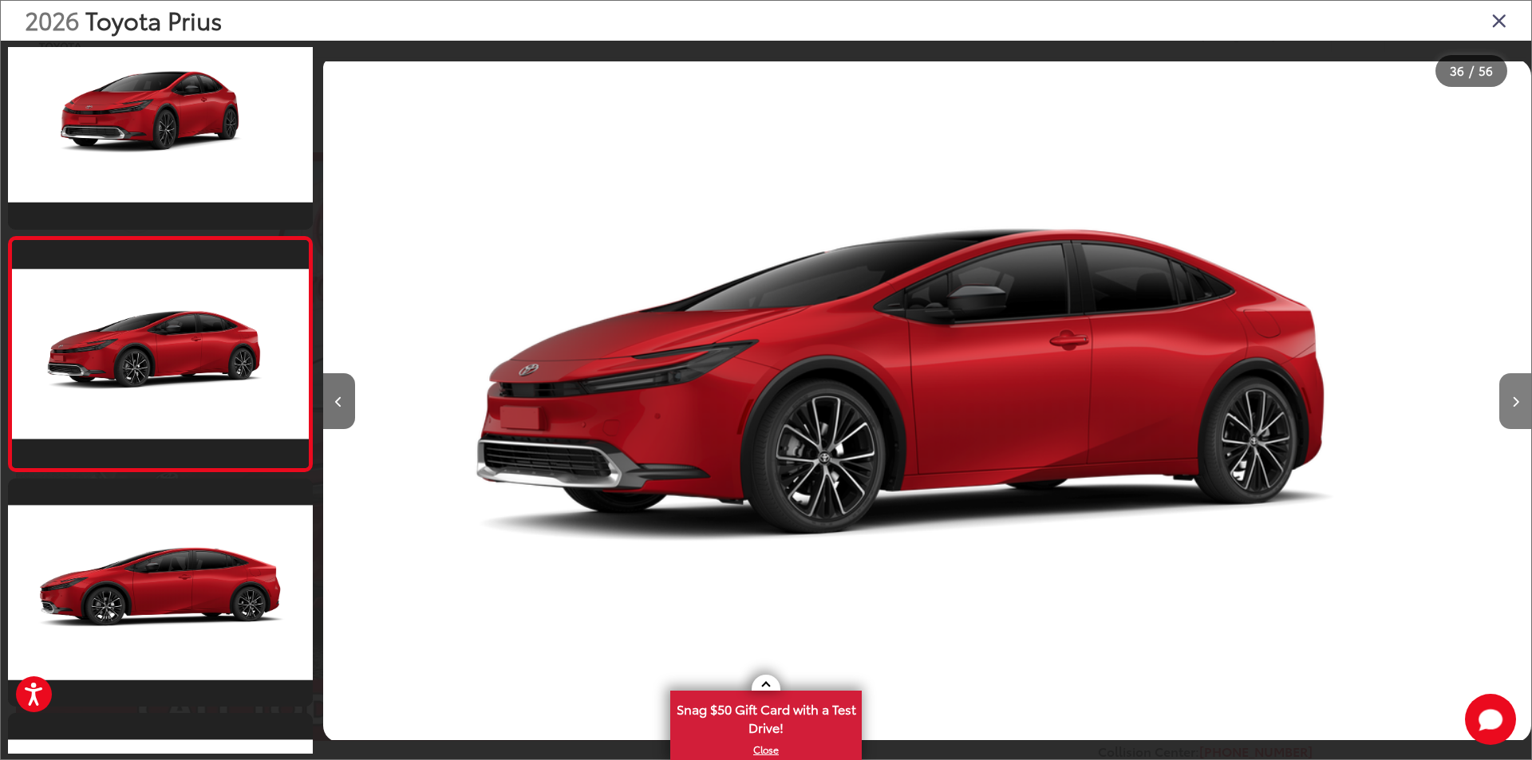
click at [1513, 397] on icon "Next image" at bounding box center [1515, 401] width 7 height 11
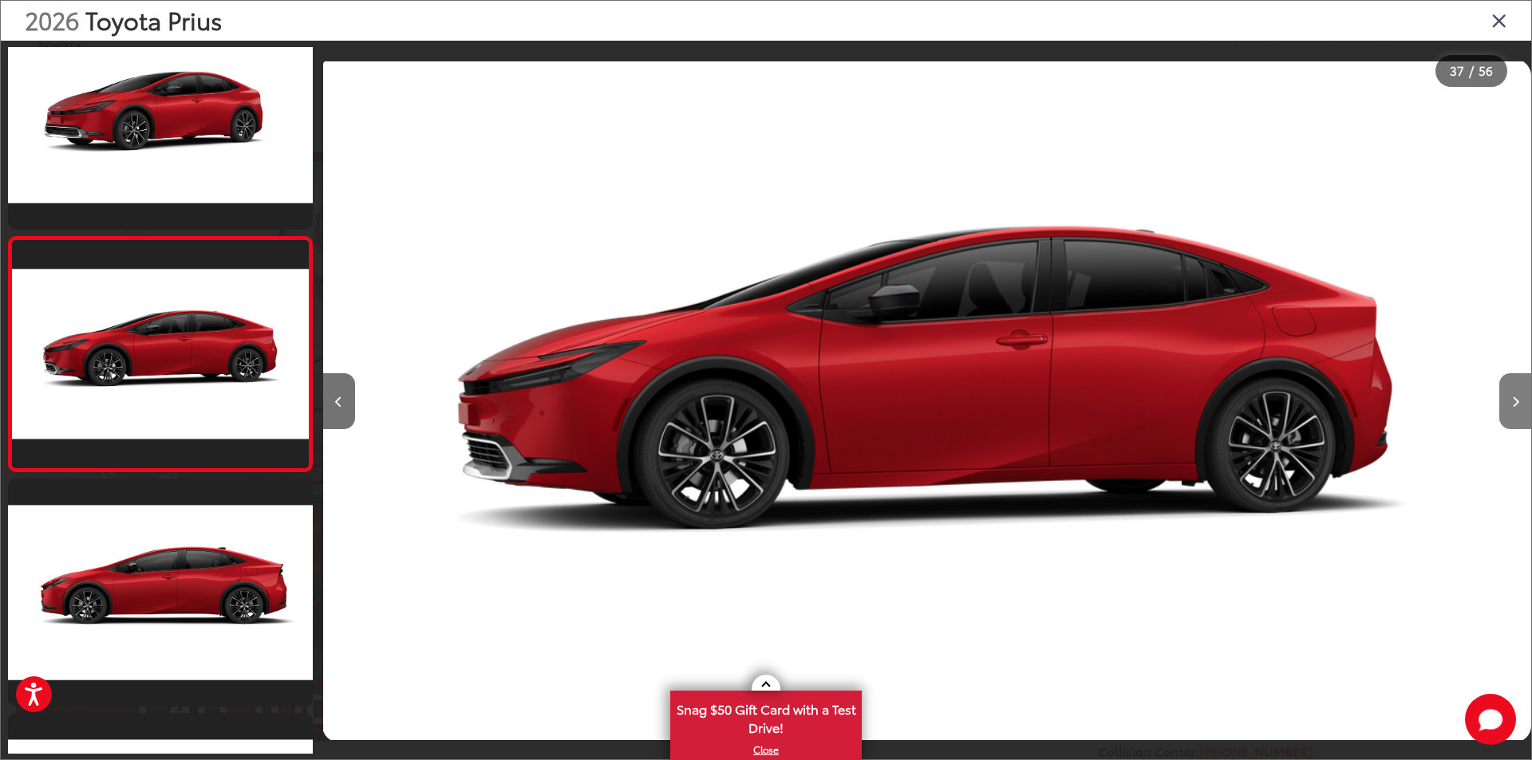
click at [1513, 397] on icon "Next image" at bounding box center [1515, 401] width 7 height 11
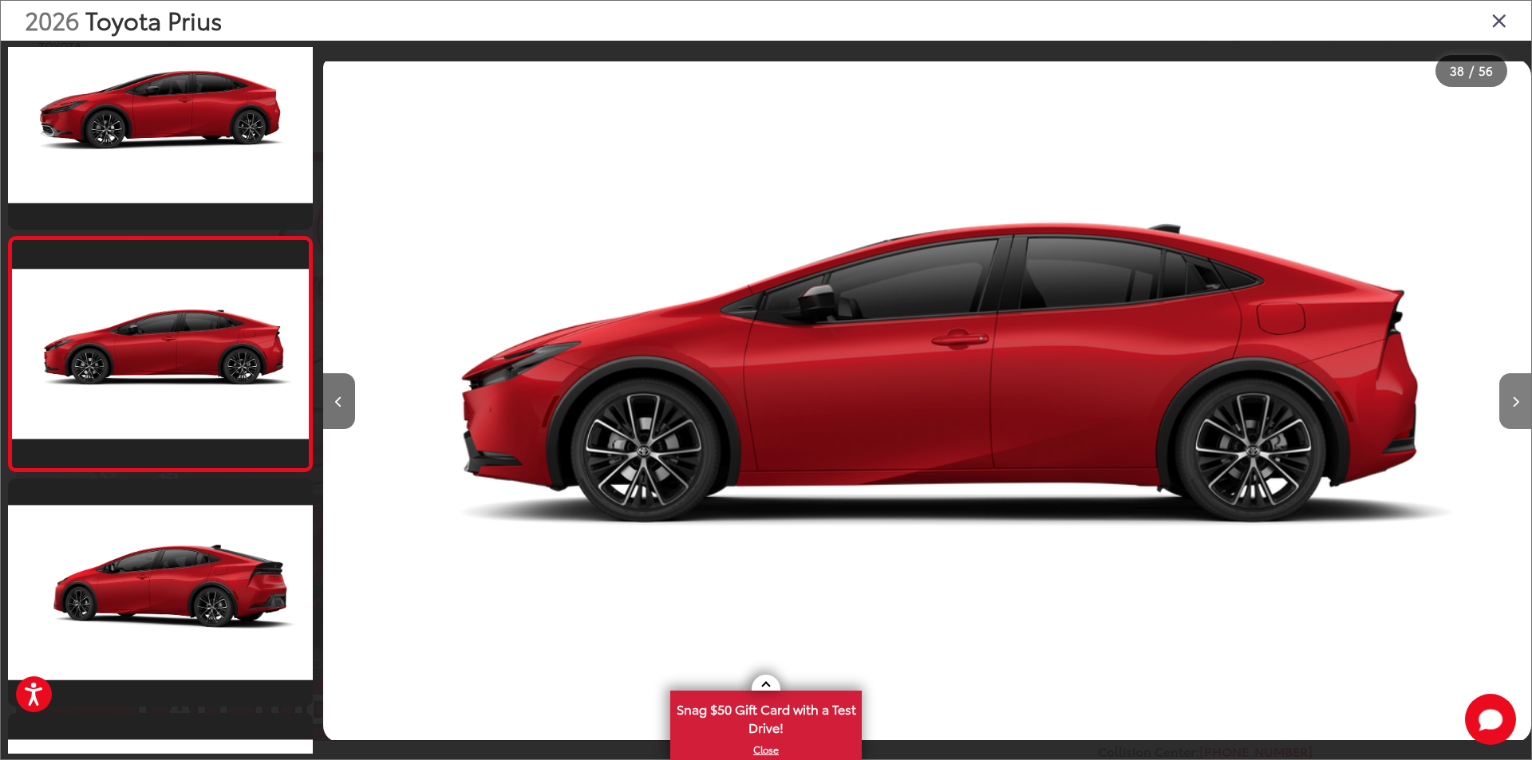
click at [1513, 397] on icon "Next image" at bounding box center [1515, 401] width 7 height 11
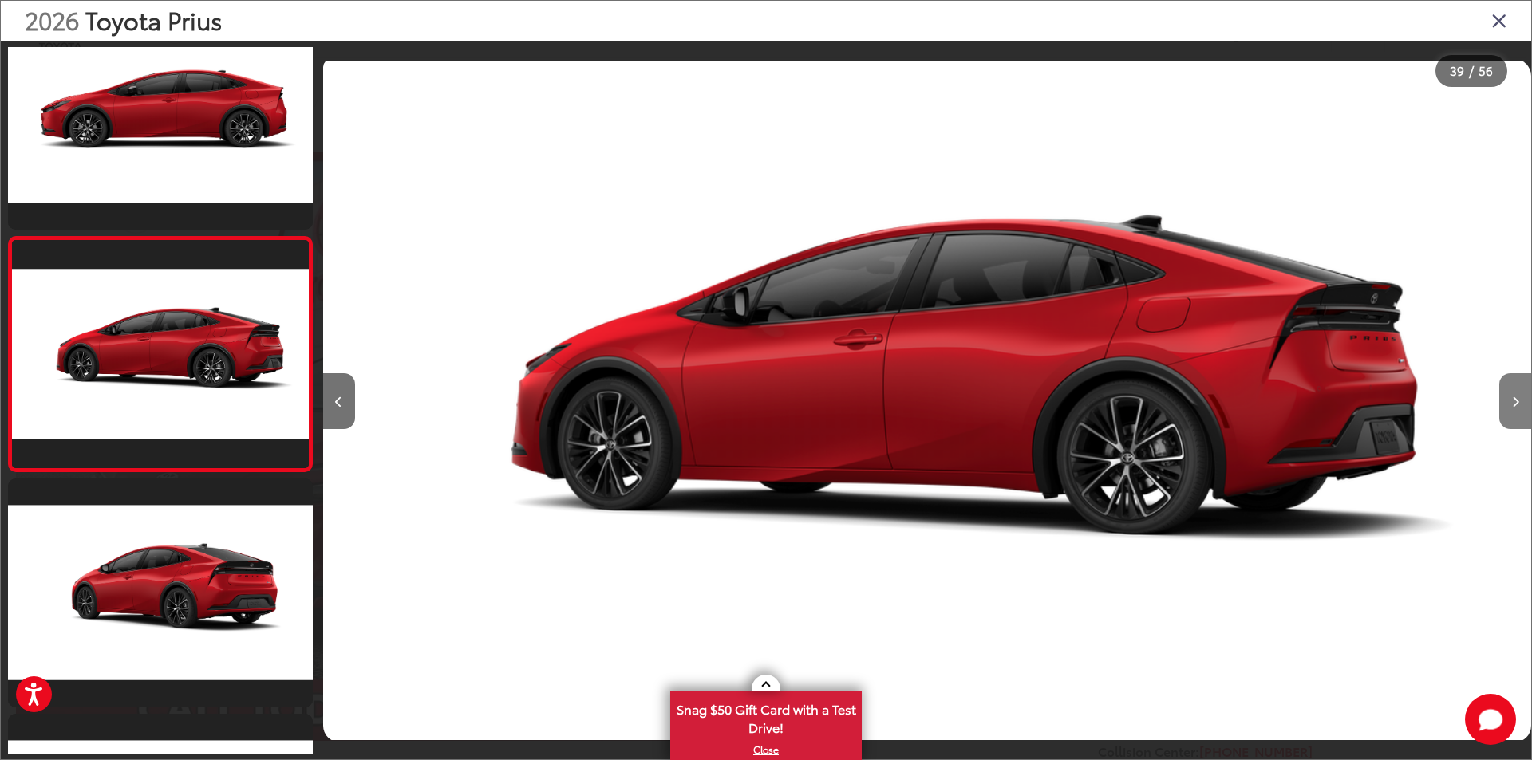
click at [1513, 397] on icon "Next image" at bounding box center [1515, 401] width 7 height 11
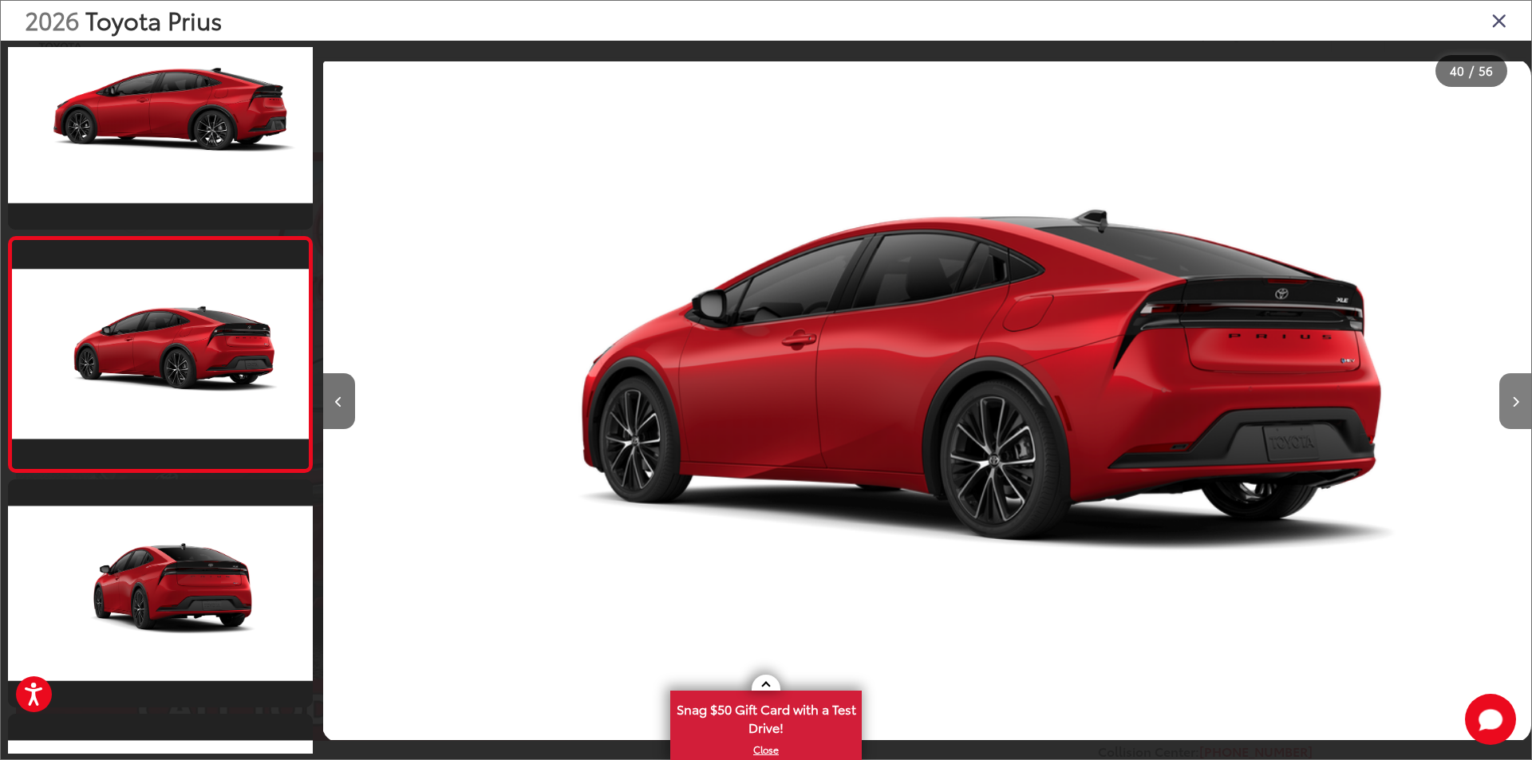
click at [1513, 397] on icon "Next image" at bounding box center [1515, 401] width 7 height 11
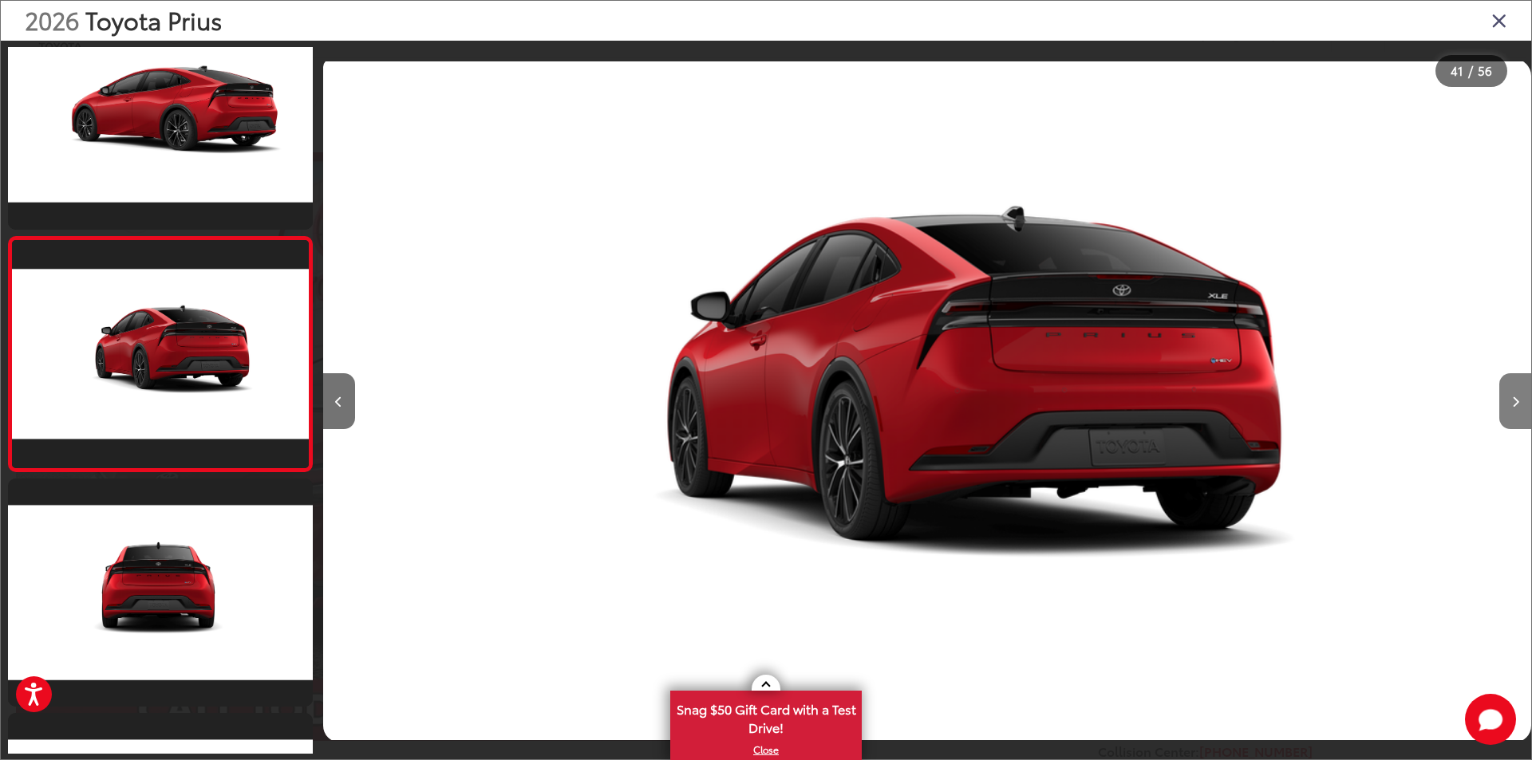
click at [1513, 397] on icon "Next image" at bounding box center [1515, 401] width 7 height 11
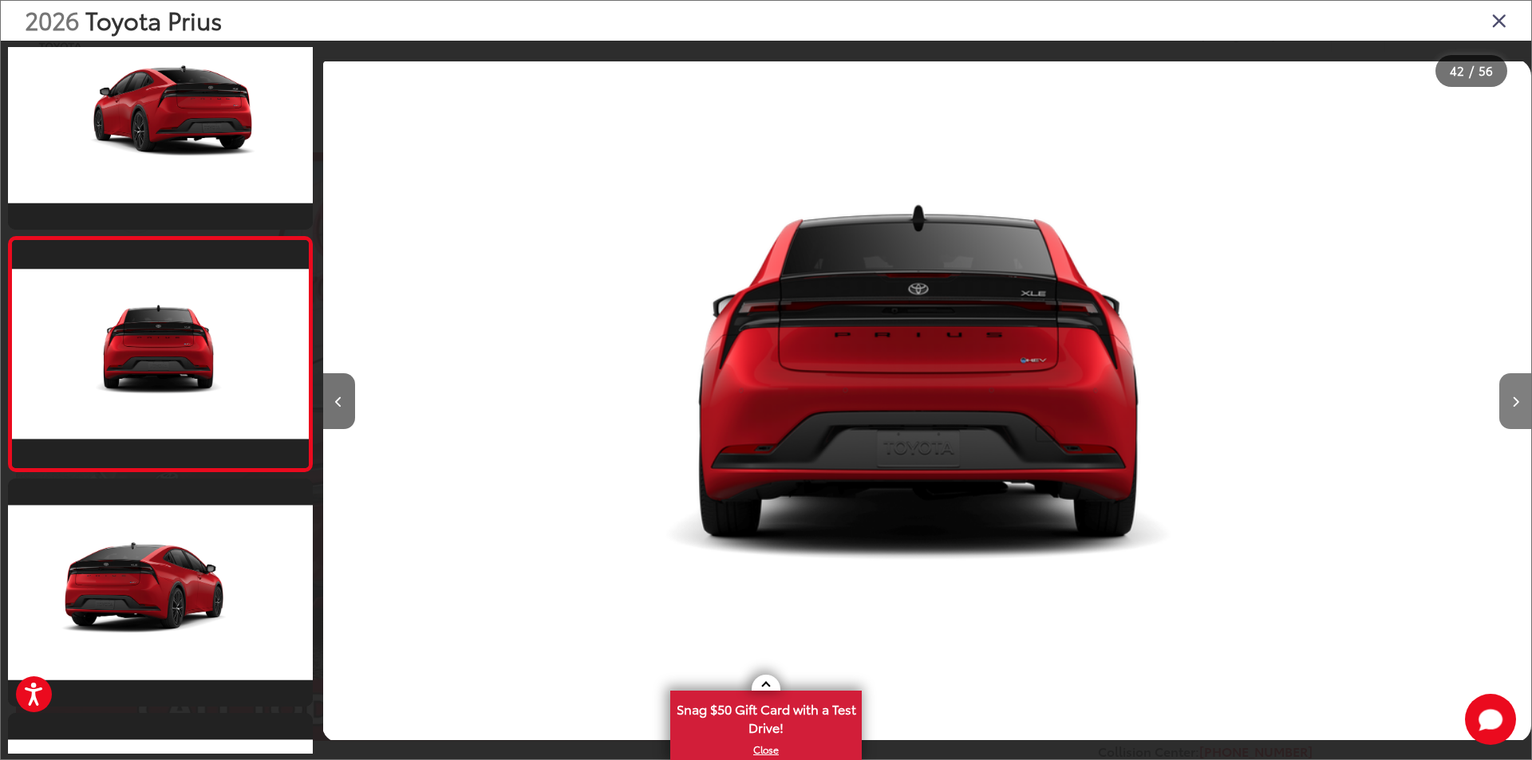
click at [1513, 397] on icon "Next image" at bounding box center [1515, 401] width 7 height 11
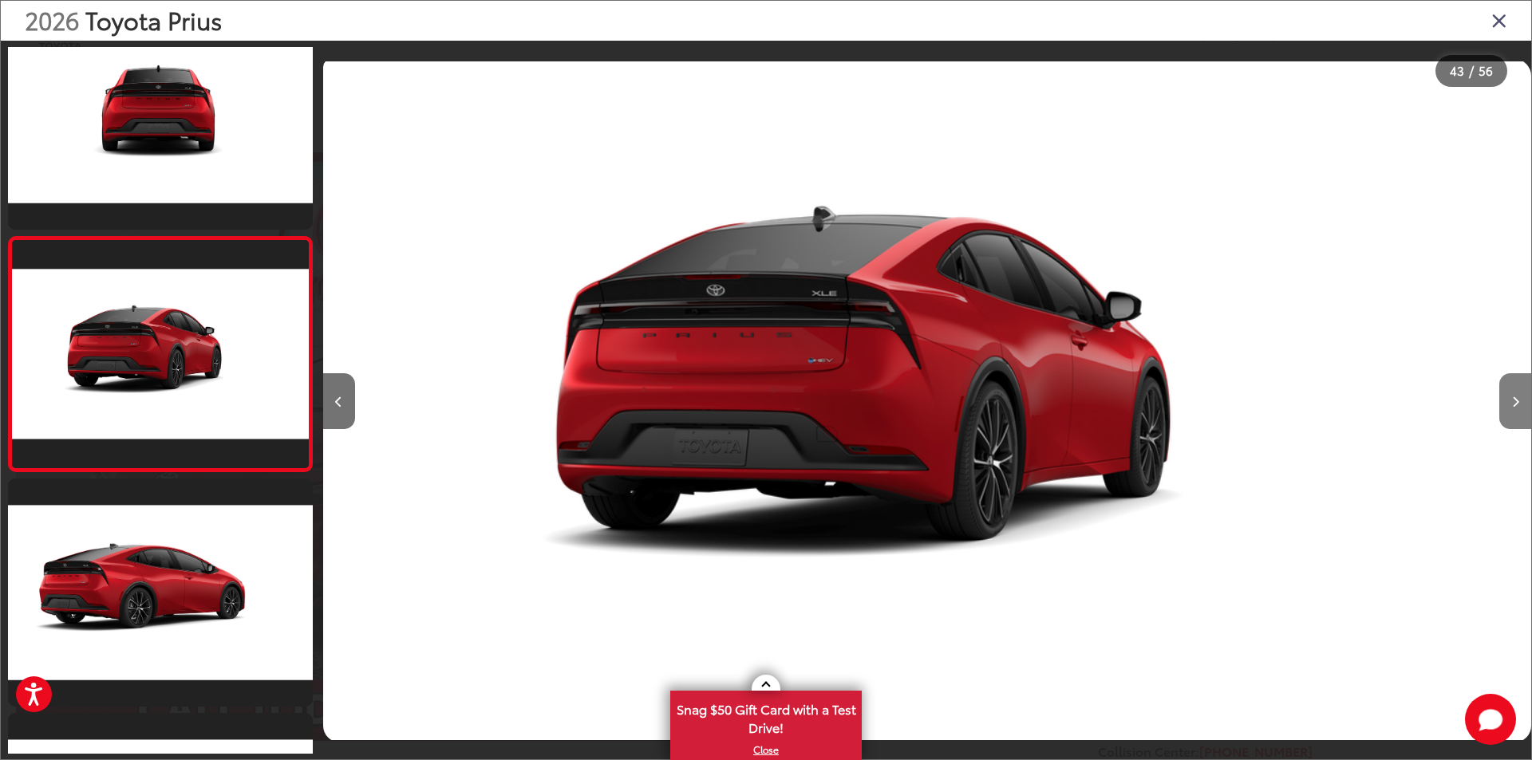
click at [1513, 397] on icon "Next image" at bounding box center [1515, 401] width 7 height 11
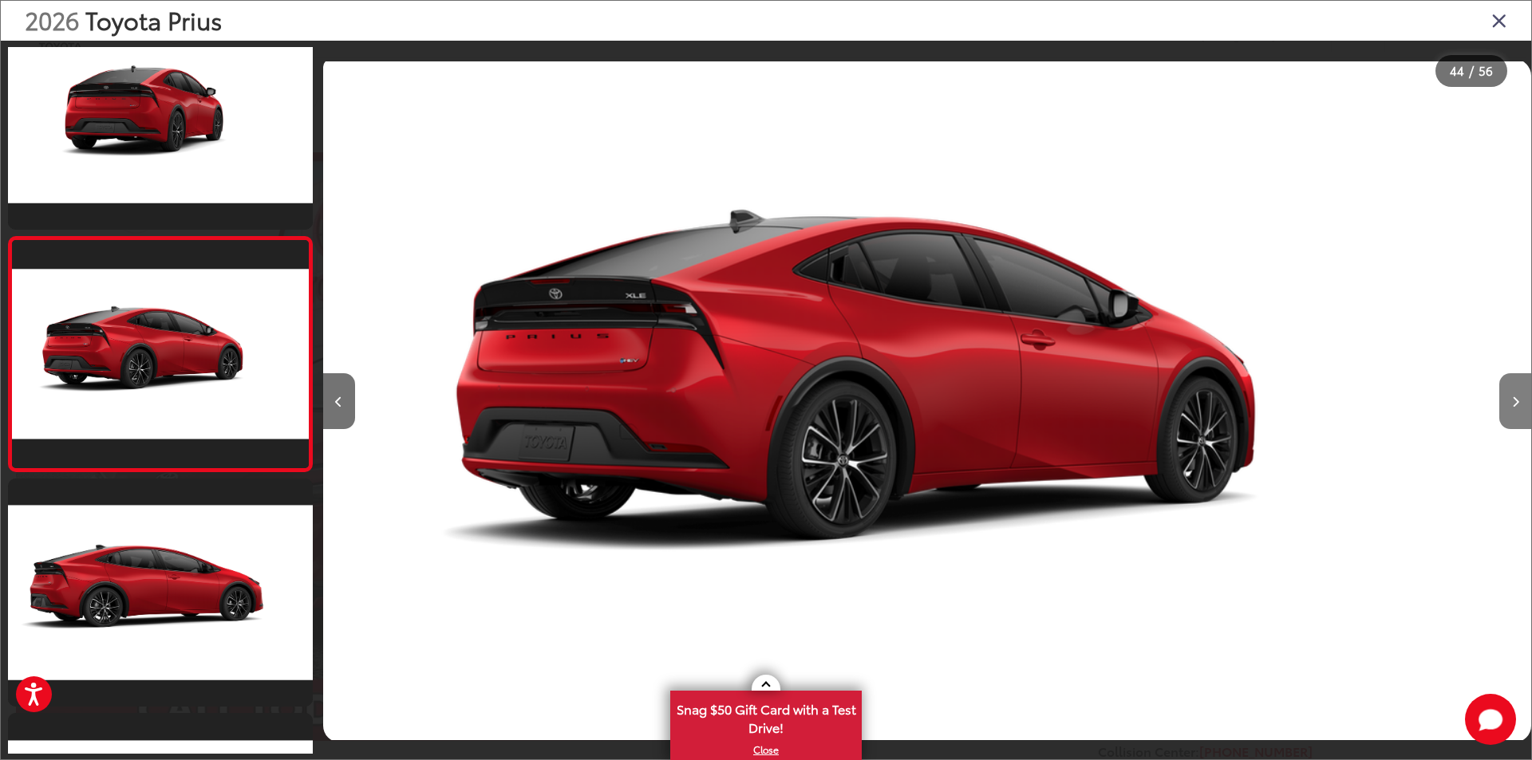
click at [1513, 397] on icon "Next image" at bounding box center [1515, 401] width 7 height 11
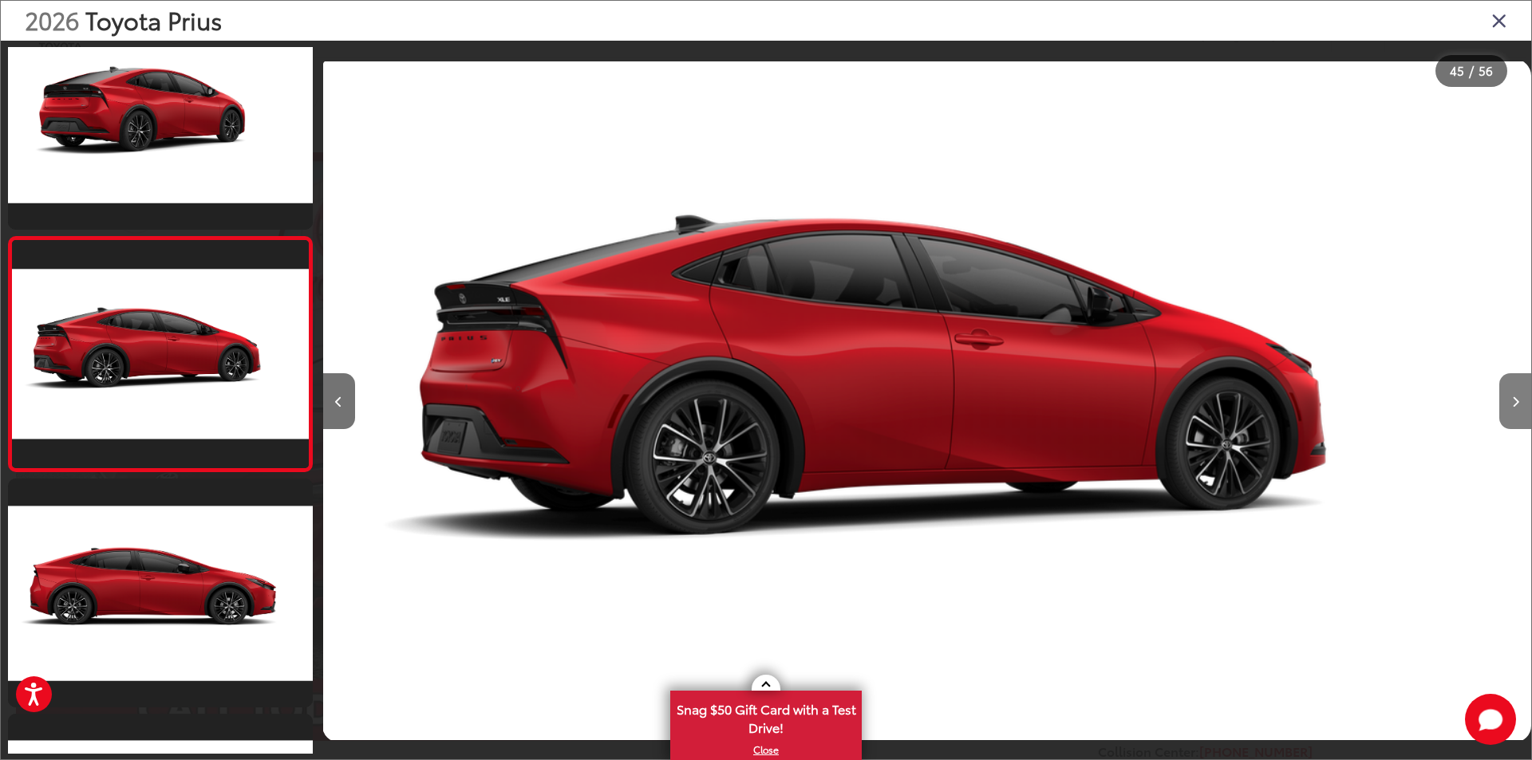
click at [1513, 397] on icon "Next image" at bounding box center [1515, 401] width 7 height 11
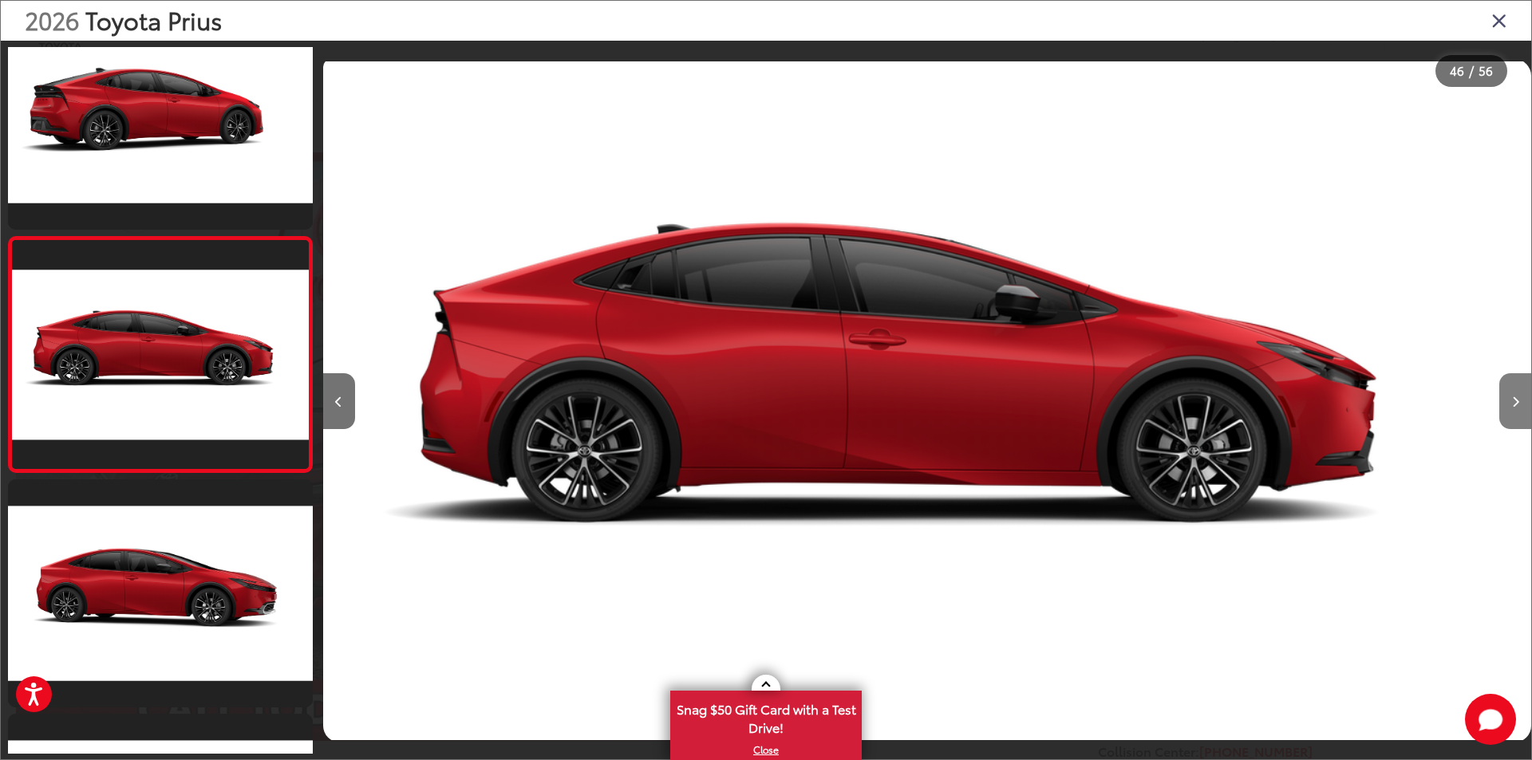
click at [1513, 397] on icon "Next image" at bounding box center [1515, 401] width 7 height 11
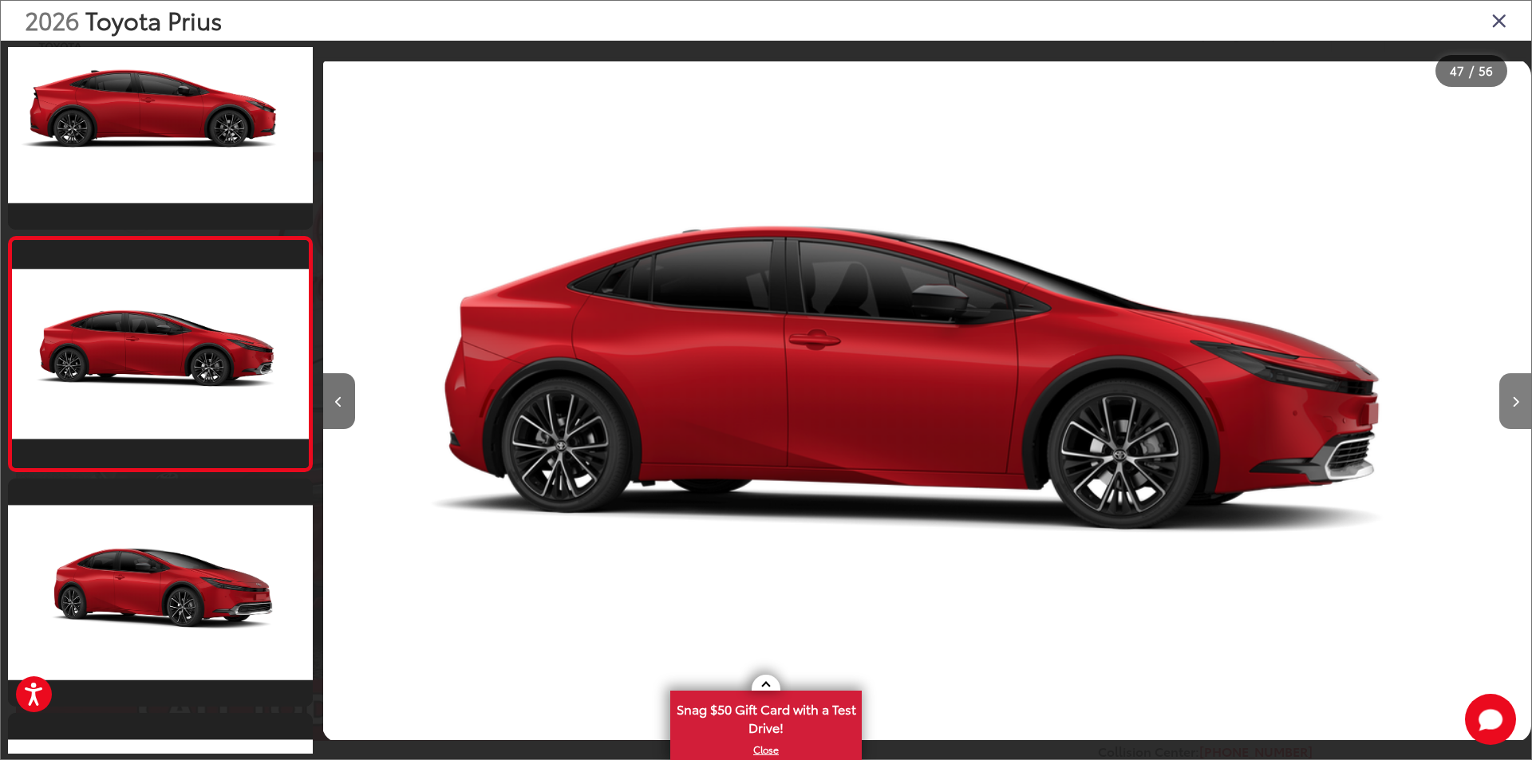
click at [1513, 397] on icon "Next image" at bounding box center [1515, 401] width 7 height 11
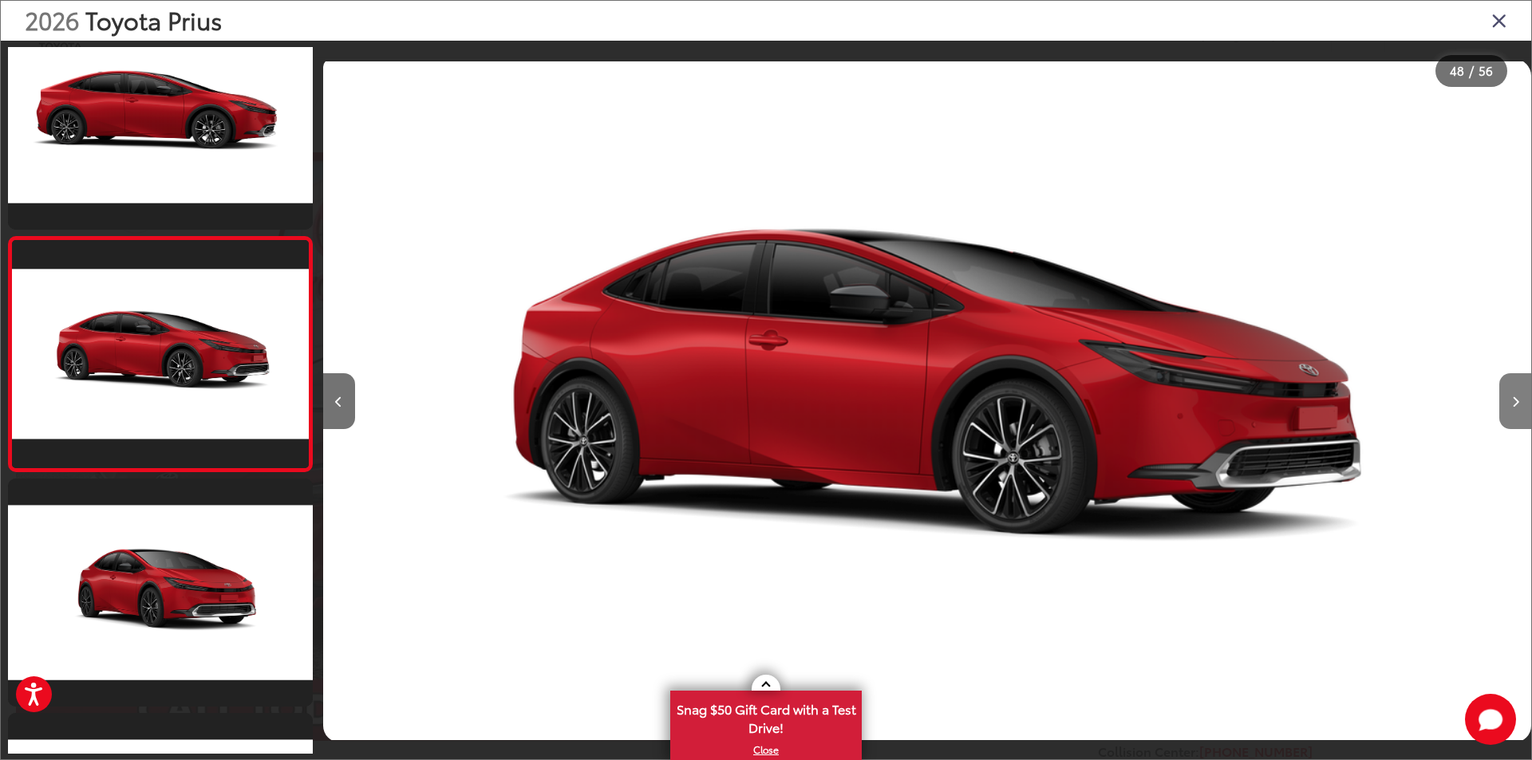
click at [1513, 397] on icon "Next image" at bounding box center [1515, 401] width 7 height 11
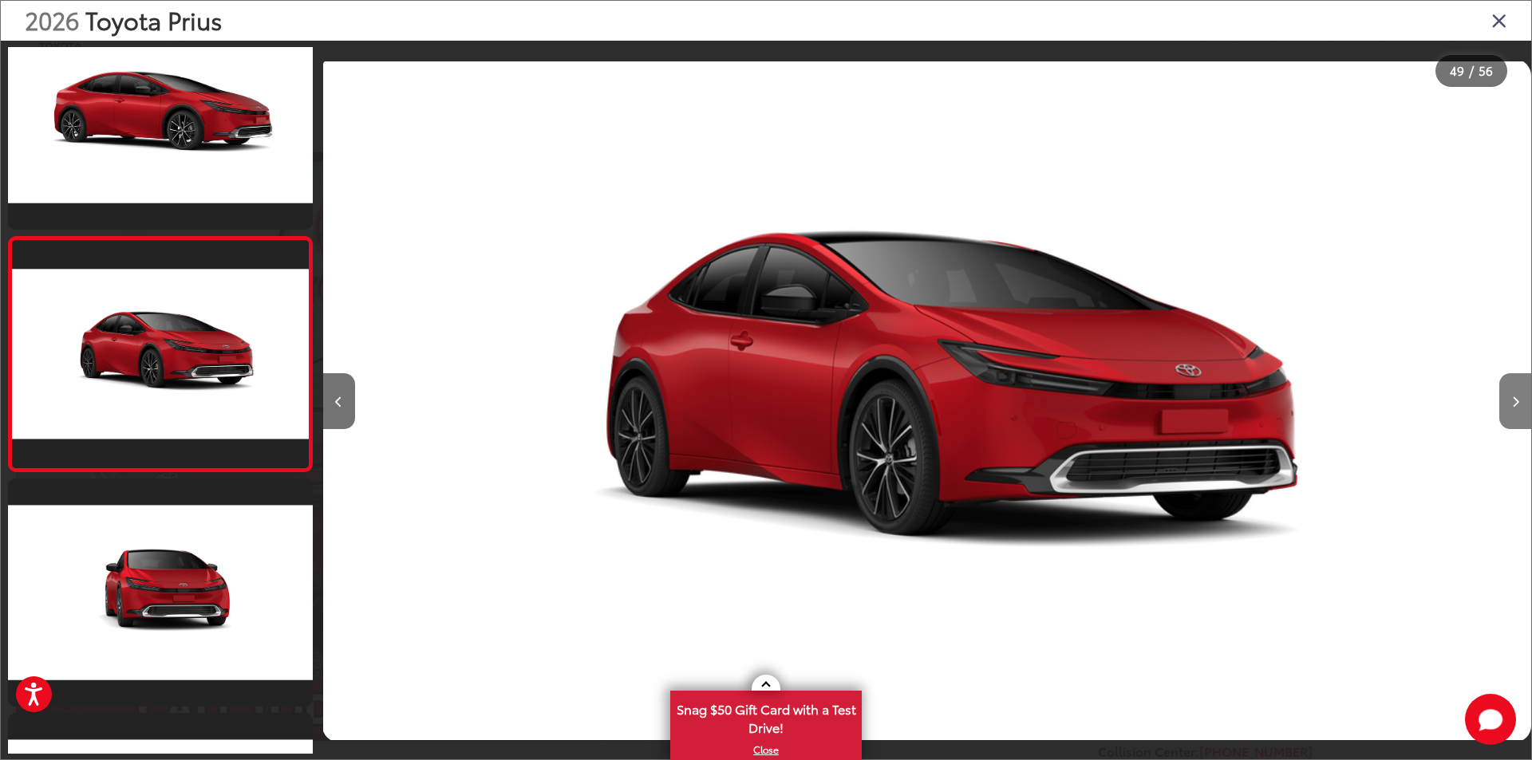
click at [1513, 397] on icon "Next image" at bounding box center [1515, 401] width 7 height 11
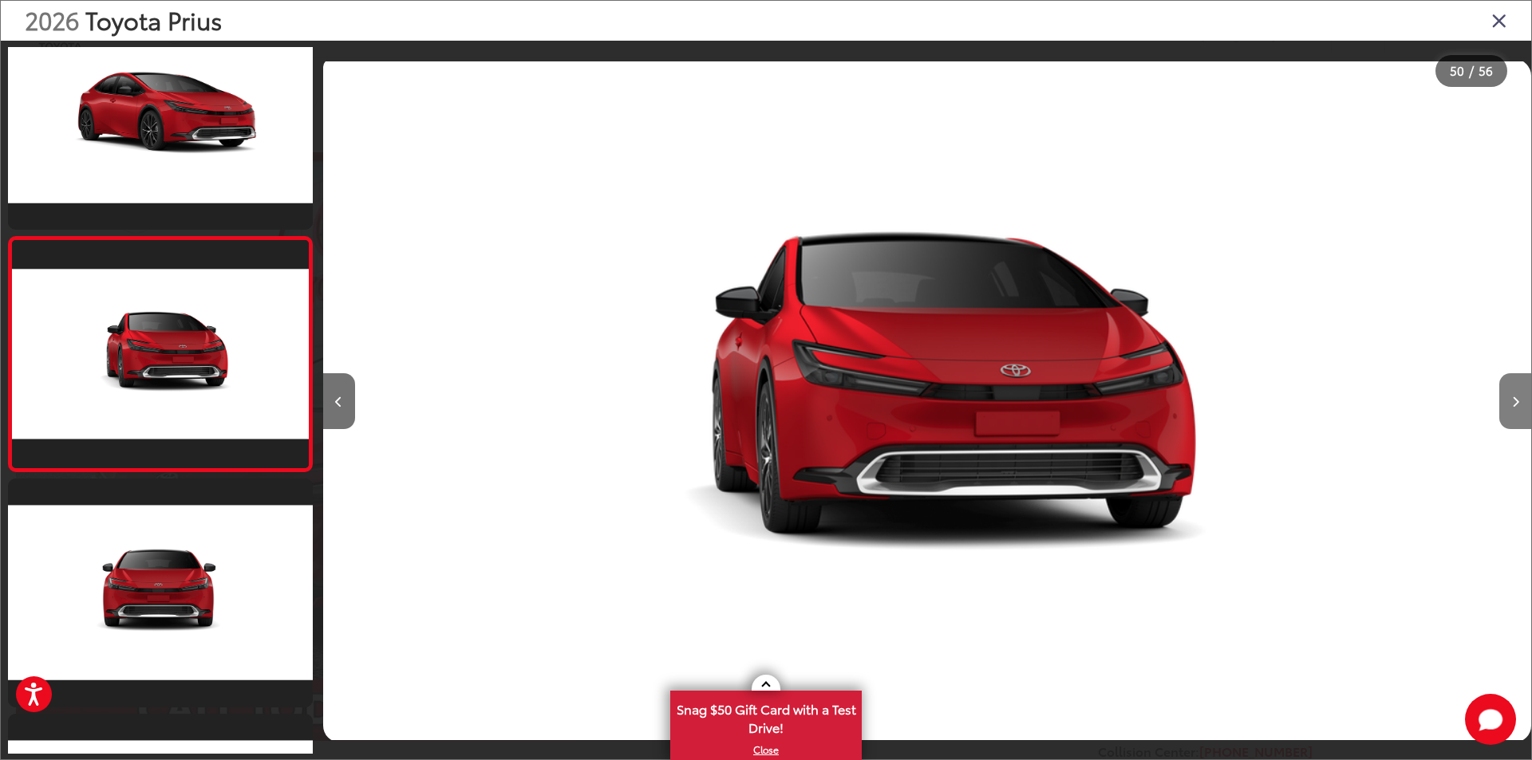
click at [1513, 397] on icon "Next image" at bounding box center [1515, 401] width 7 height 11
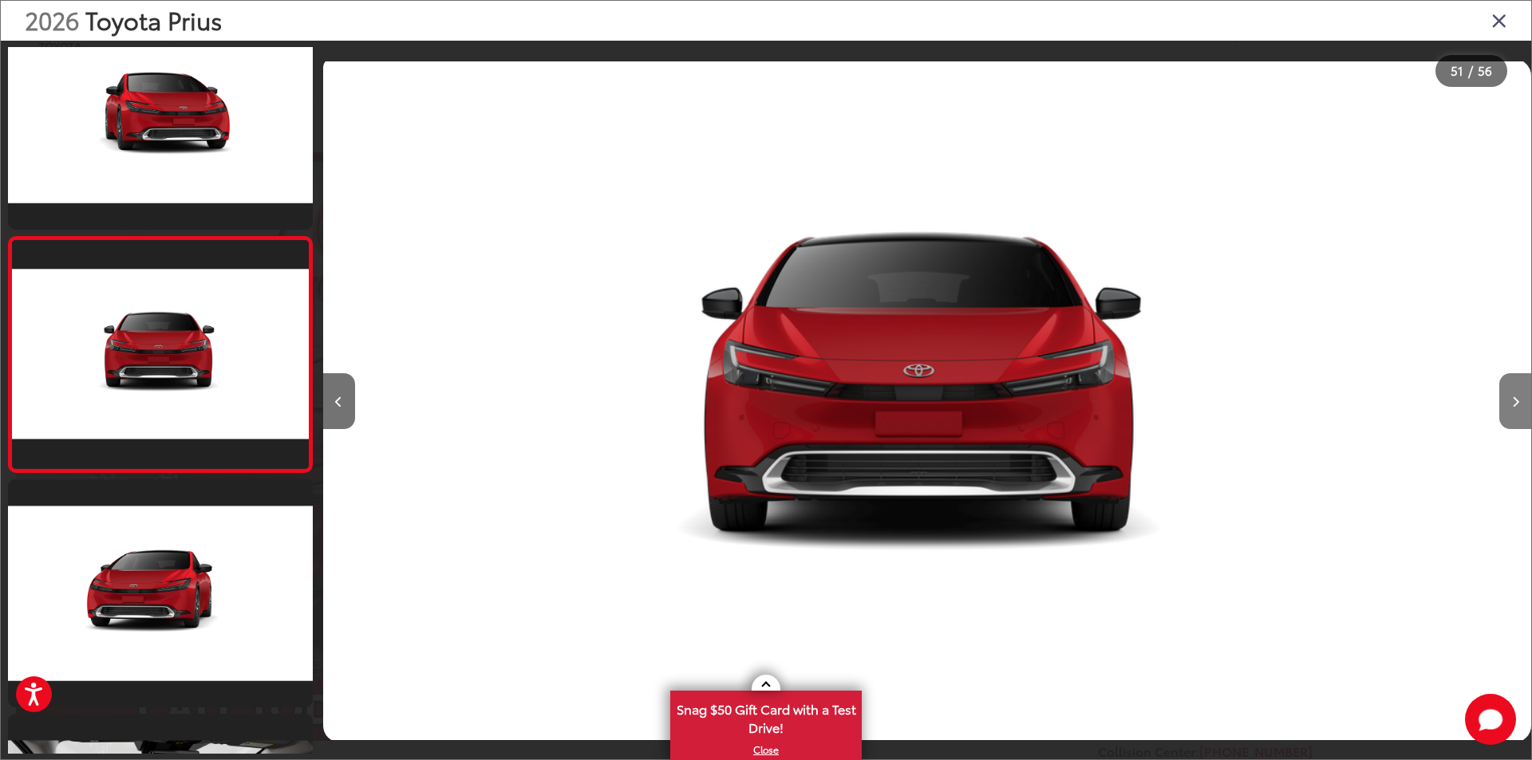
click at [1513, 397] on icon "Next image" at bounding box center [1515, 401] width 7 height 11
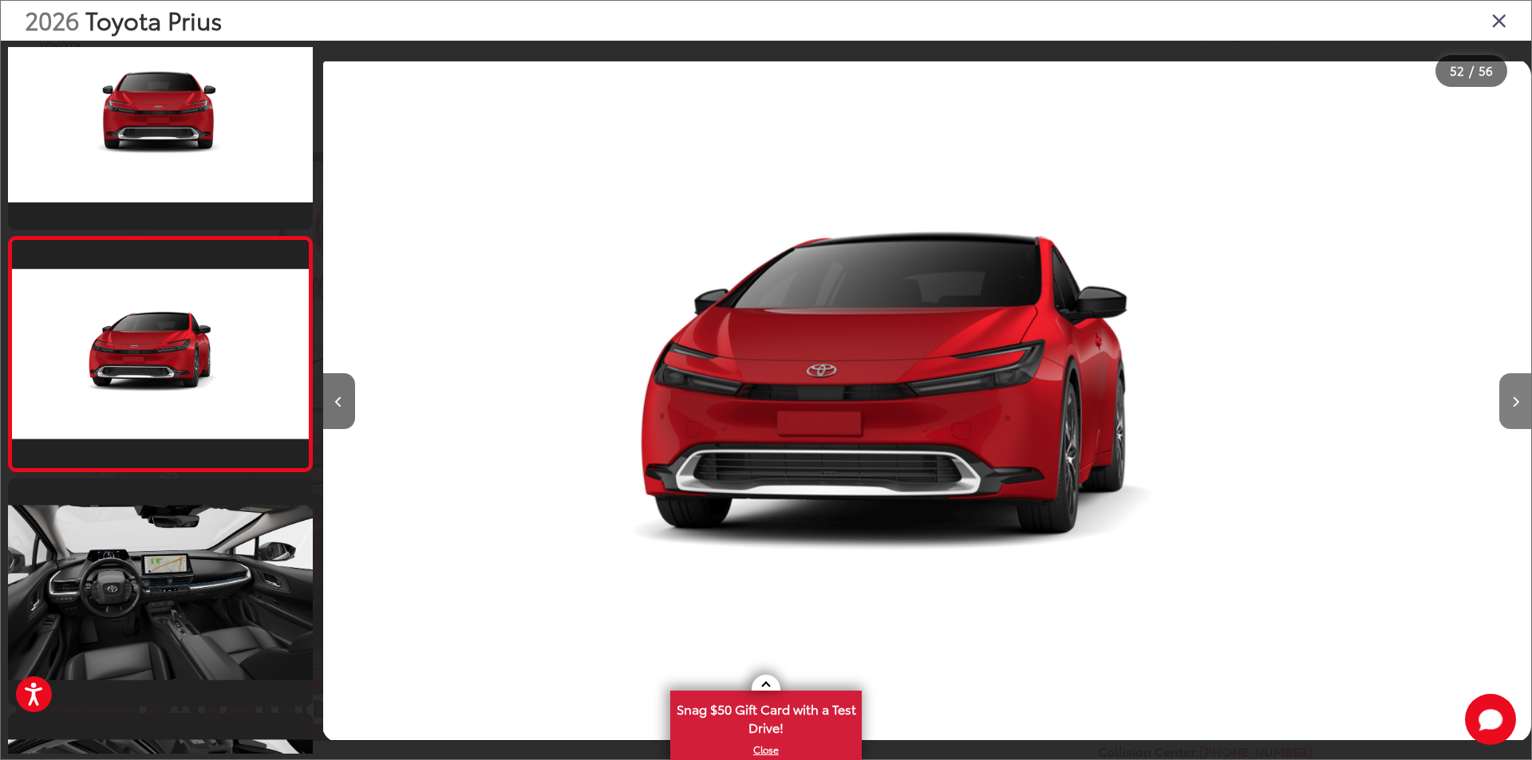
click at [1513, 397] on icon "Next image" at bounding box center [1515, 401] width 7 height 11
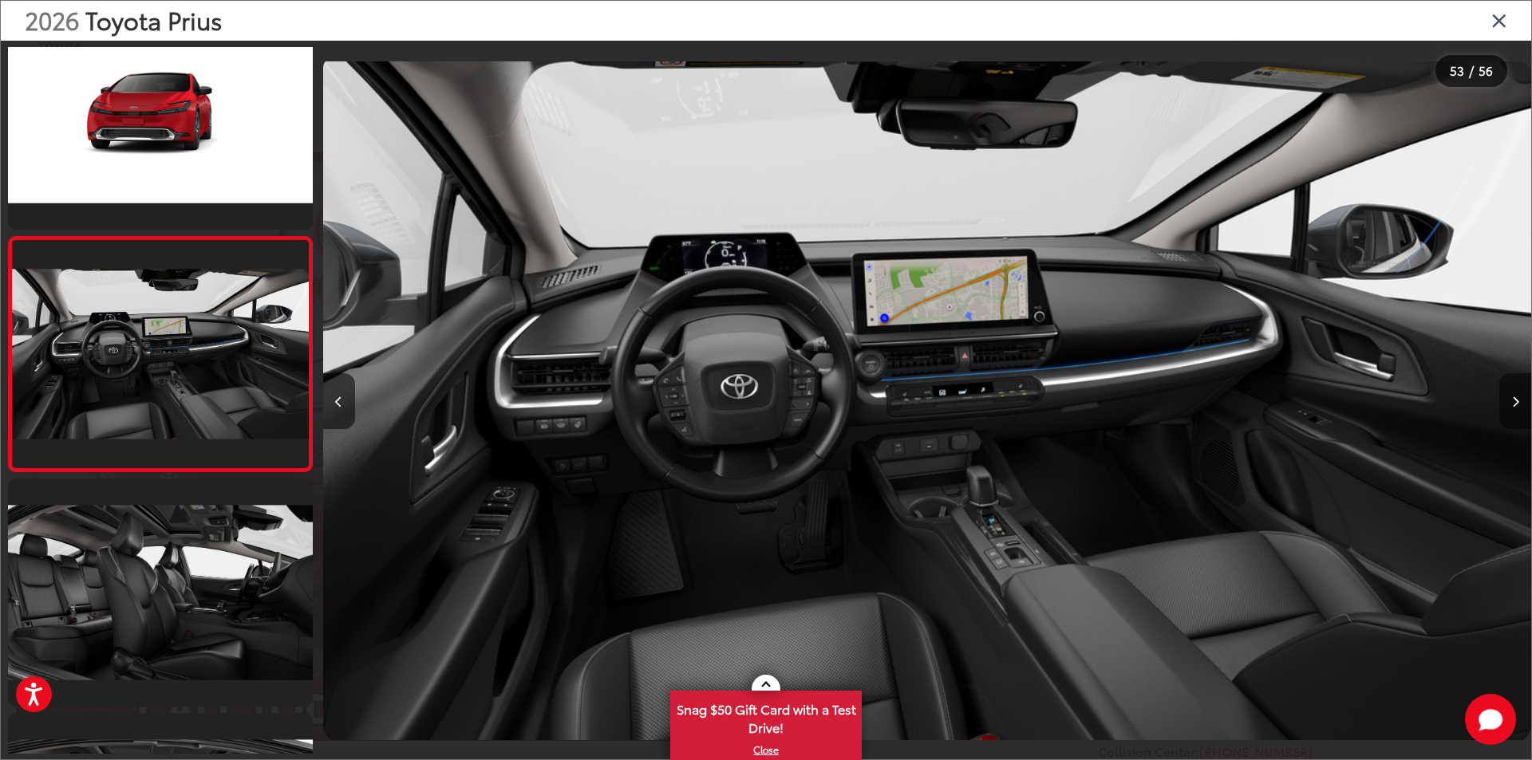
click at [1510, 397] on button "Next image" at bounding box center [1515, 401] width 32 height 56
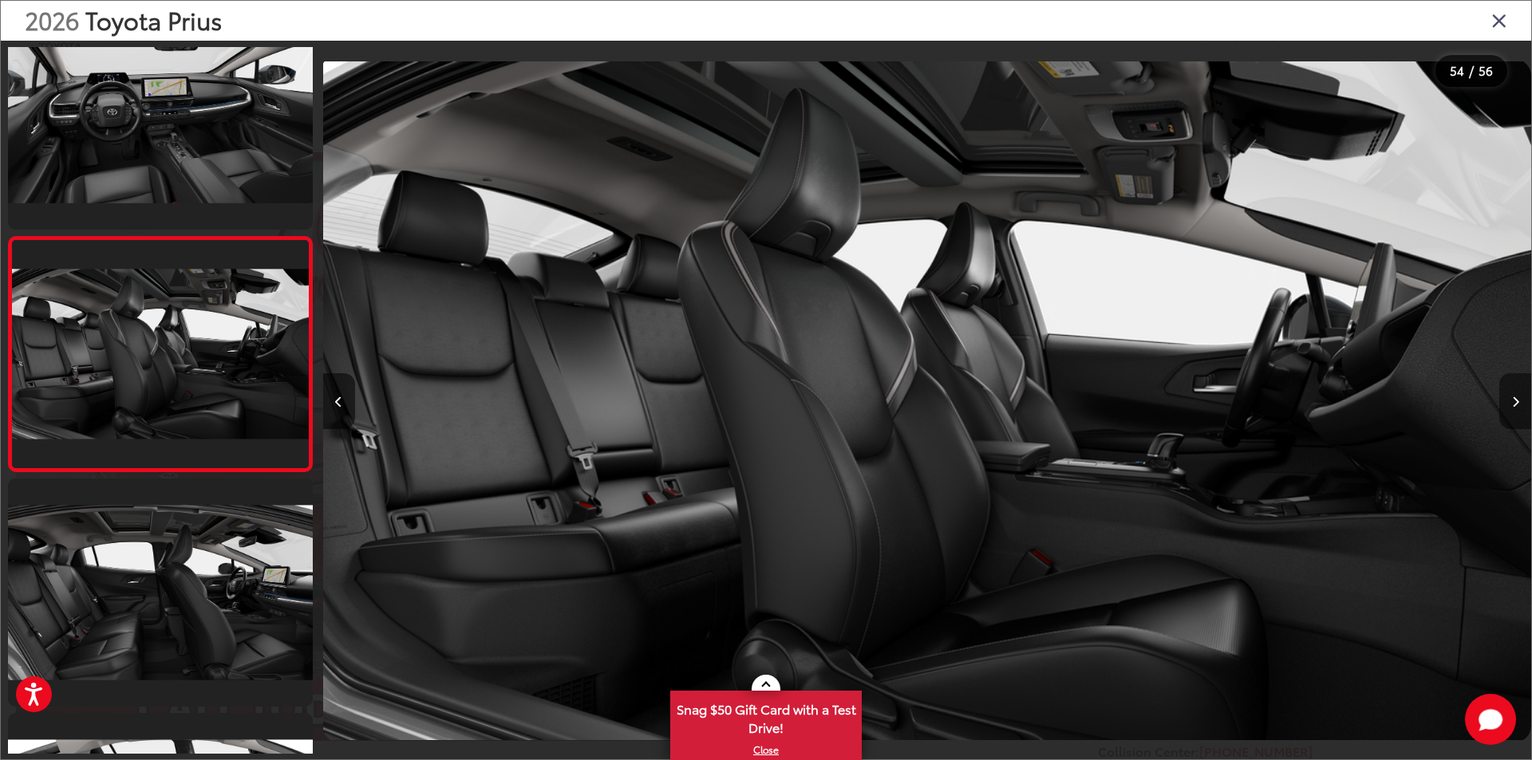
click at [1515, 396] on icon "Next image" at bounding box center [1515, 401] width 7 height 11
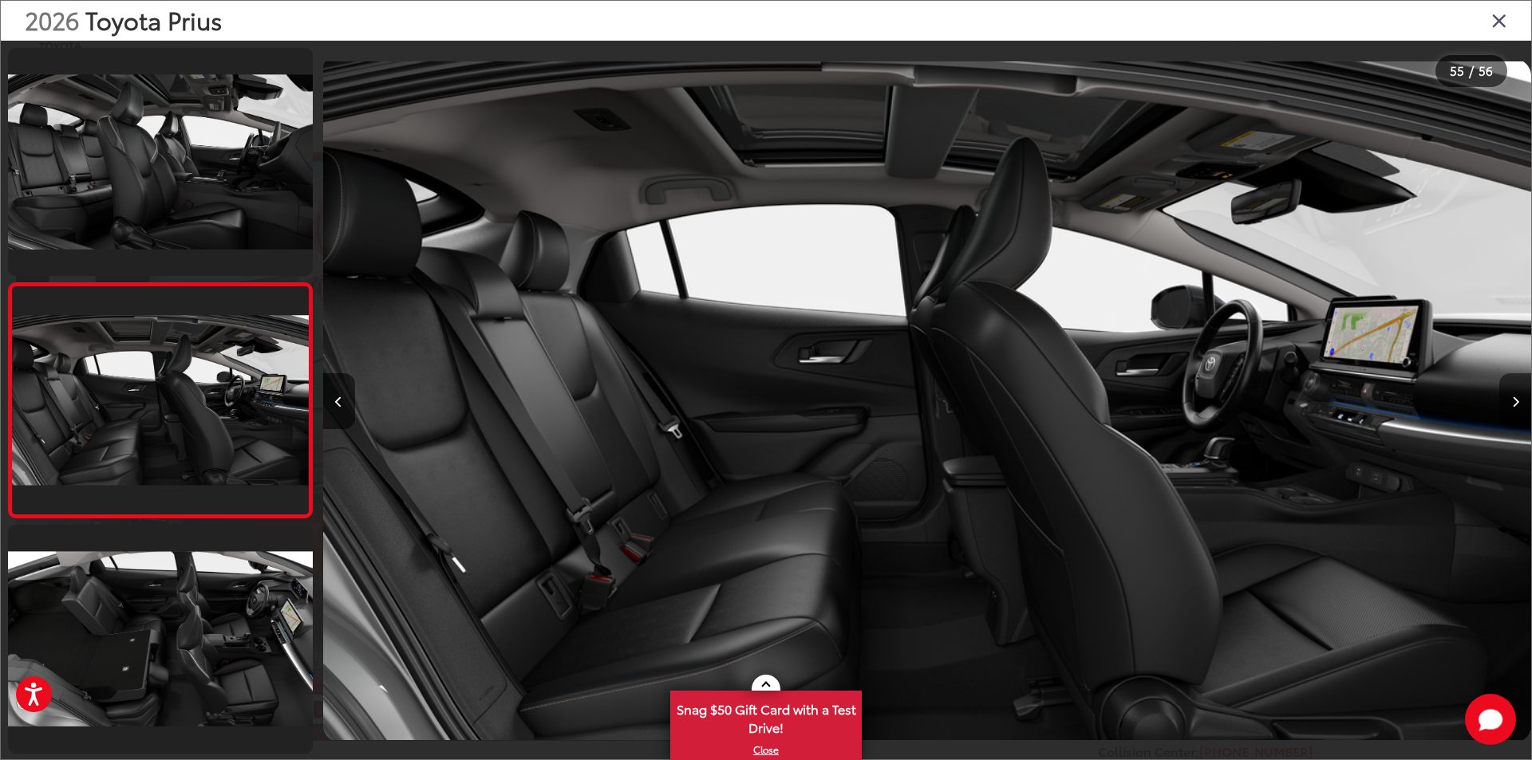
click at [1519, 399] on button "Next image" at bounding box center [1515, 401] width 32 height 56
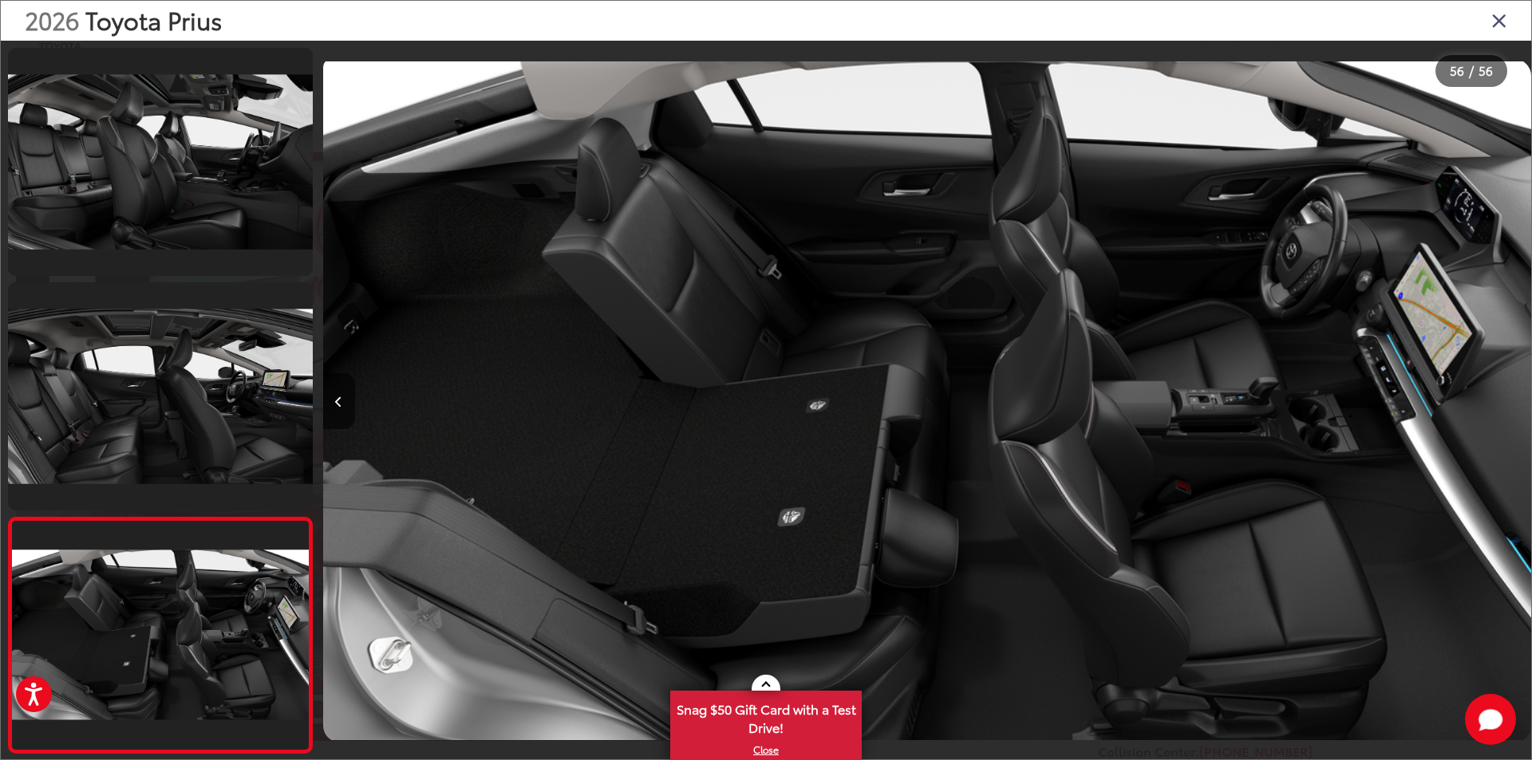
click at [1494, 22] on icon "Close gallery" at bounding box center [1499, 20] width 16 height 21
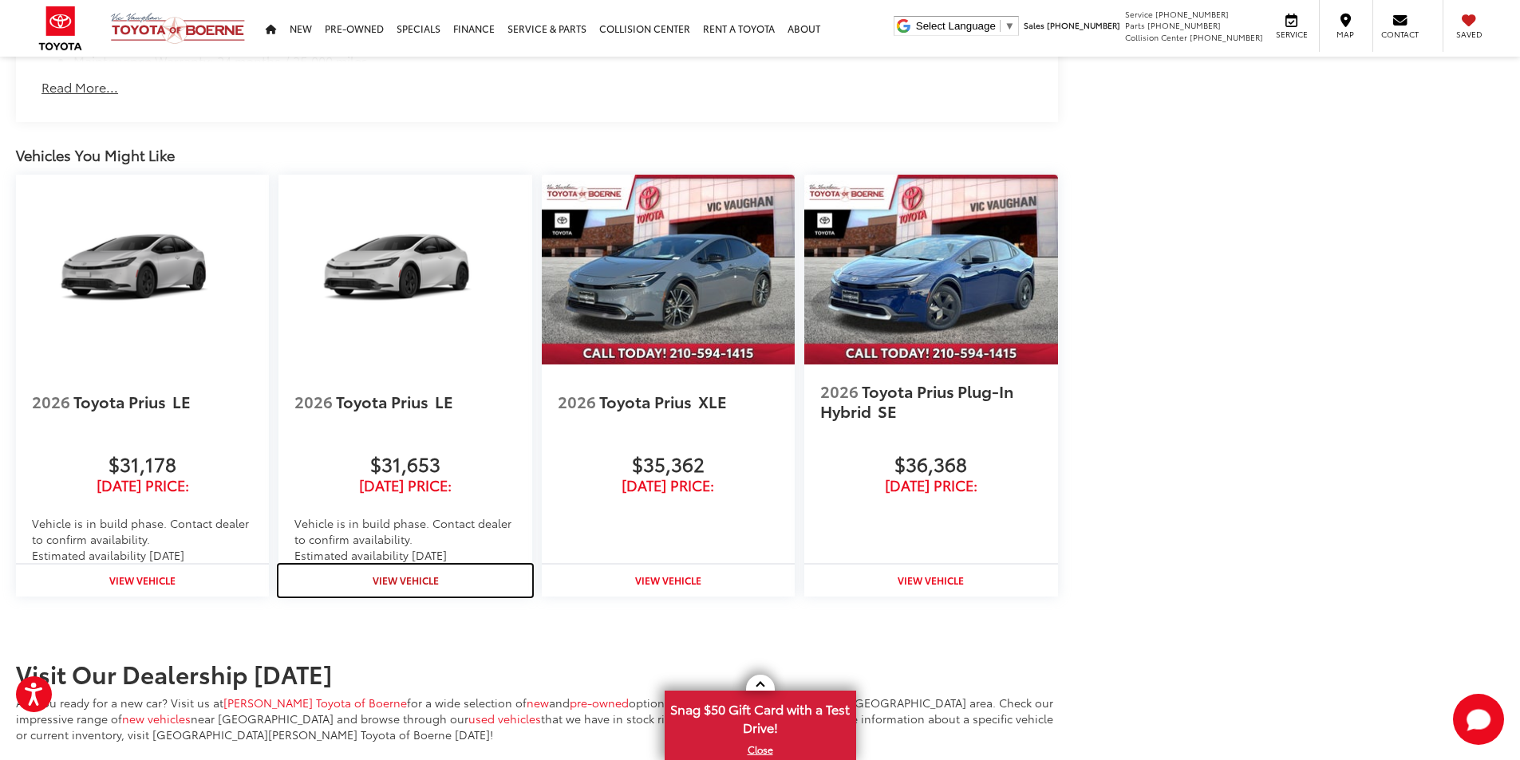
click at [417, 578] on strong "View Vehicle" at bounding box center [406, 581] width 66 height 14
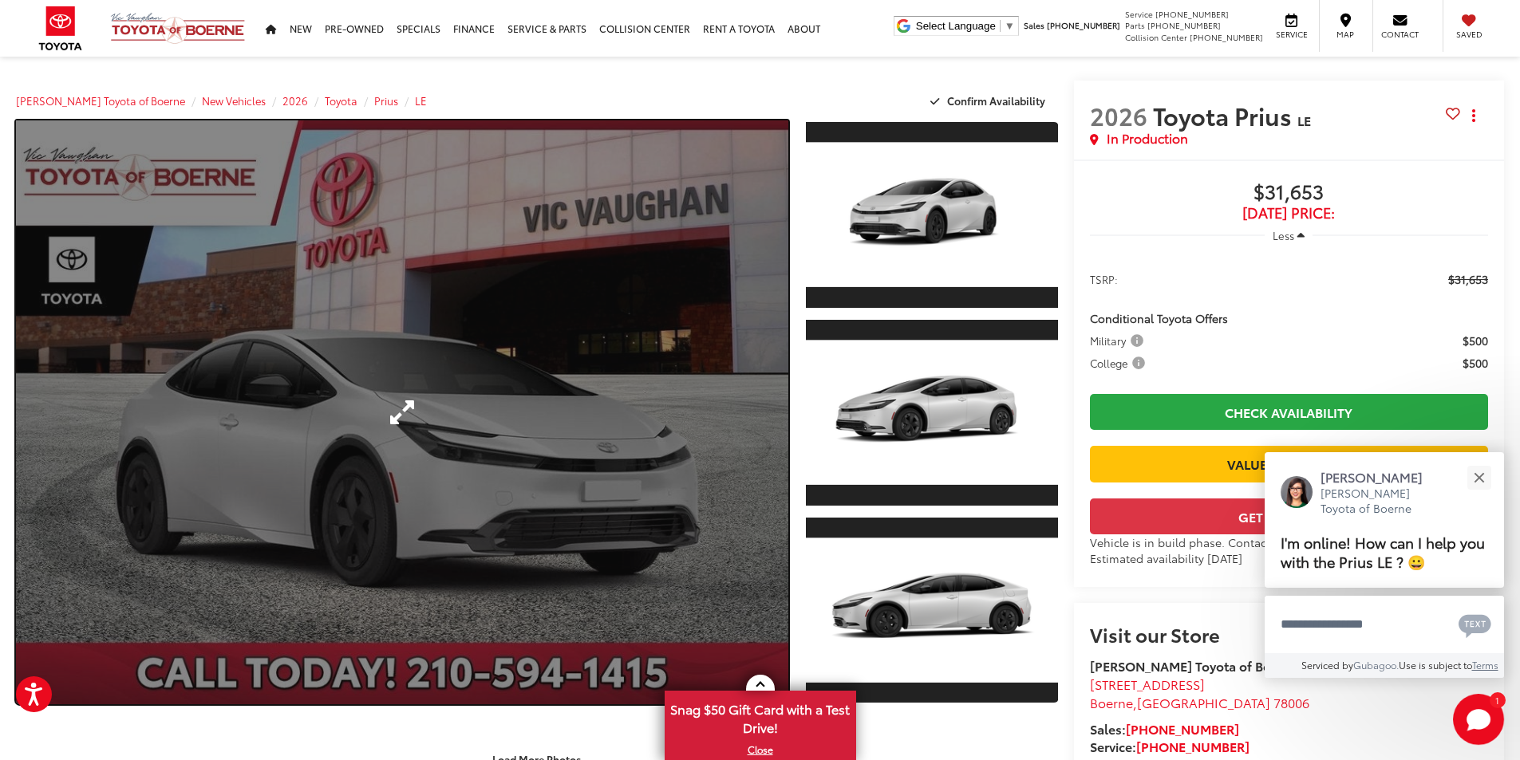
click at [722, 404] on link "Expand Photo 0" at bounding box center [402, 412] width 772 height 584
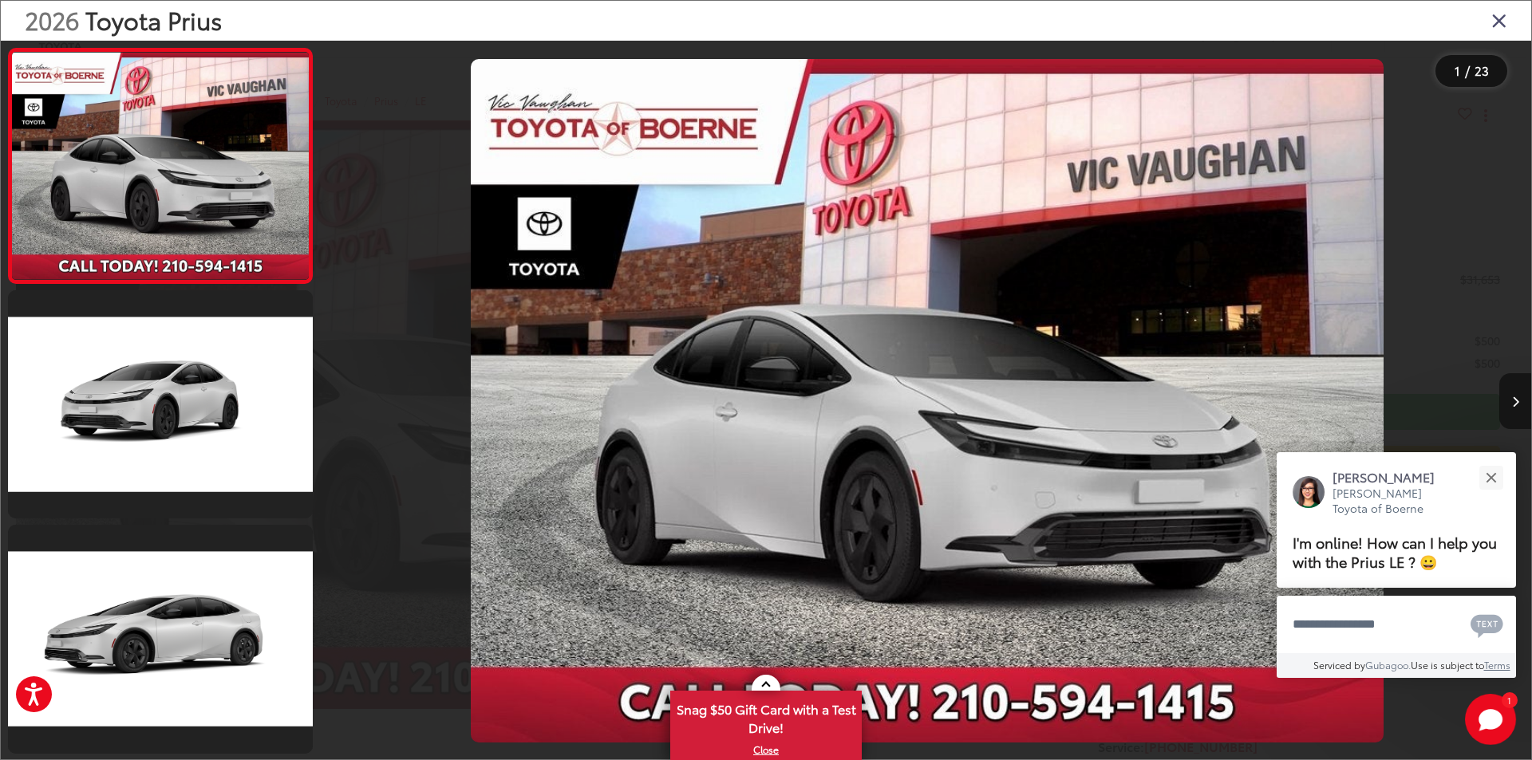
click at [1516, 399] on icon "Next image" at bounding box center [1515, 401] width 7 height 11
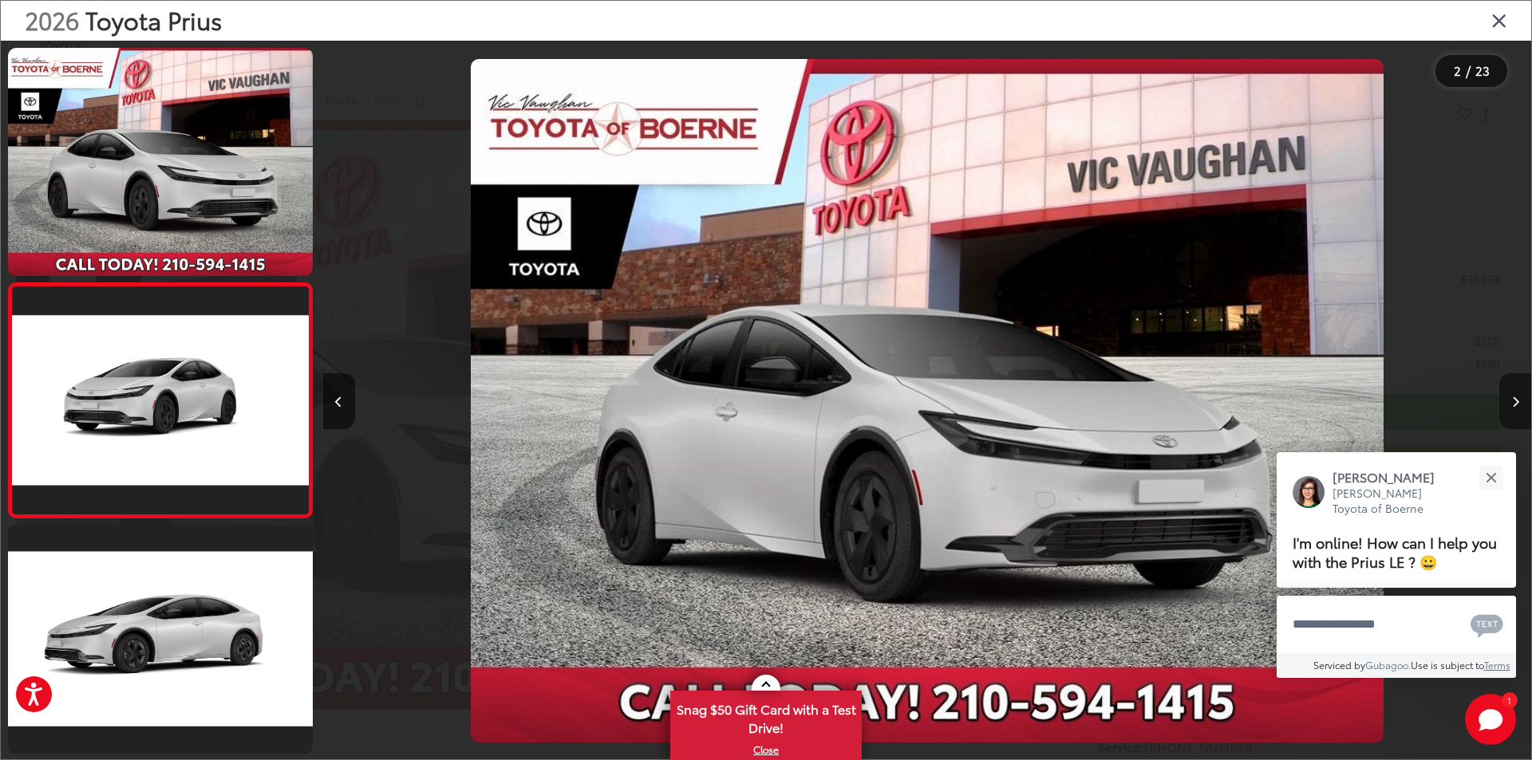
scroll to position [46, 0]
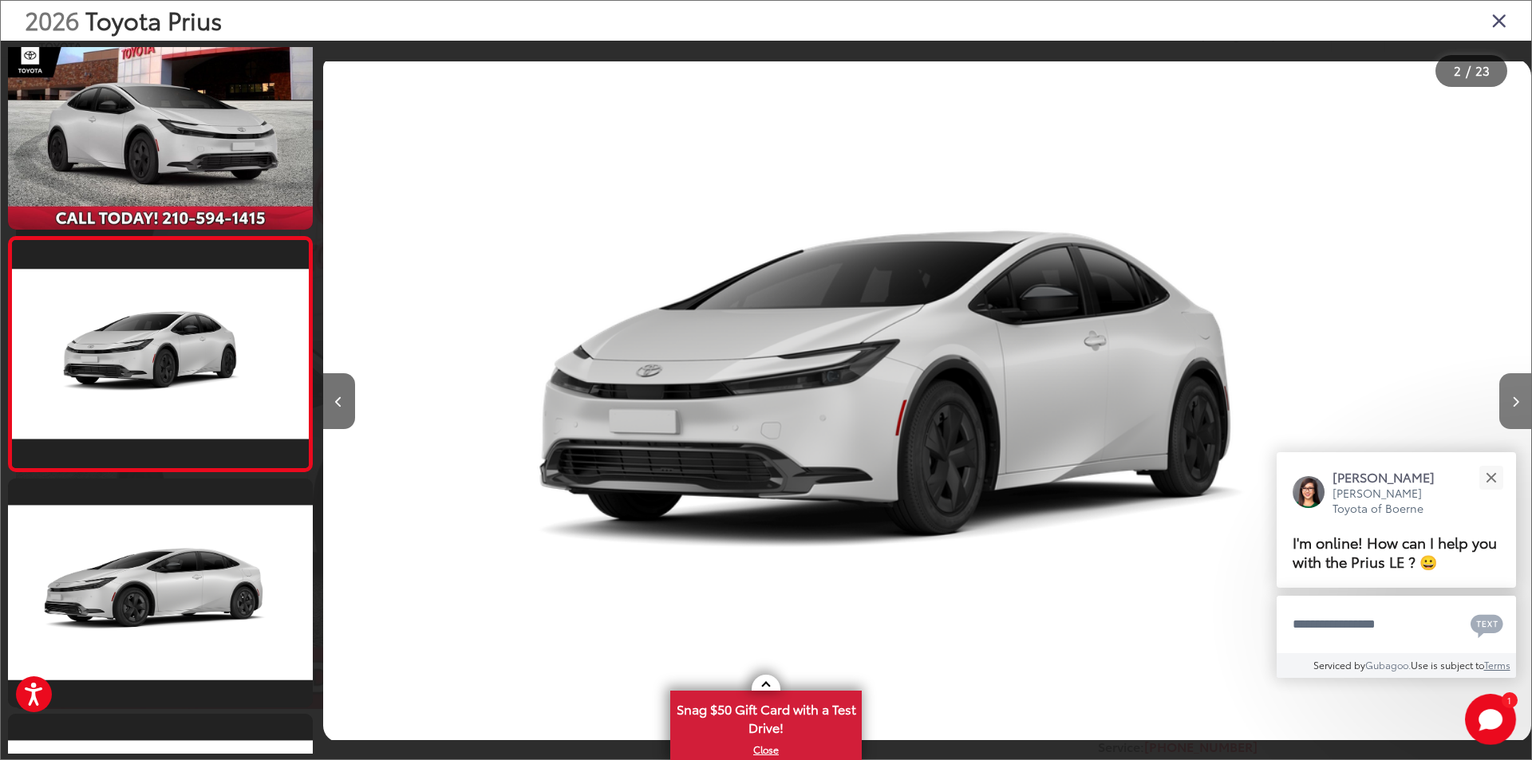
click at [1516, 399] on icon "Next image" at bounding box center [1515, 401] width 7 height 11
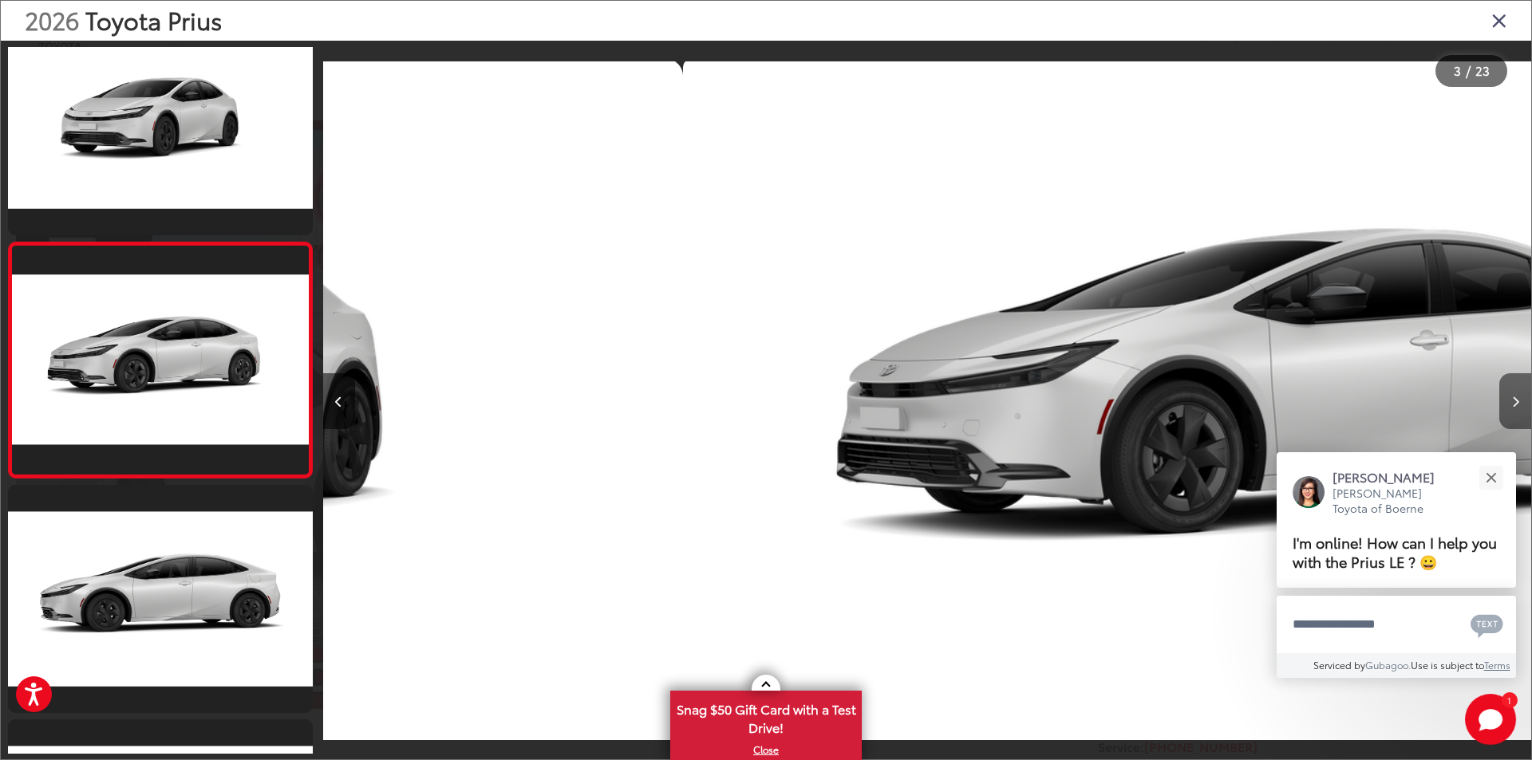
scroll to position [281, 0]
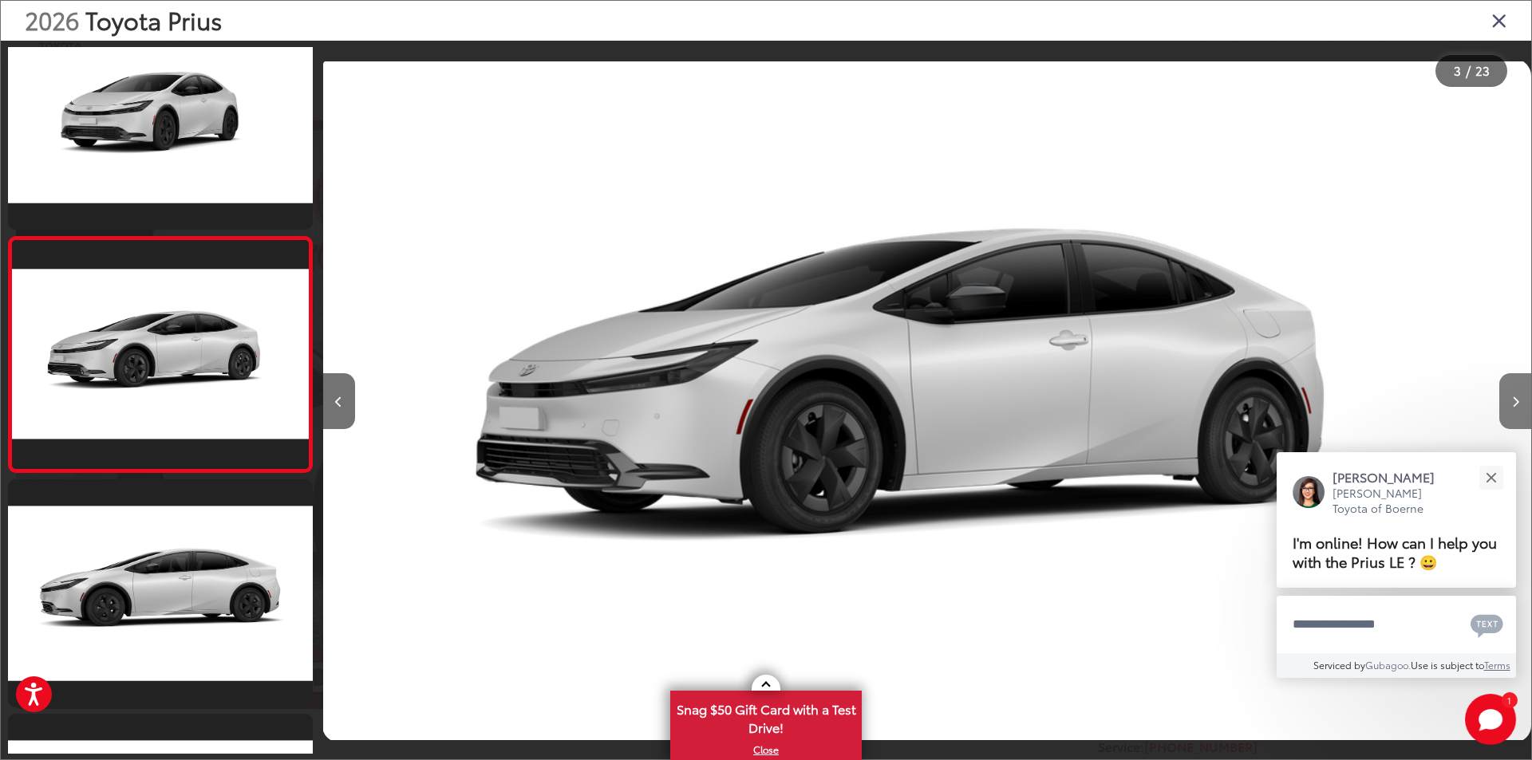
click at [1513, 396] on icon "Next image" at bounding box center [1515, 401] width 7 height 11
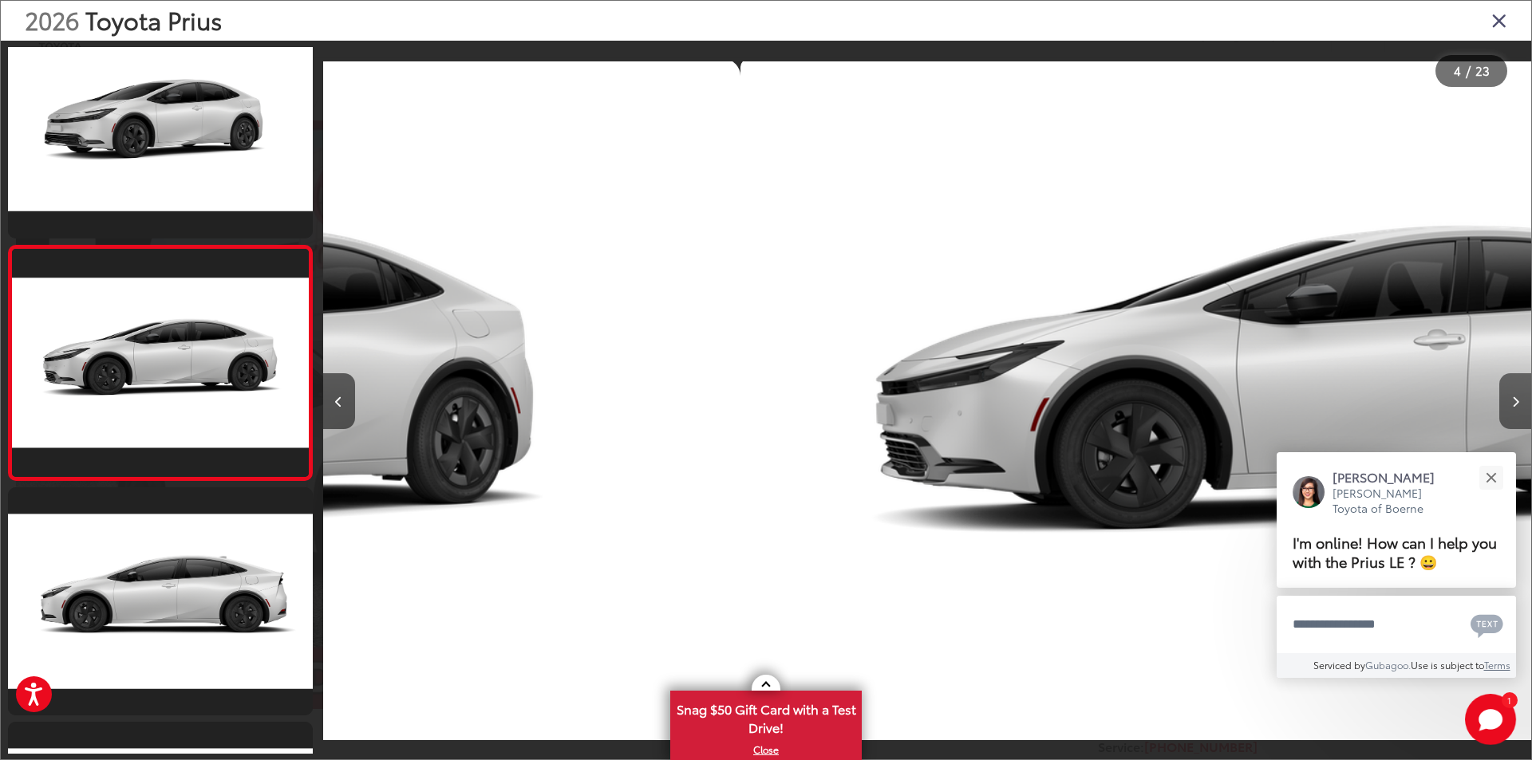
scroll to position [516, 0]
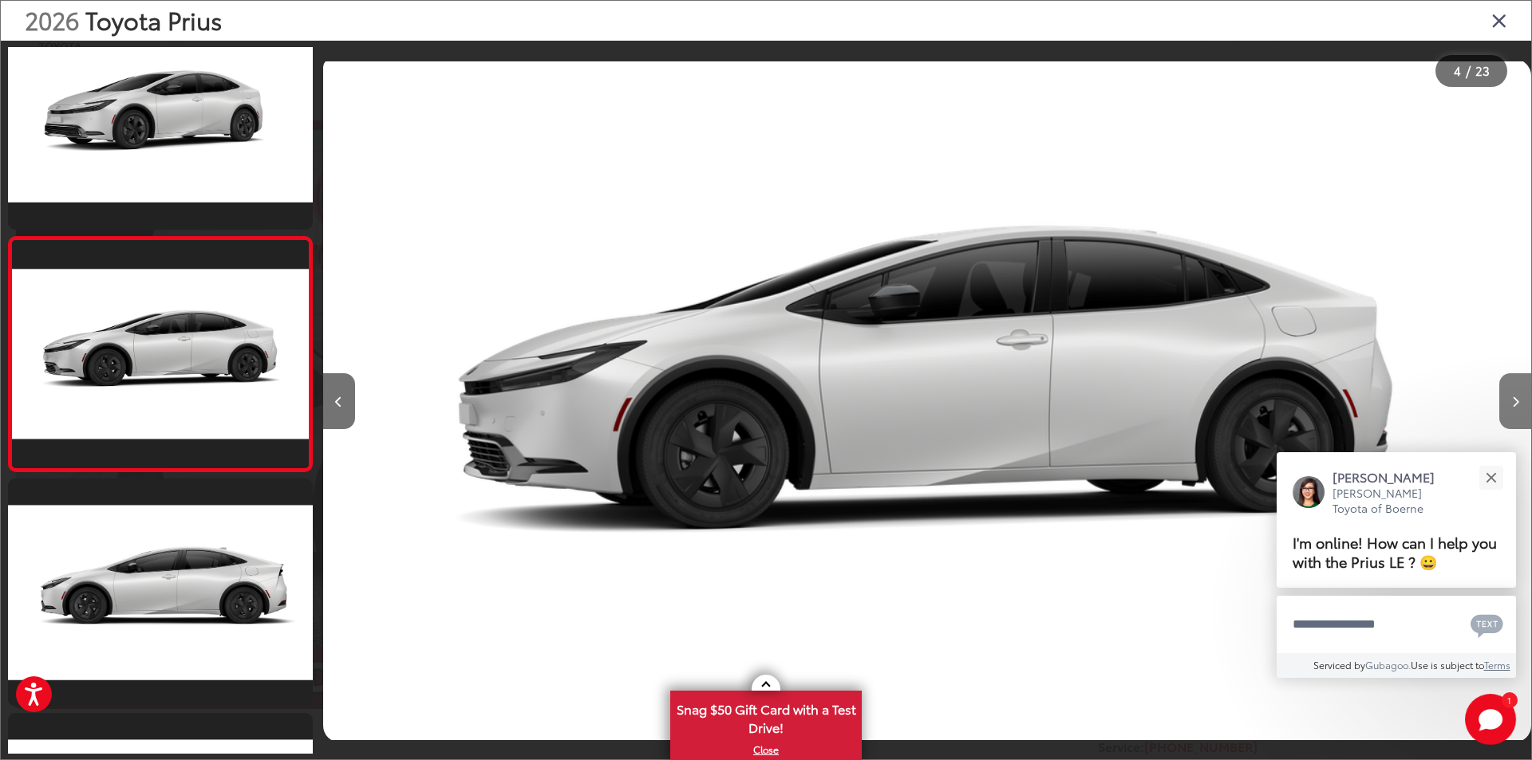
click at [1513, 396] on icon "Next image" at bounding box center [1515, 401] width 7 height 11
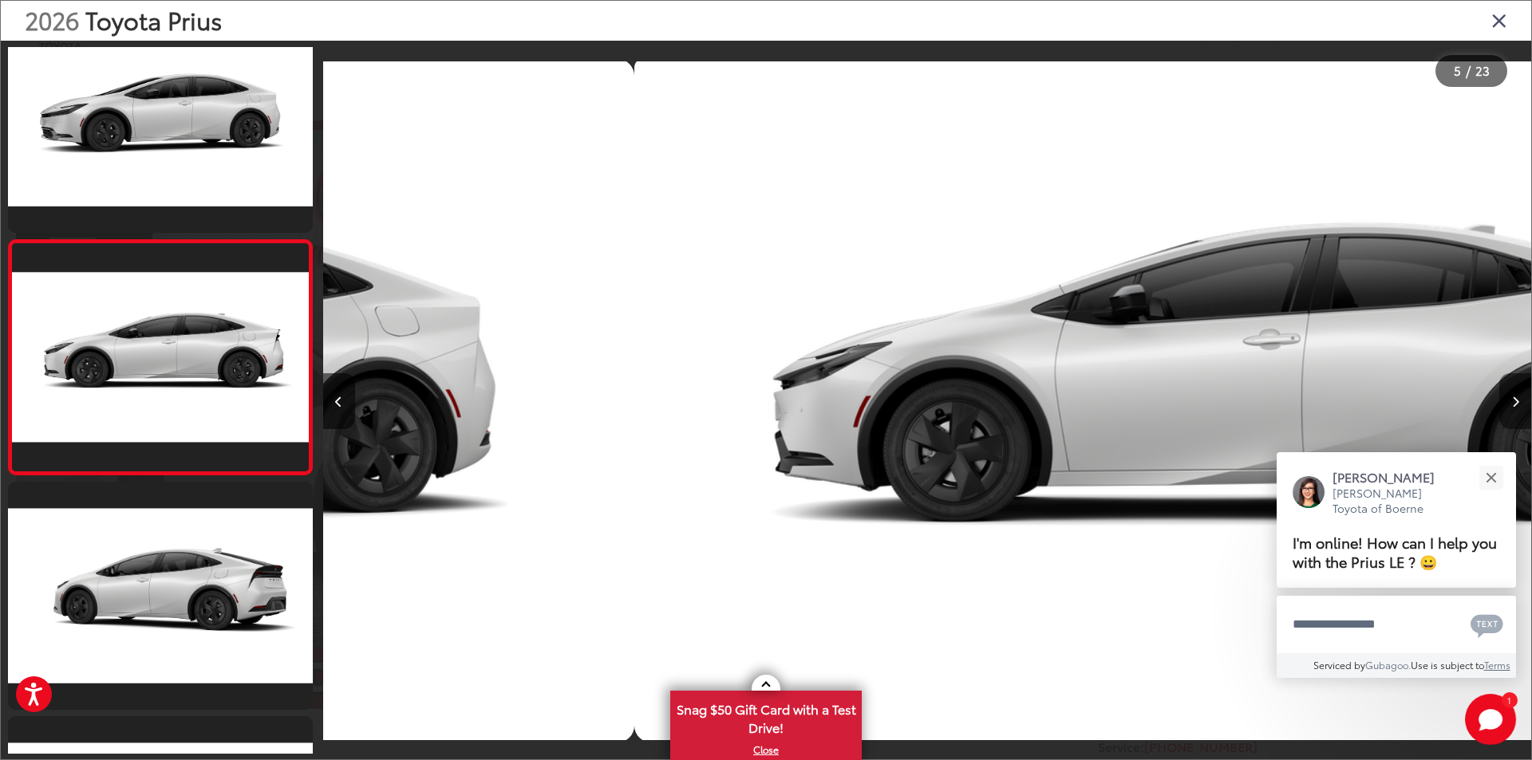
scroll to position [751, 0]
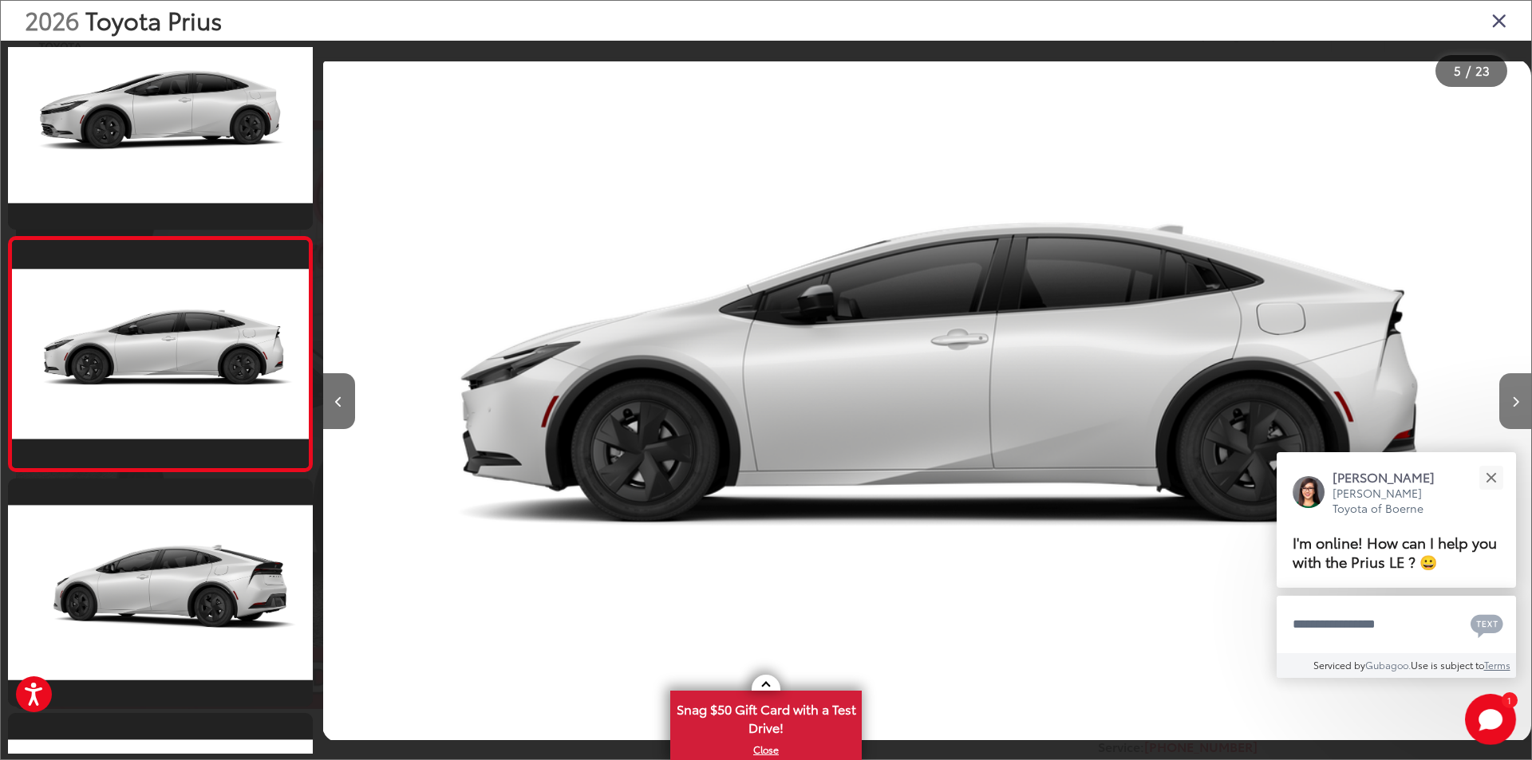
click at [1510, 392] on button "Next image" at bounding box center [1515, 401] width 32 height 56
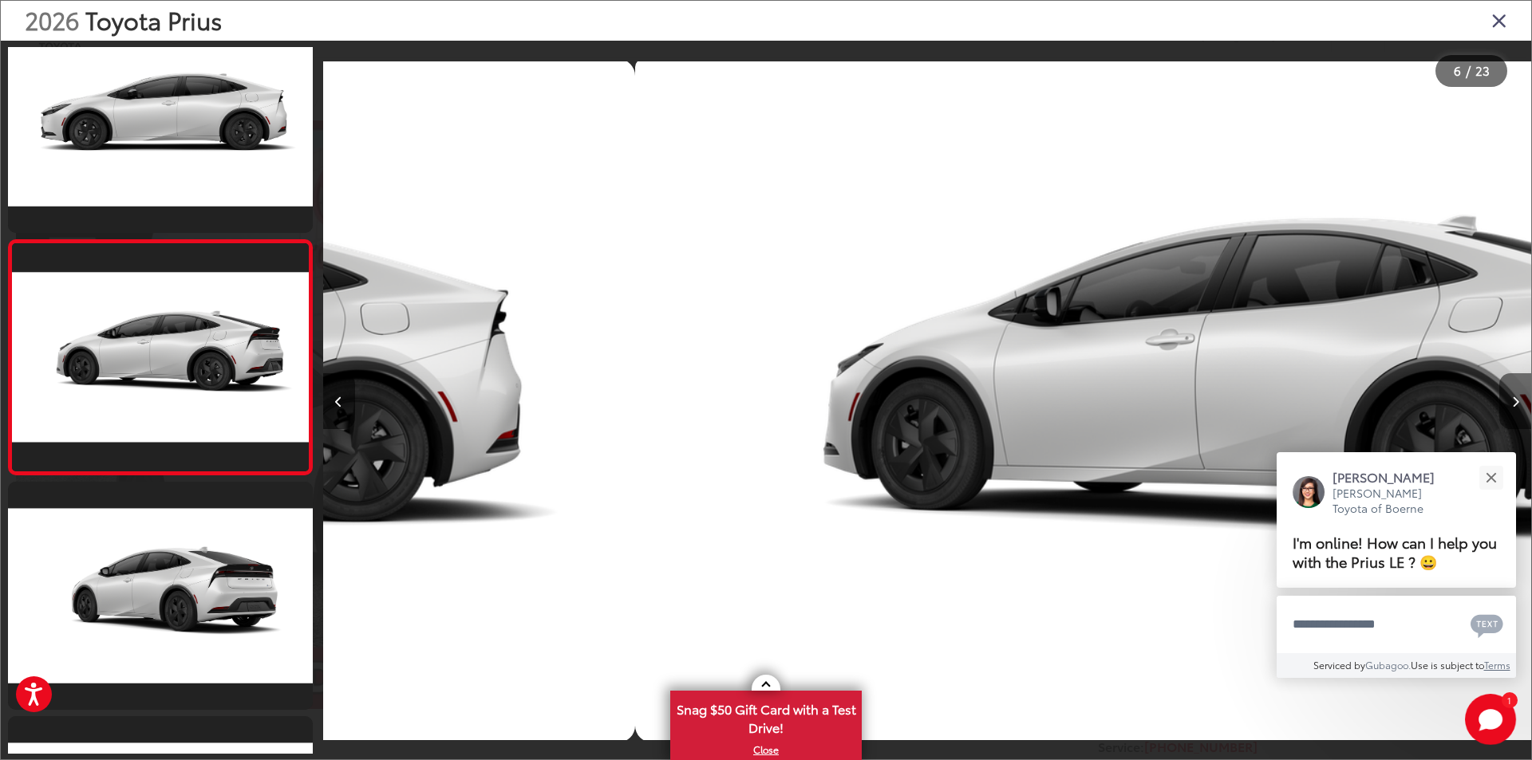
scroll to position [985, 0]
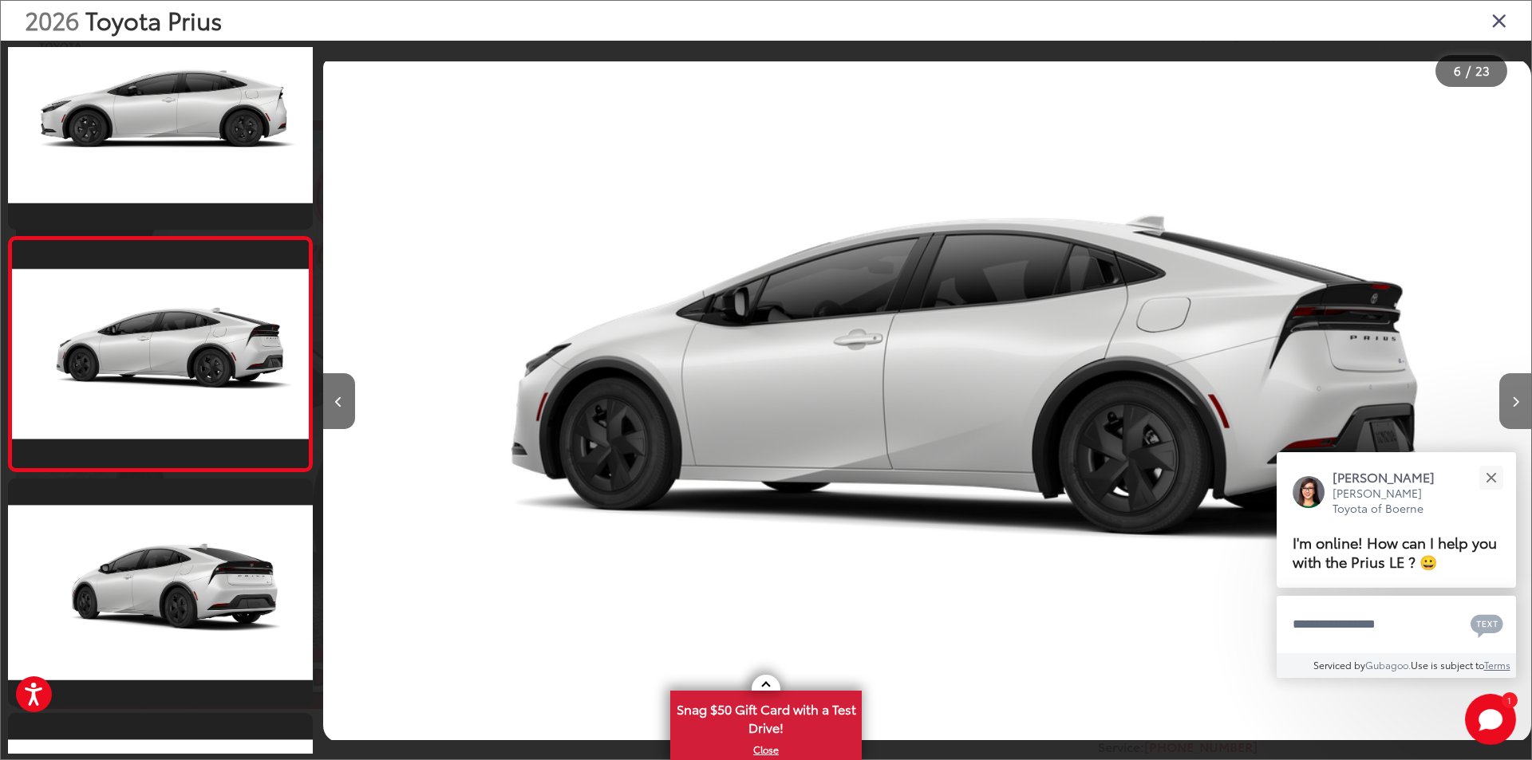
click at [1509, 392] on button "Next image" at bounding box center [1515, 401] width 32 height 56
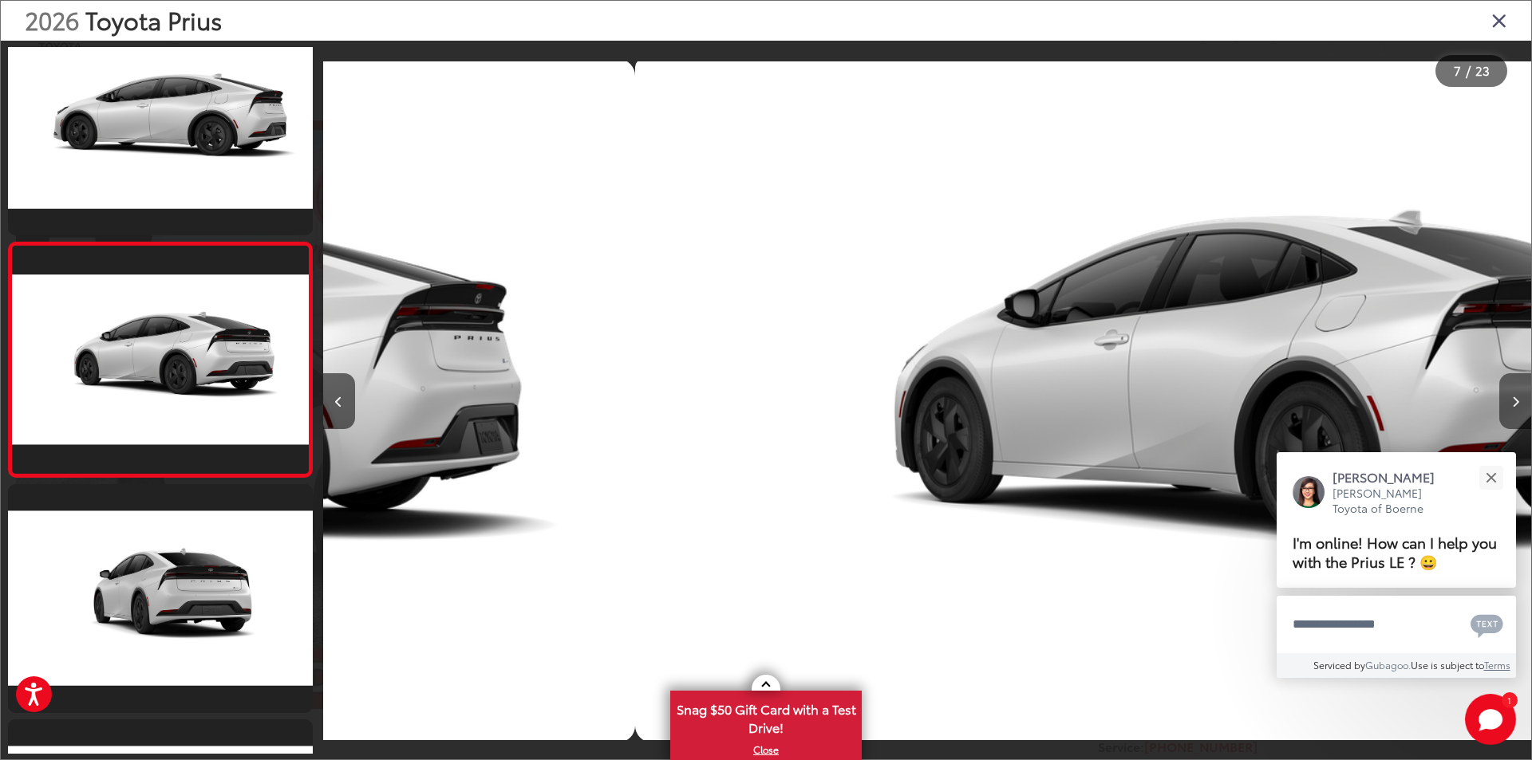
scroll to position [1220, 0]
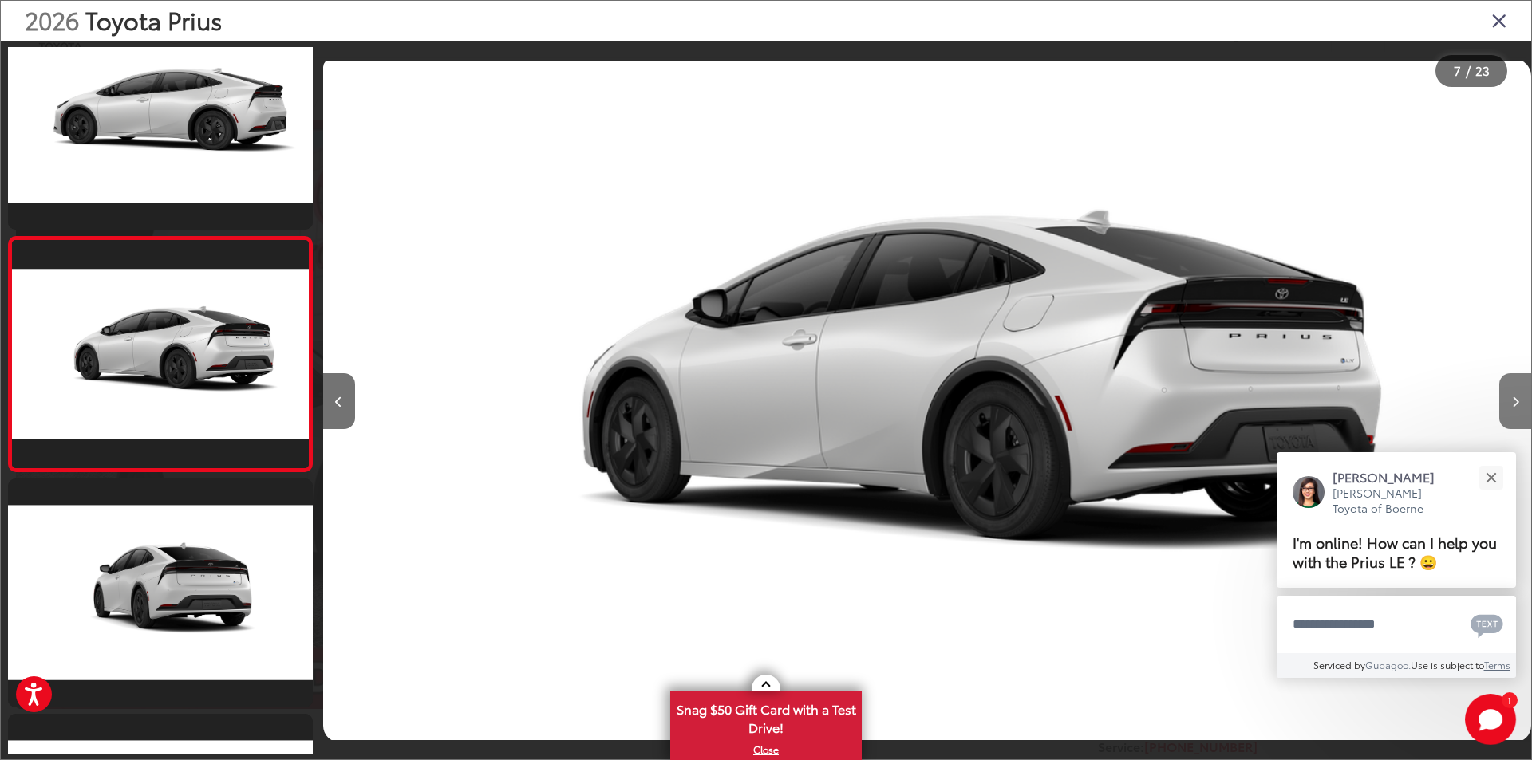
click at [1509, 392] on button "Next image" at bounding box center [1515, 401] width 32 height 56
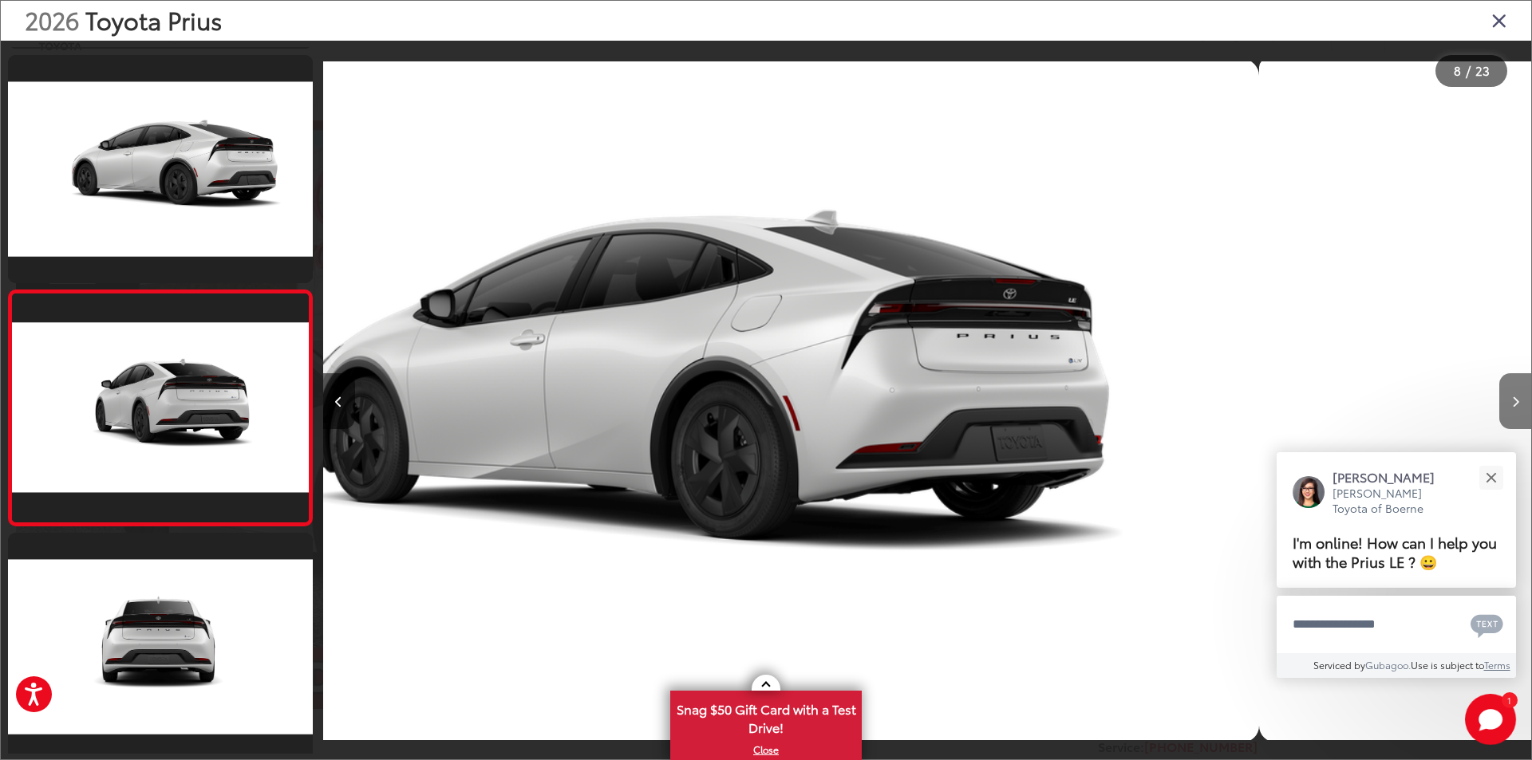
scroll to position [1454, 0]
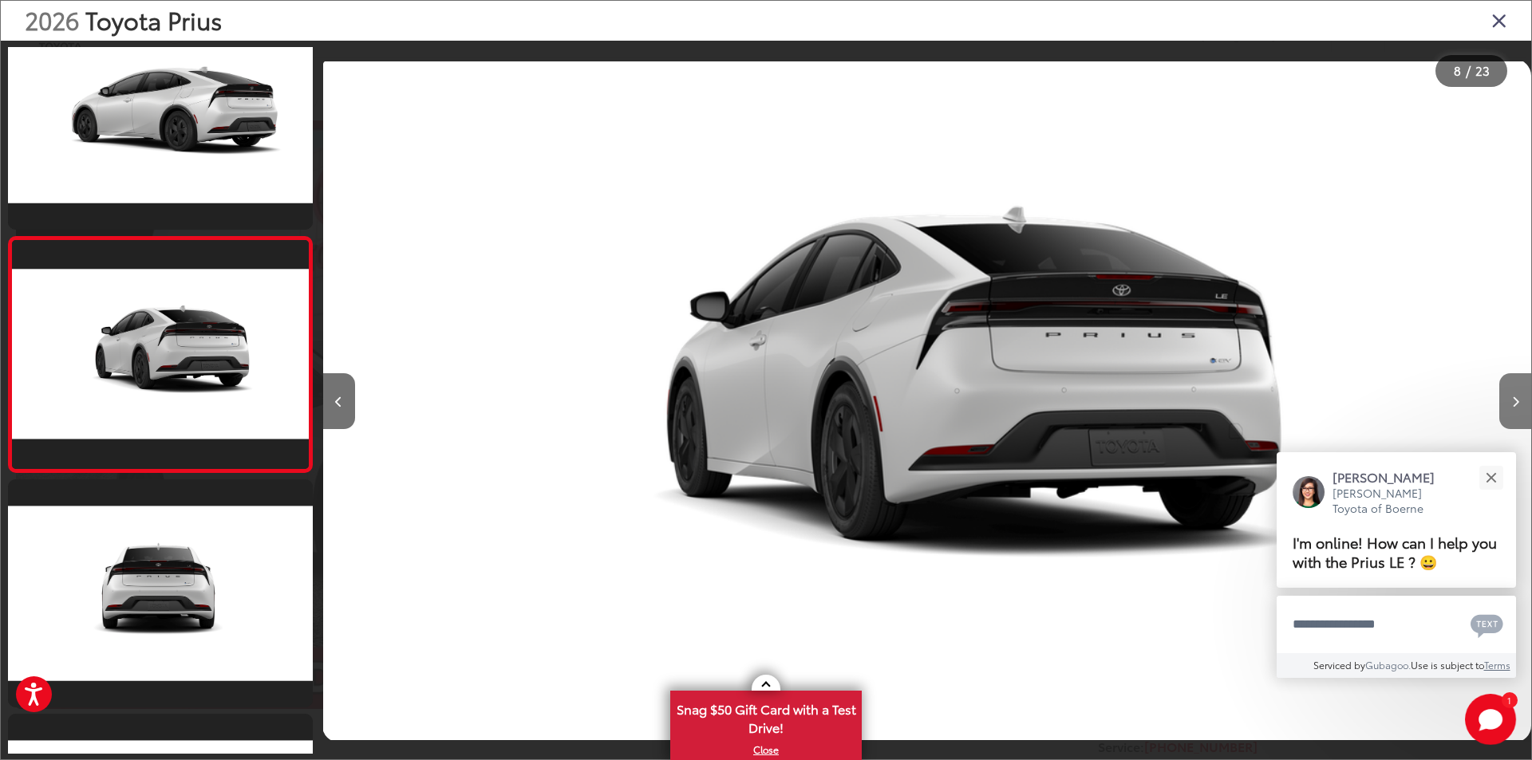
click at [1508, 391] on button "Next image" at bounding box center [1515, 401] width 32 height 56
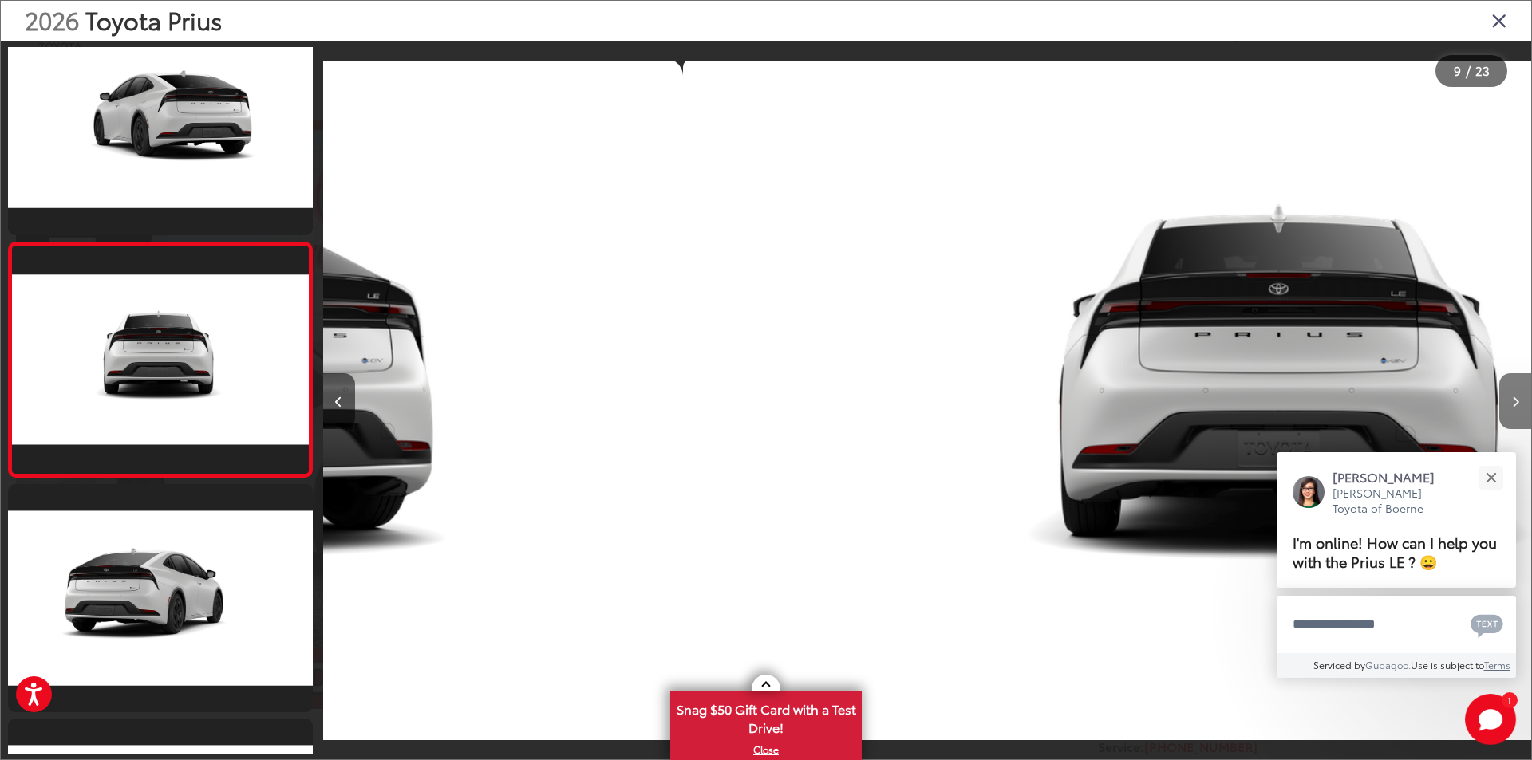
scroll to position [1690, 0]
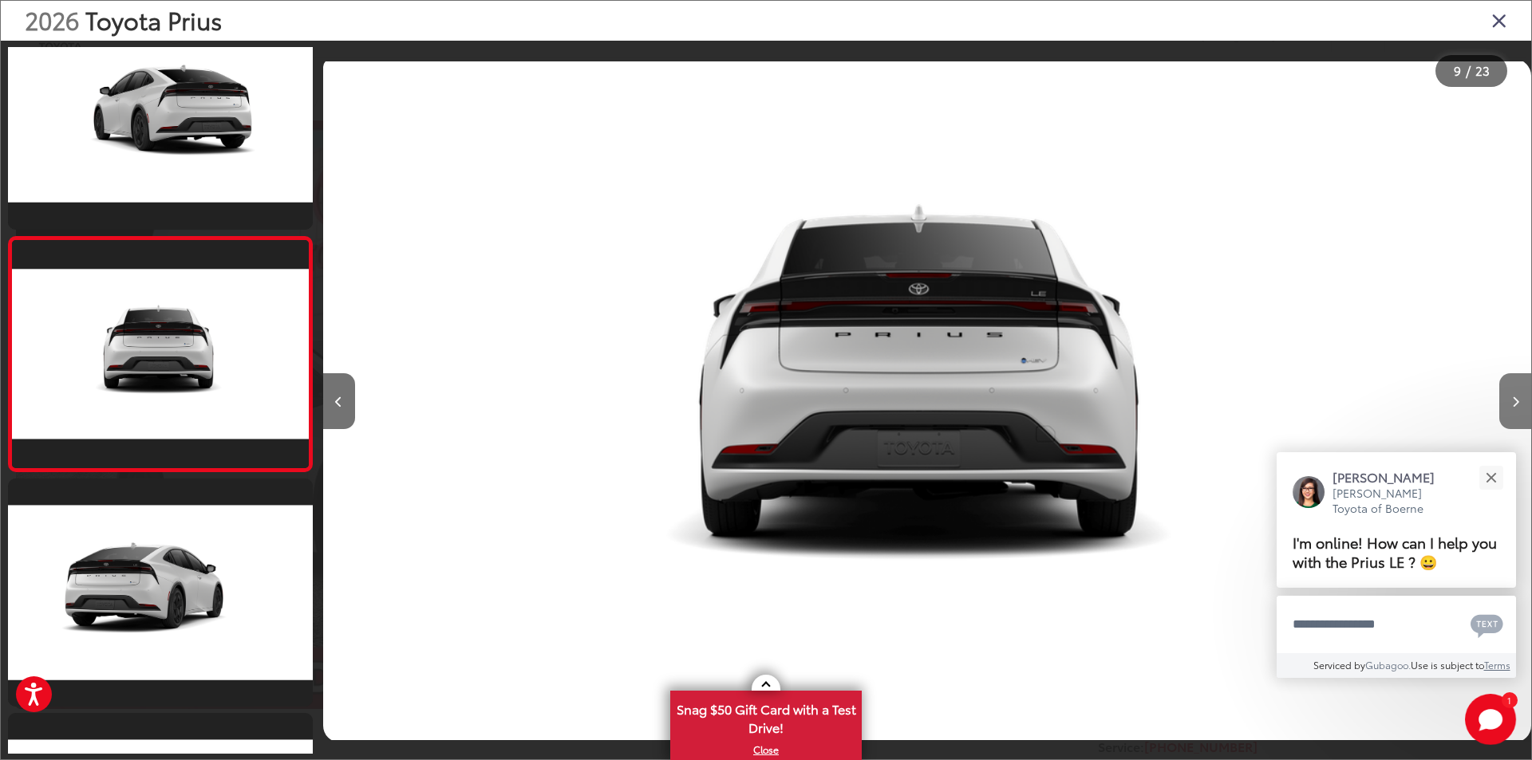
click at [1505, 392] on button "Next image" at bounding box center [1515, 401] width 32 height 56
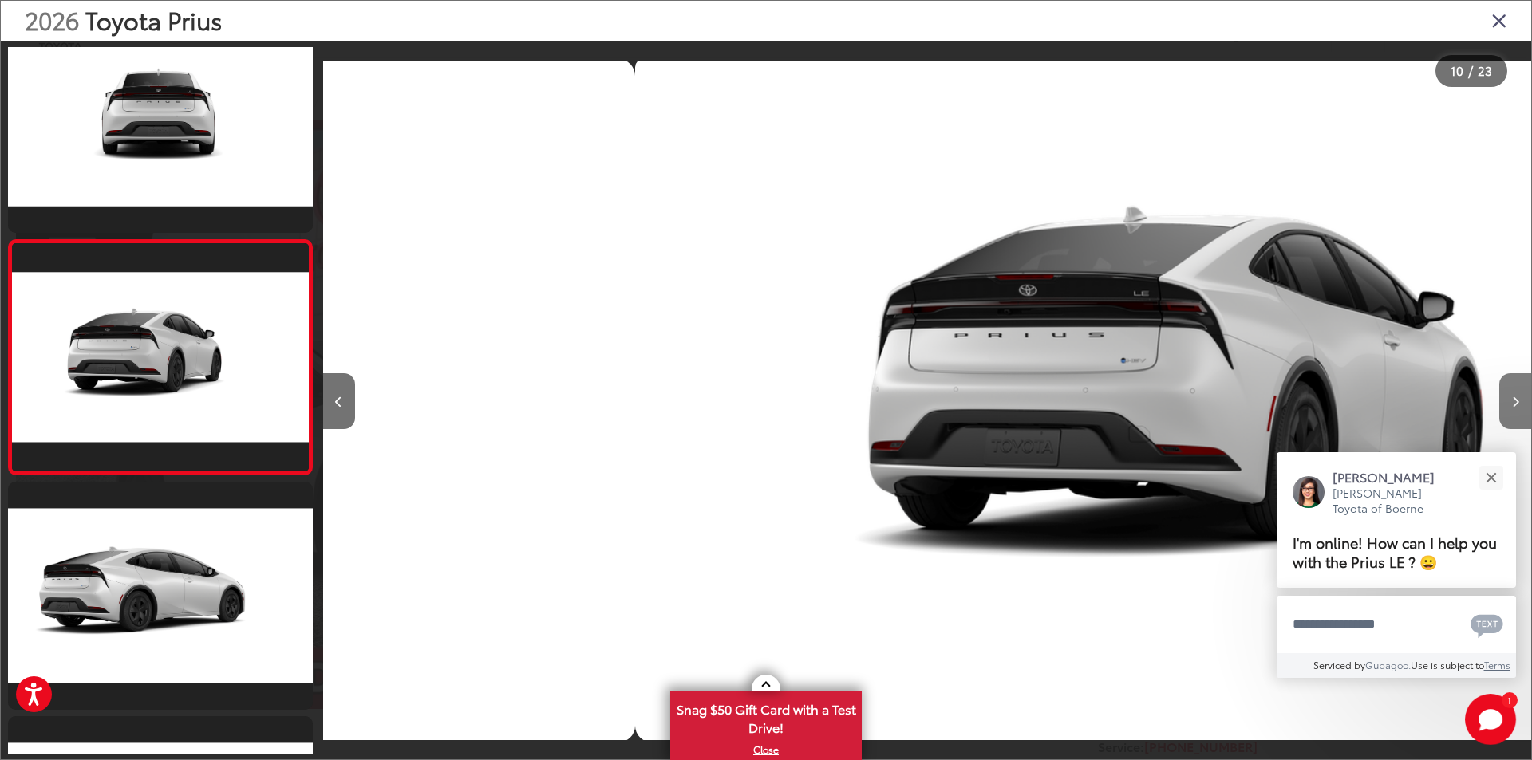
scroll to position [0, 0]
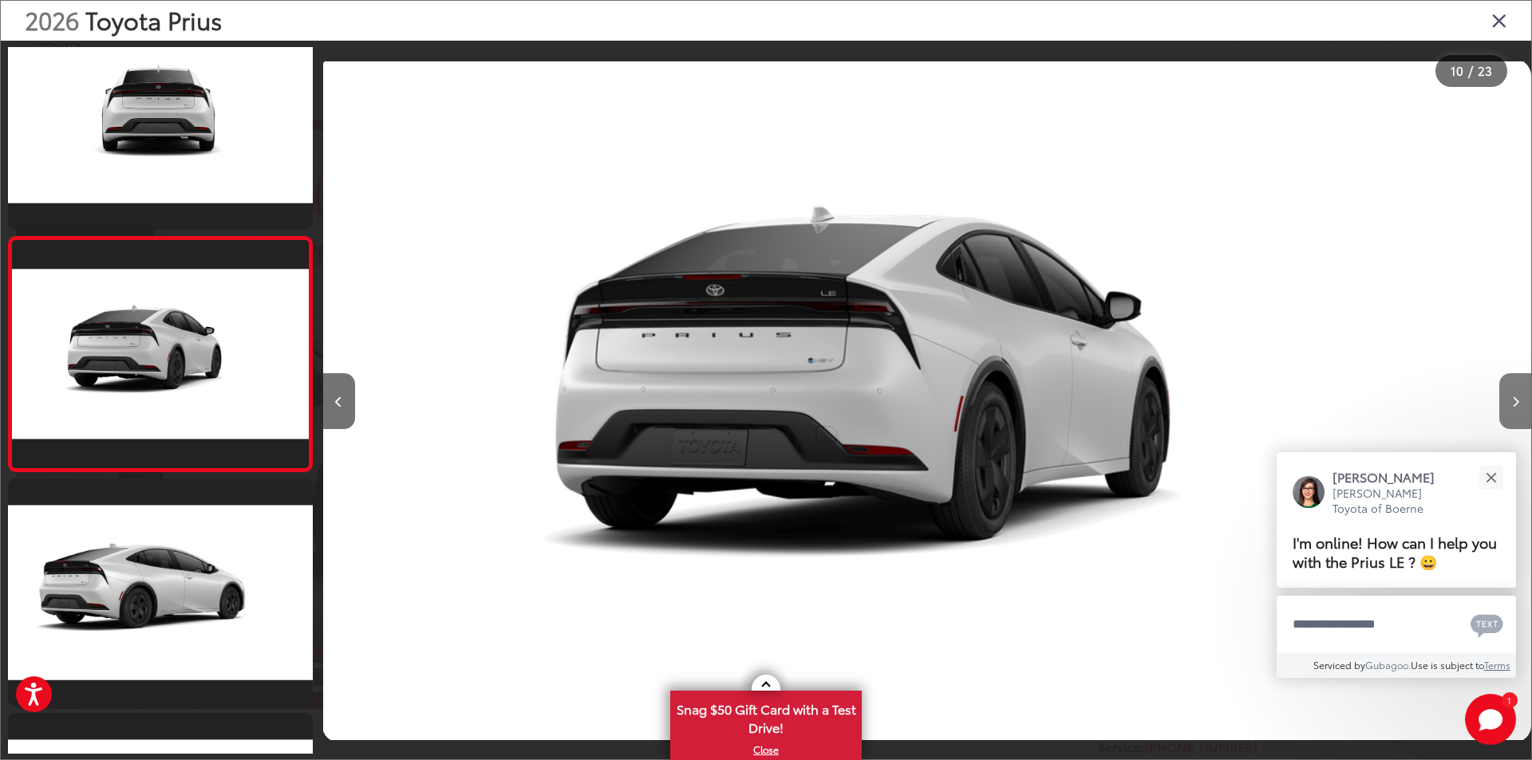
click at [1505, 392] on button "Next image" at bounding box center [1515, 401] width 32 height 56
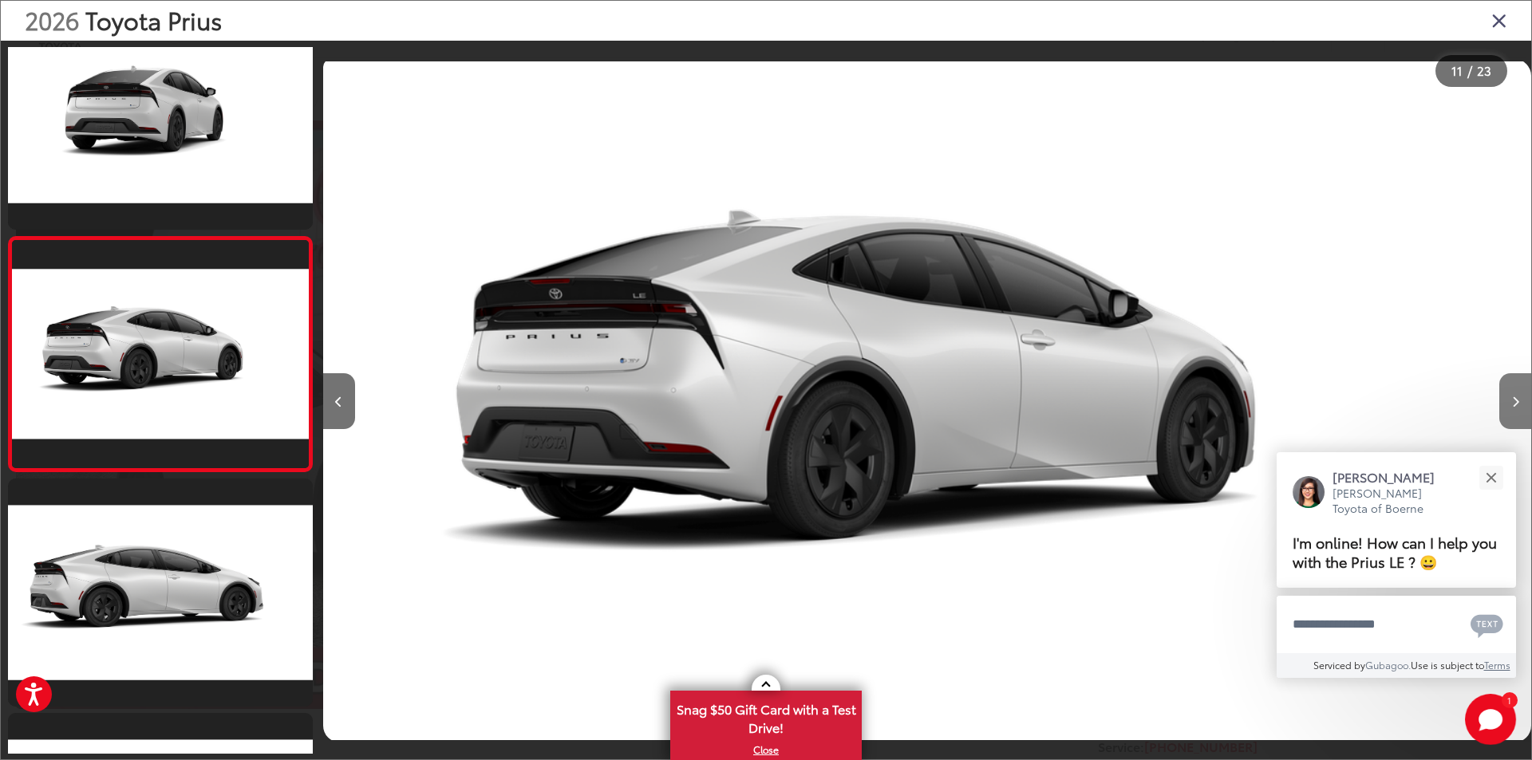
click at [1504, 391] on button "Next image" at bounding box center [1515, 401] width 32 height 56
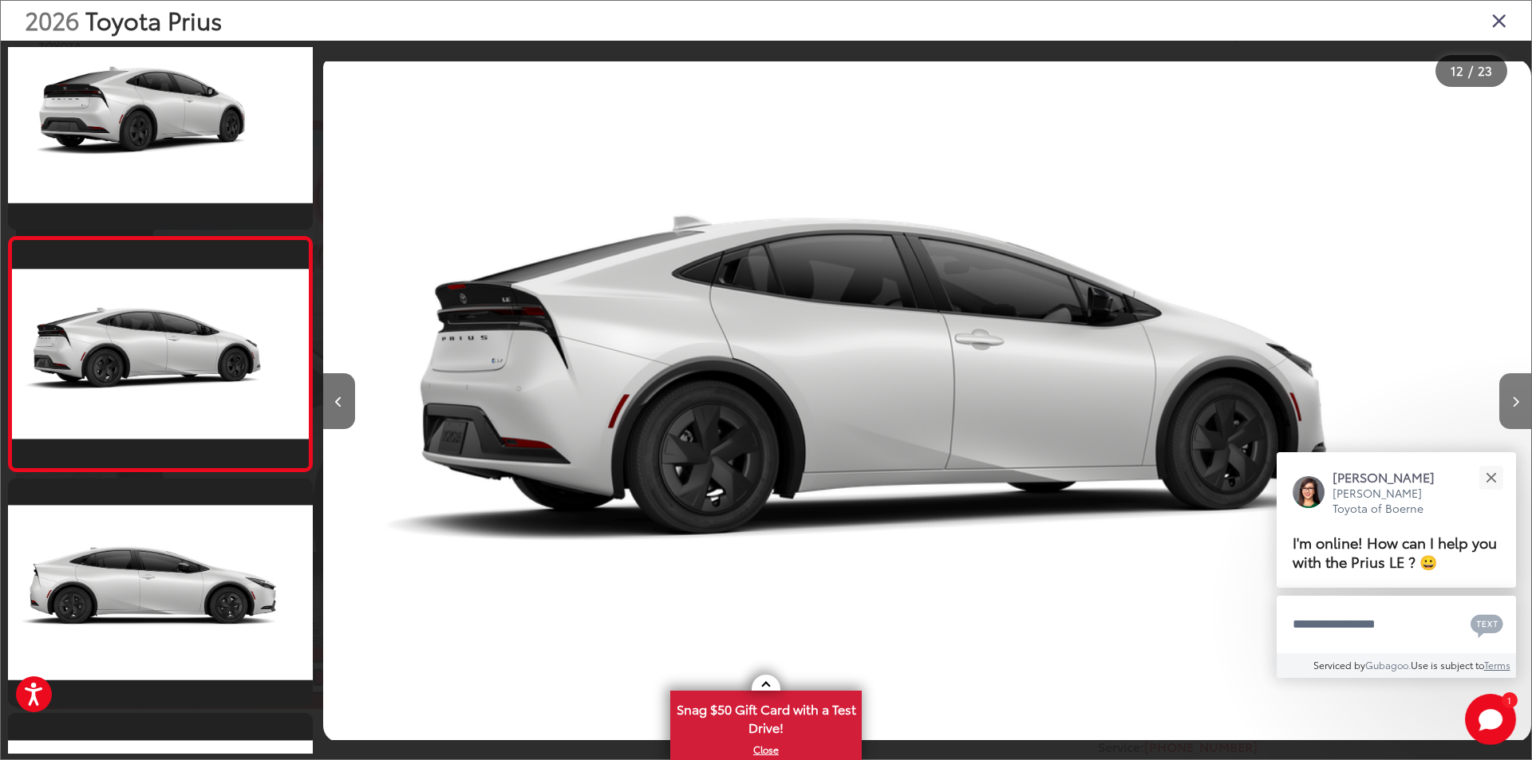
click at [1502, 391] on button "Next image" at bounding box center [1515, 401] width 32 height 56
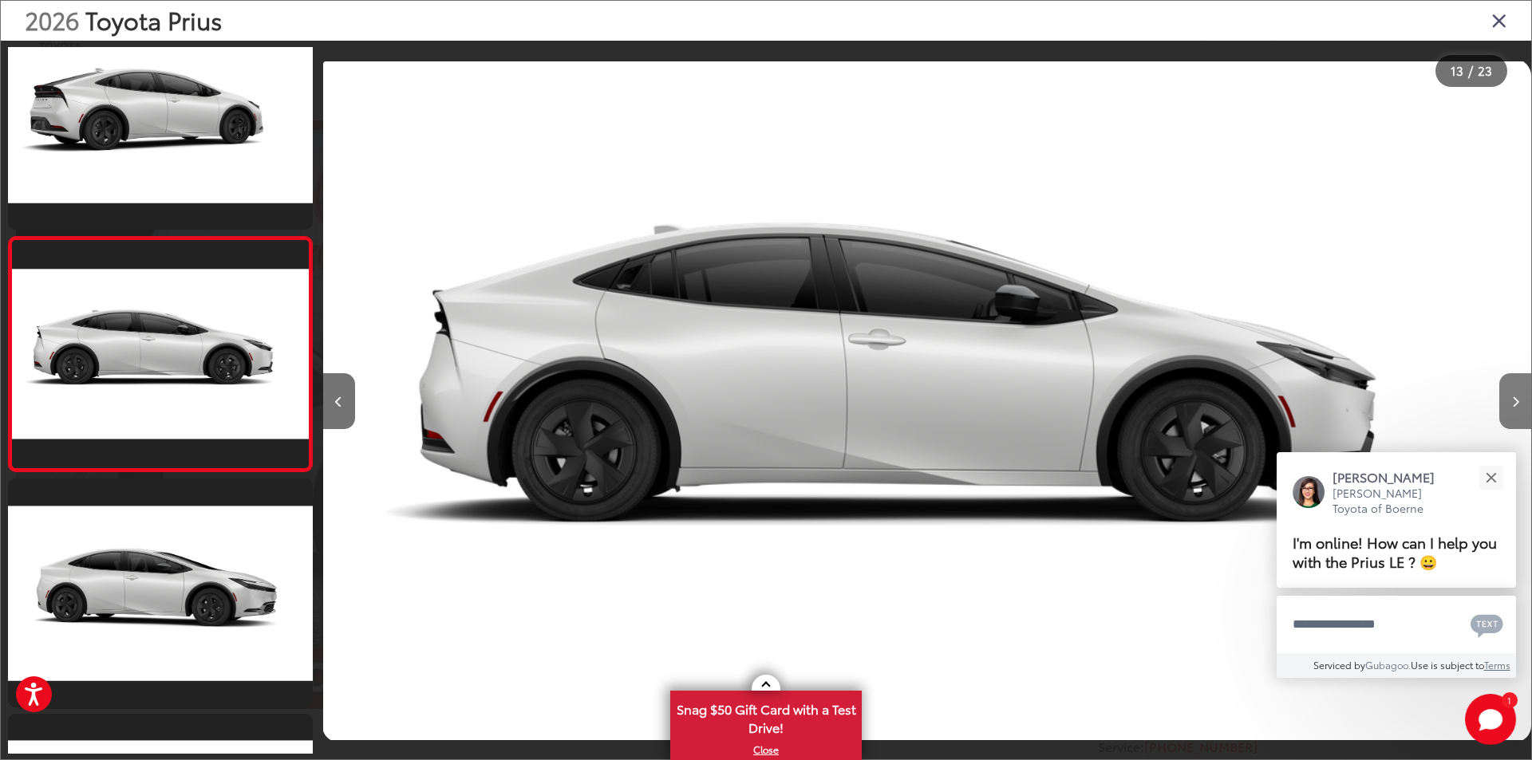
click at [1500, 389] on button "Next image" at bounding box center [1515, 401] width 32 height 56
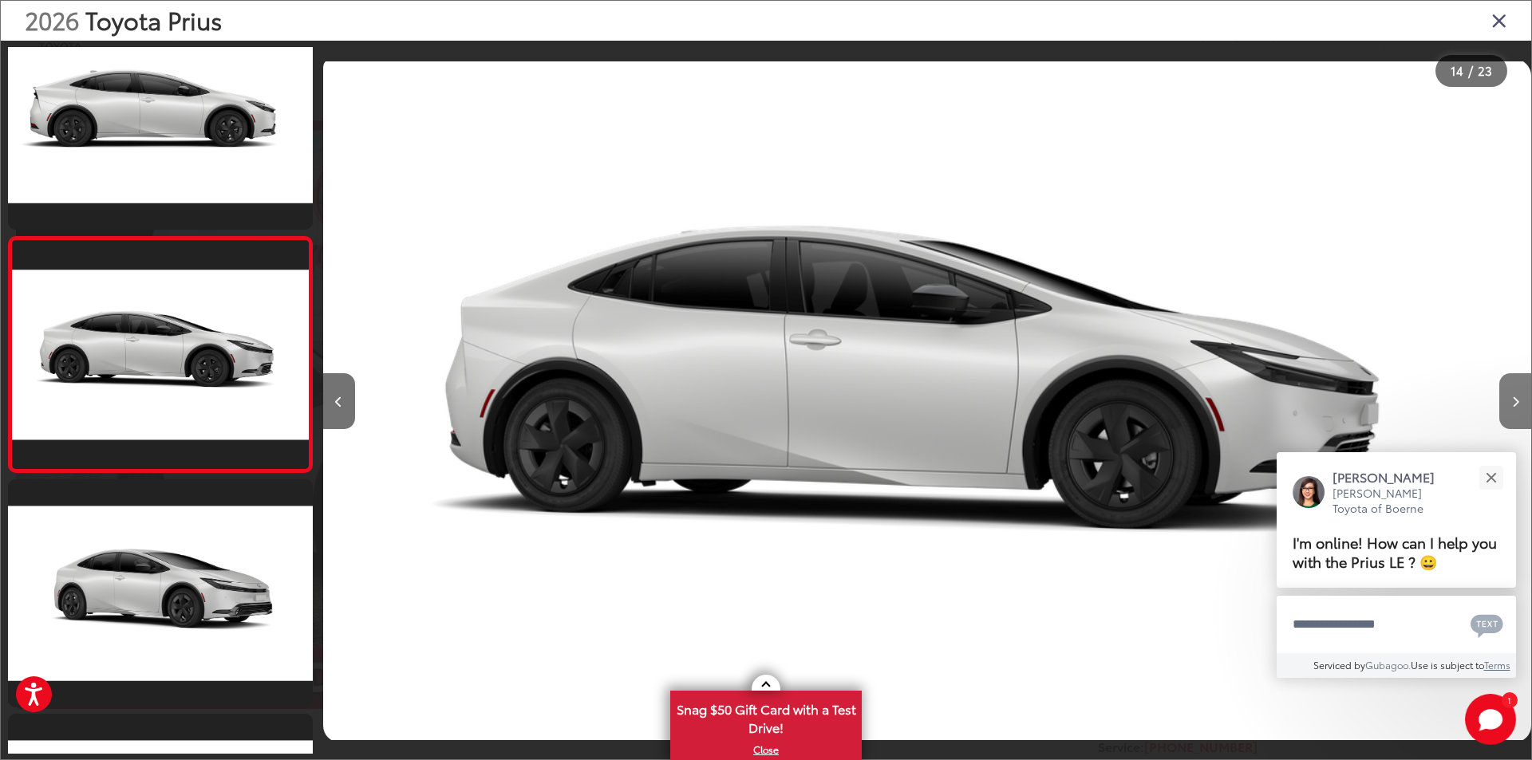
click at [1499, 389] on button "Next image" at bounding box center [1515, 401] width 32 height 56
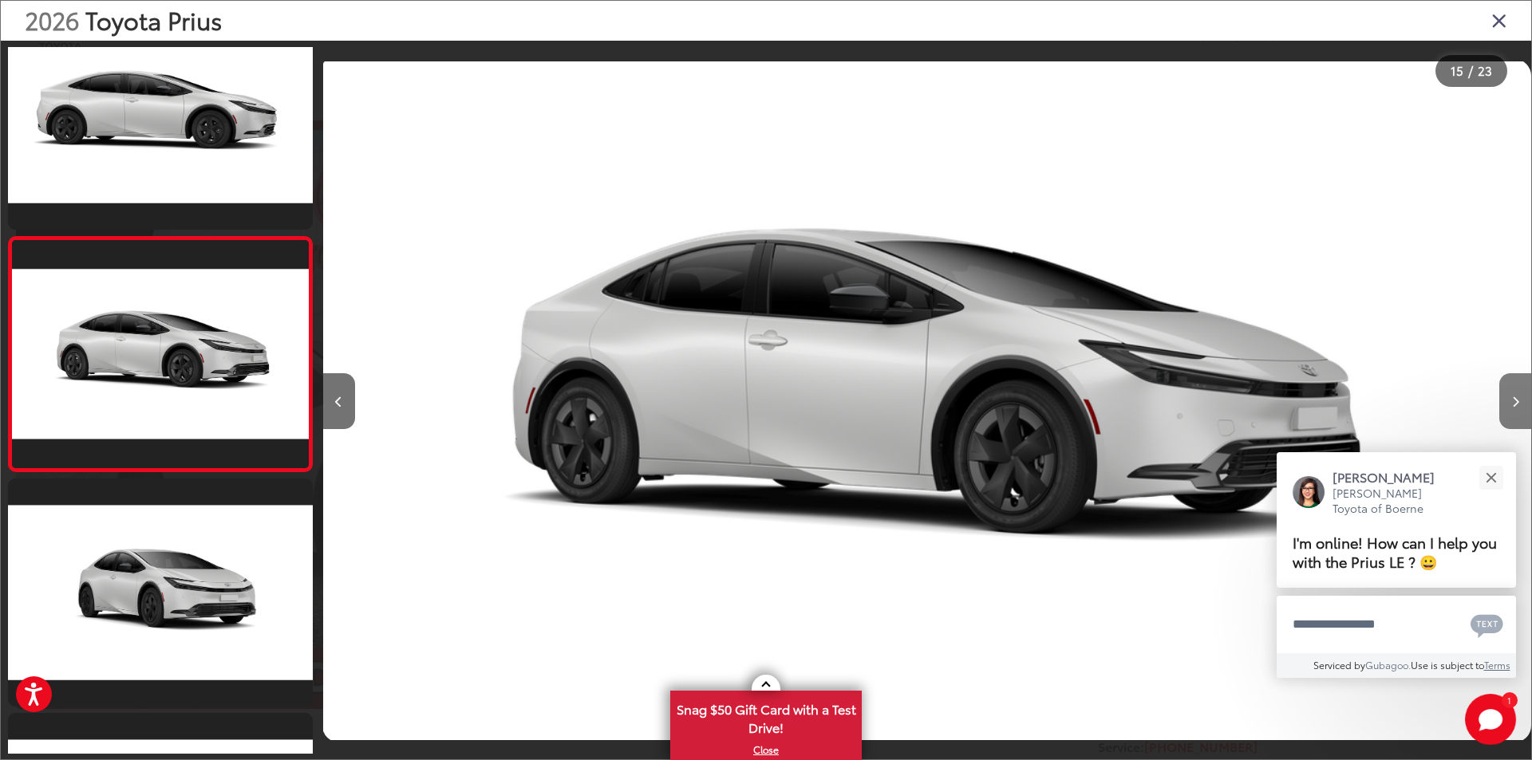
click at [1512, 398] on icon "Next image" at bounding box center [1515, 401] width 7 height 11
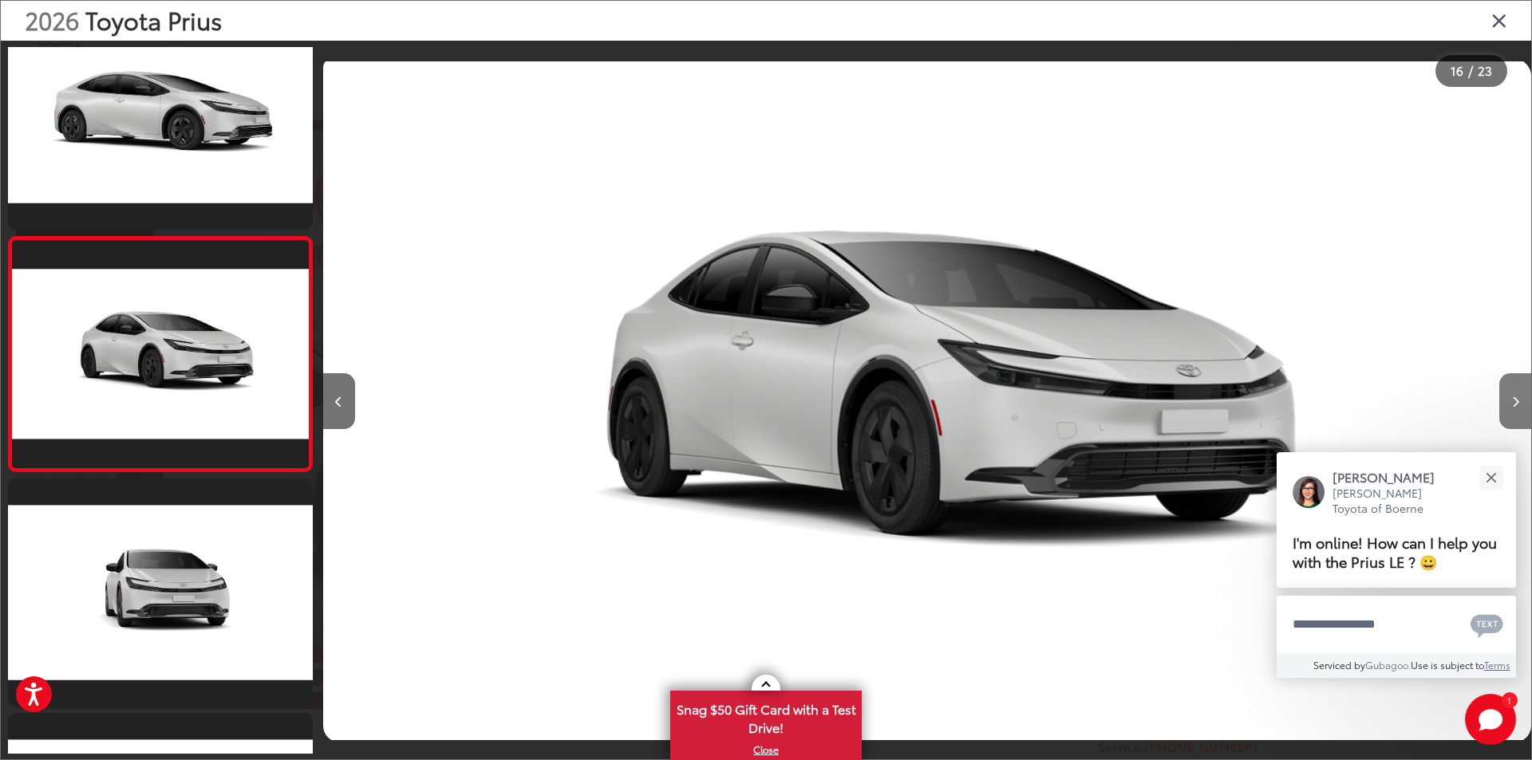
drag, startPoint x: 1509, startPoint y: 399, endPoint x: 1501, endPoint y: 393, distance: 9.1
click at [1505, 396] on button "Next image" at bounding box center [1515, 401] width 32 height 56
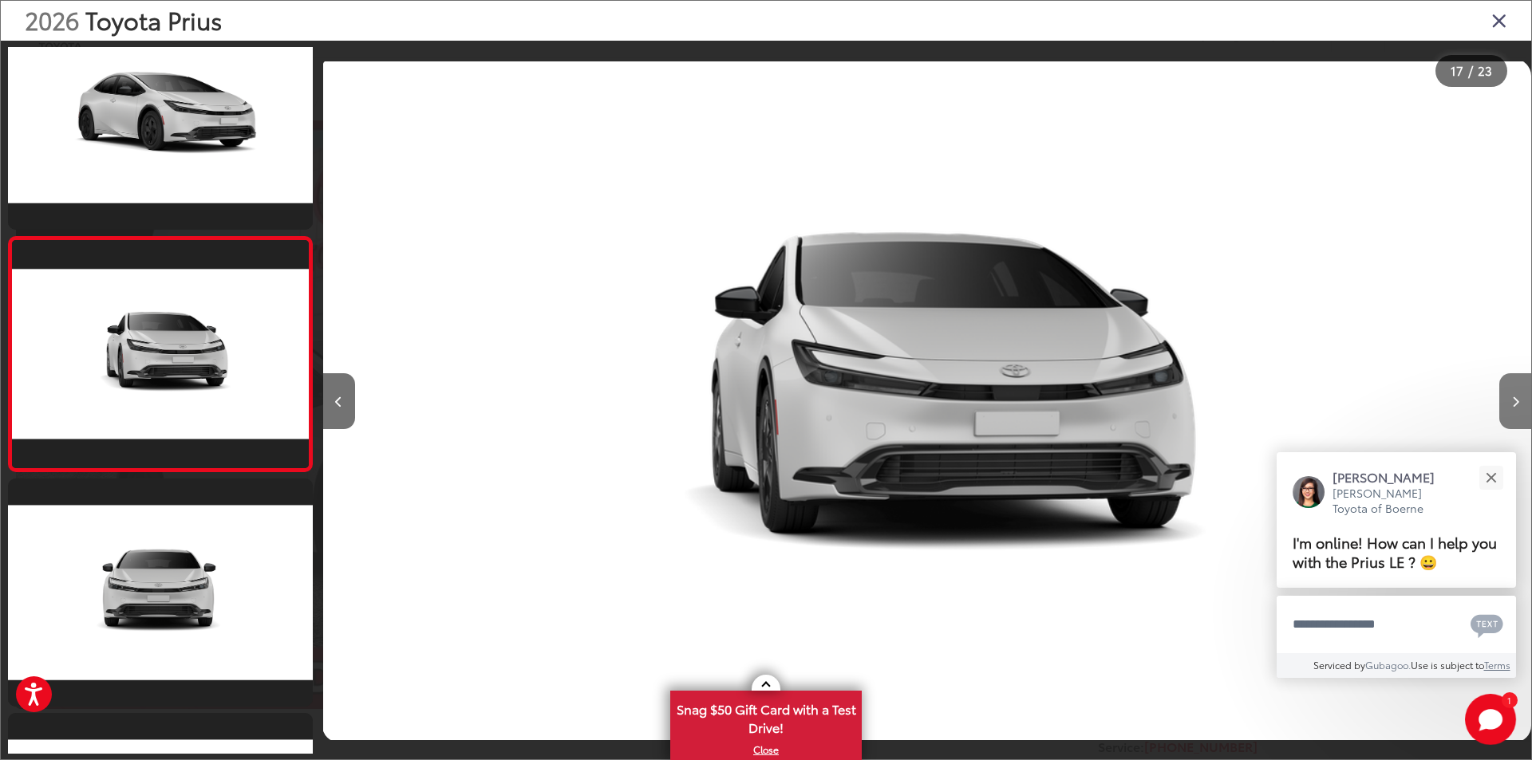
click at [1512, 398] on icon "Next image" at bounding box center [1515, 401] width 7 height 11
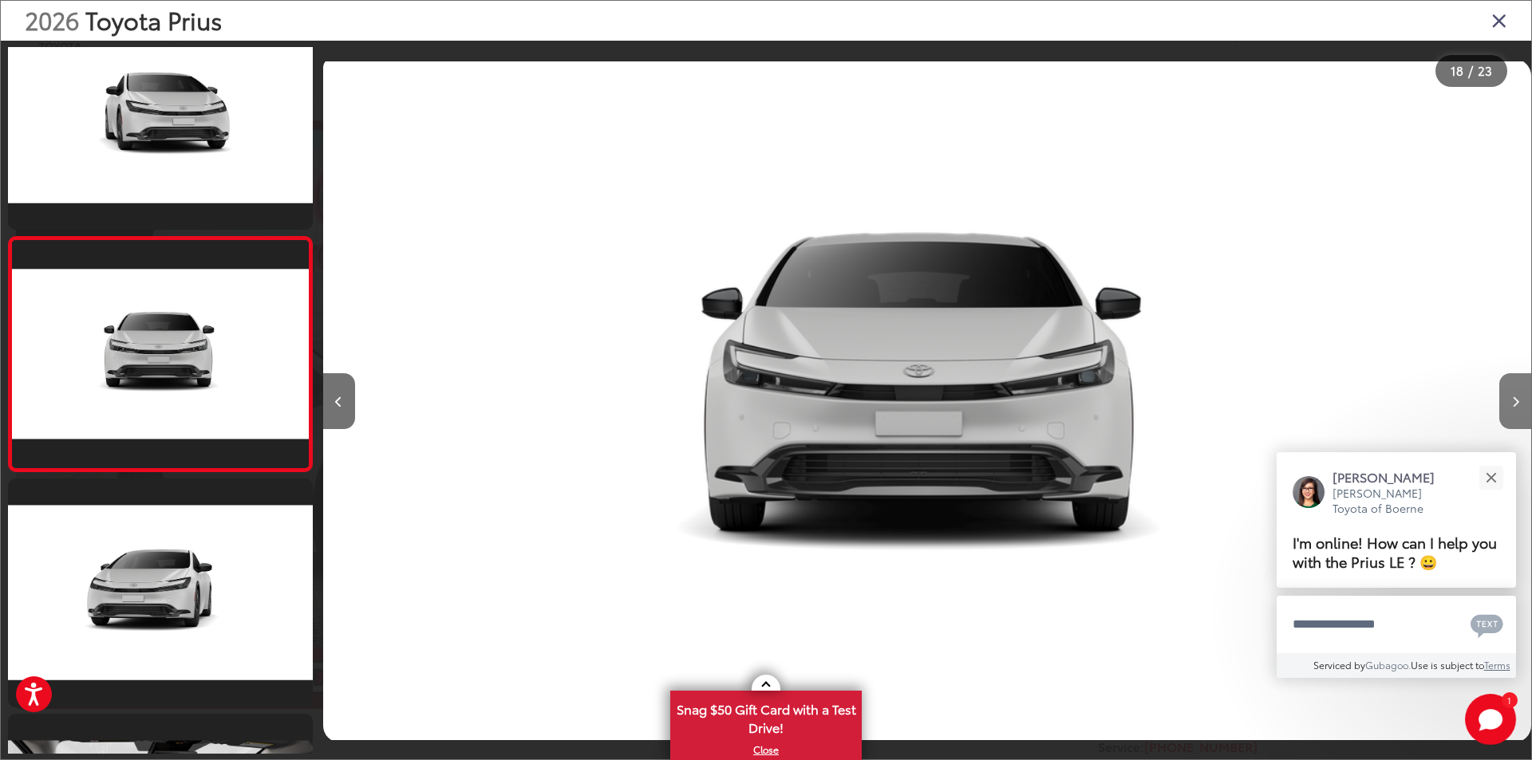
click at [1509, 393] on button "Next image" at bounding box center [1515, 401] width 32 height 56
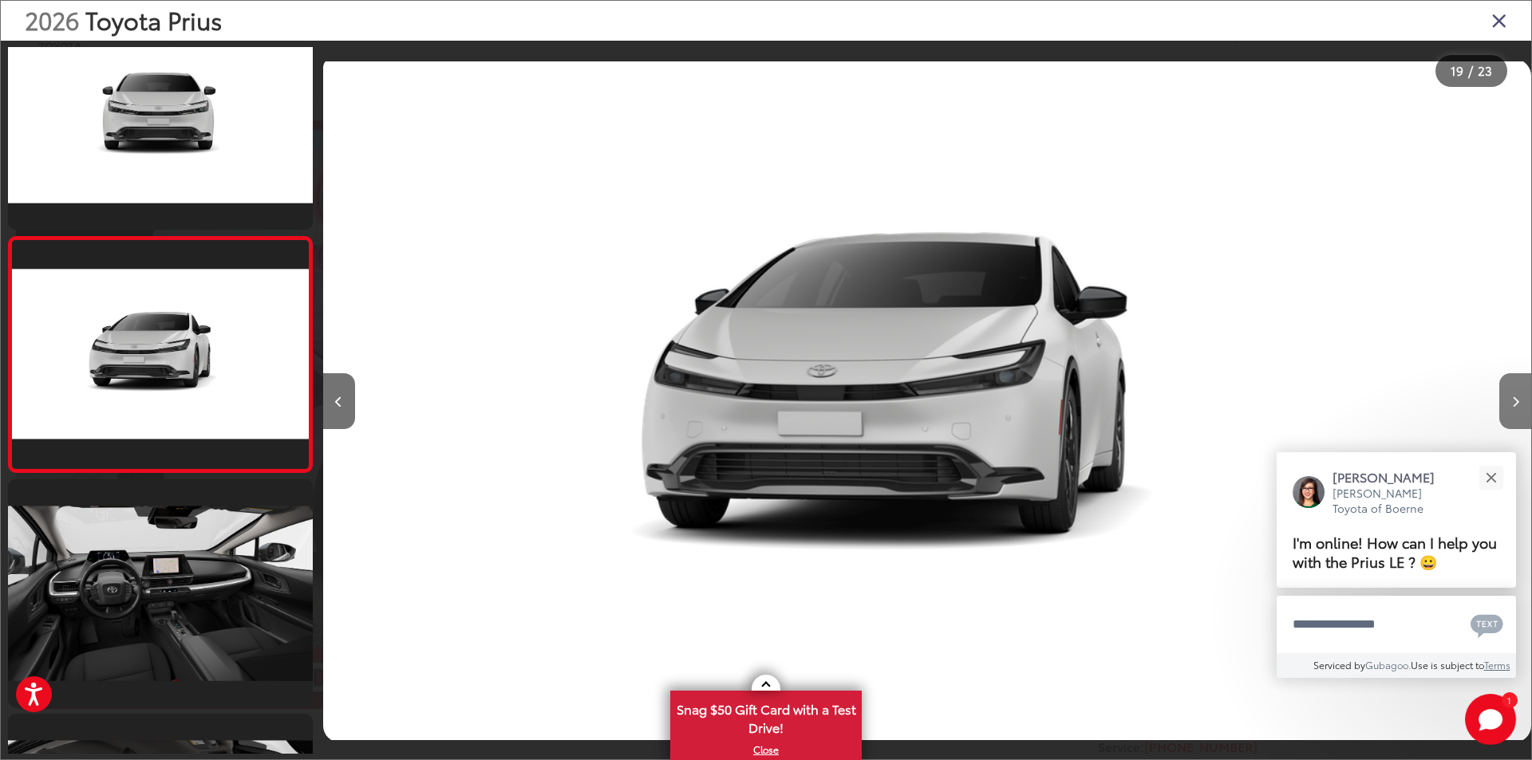
click at [1507, 393] on button "Next image" at bounding box center [1515, 401] width 32 height 56
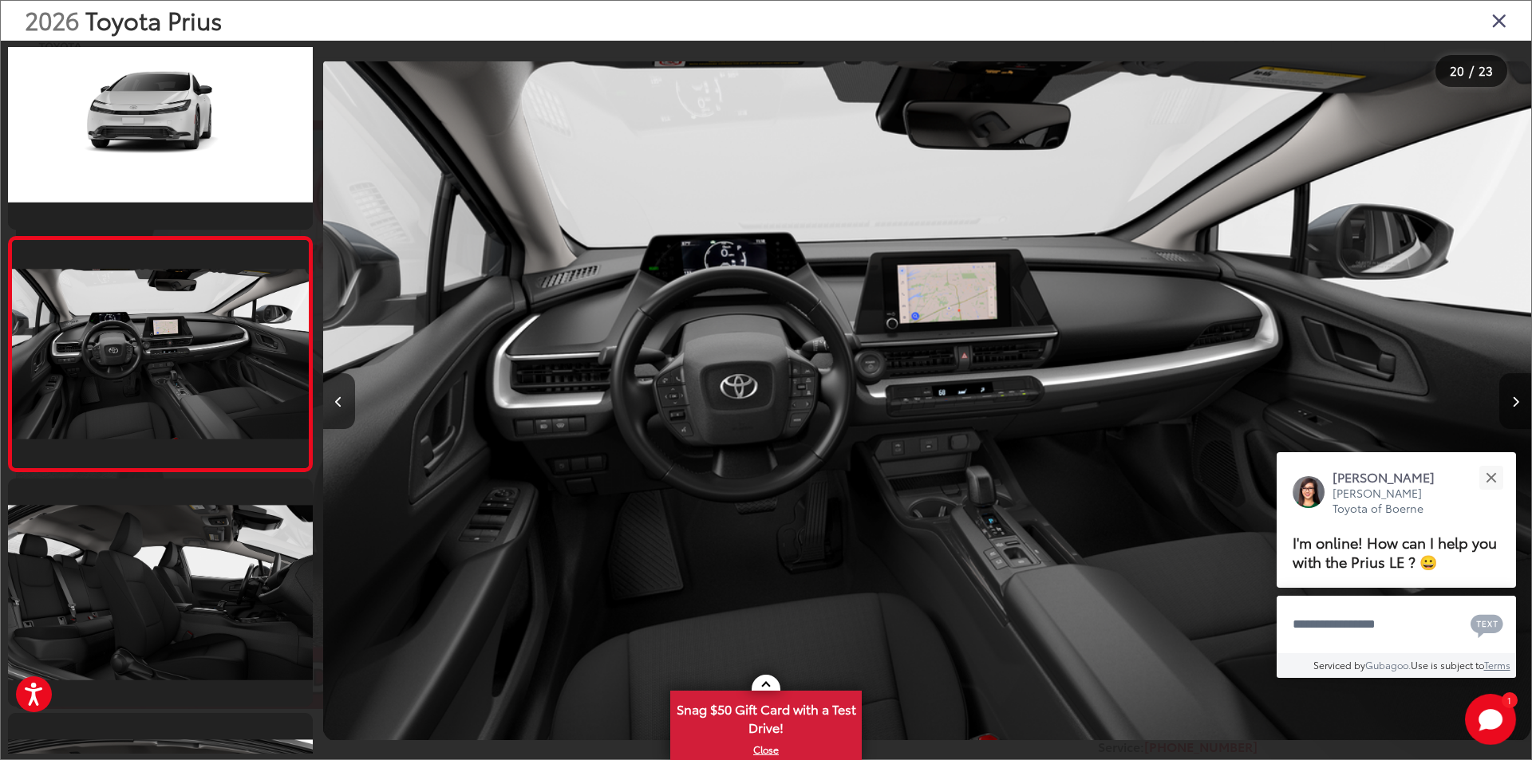
click at [1506, 392] on button "Next image" at bounding box center [1515, 401] width 32 height 56
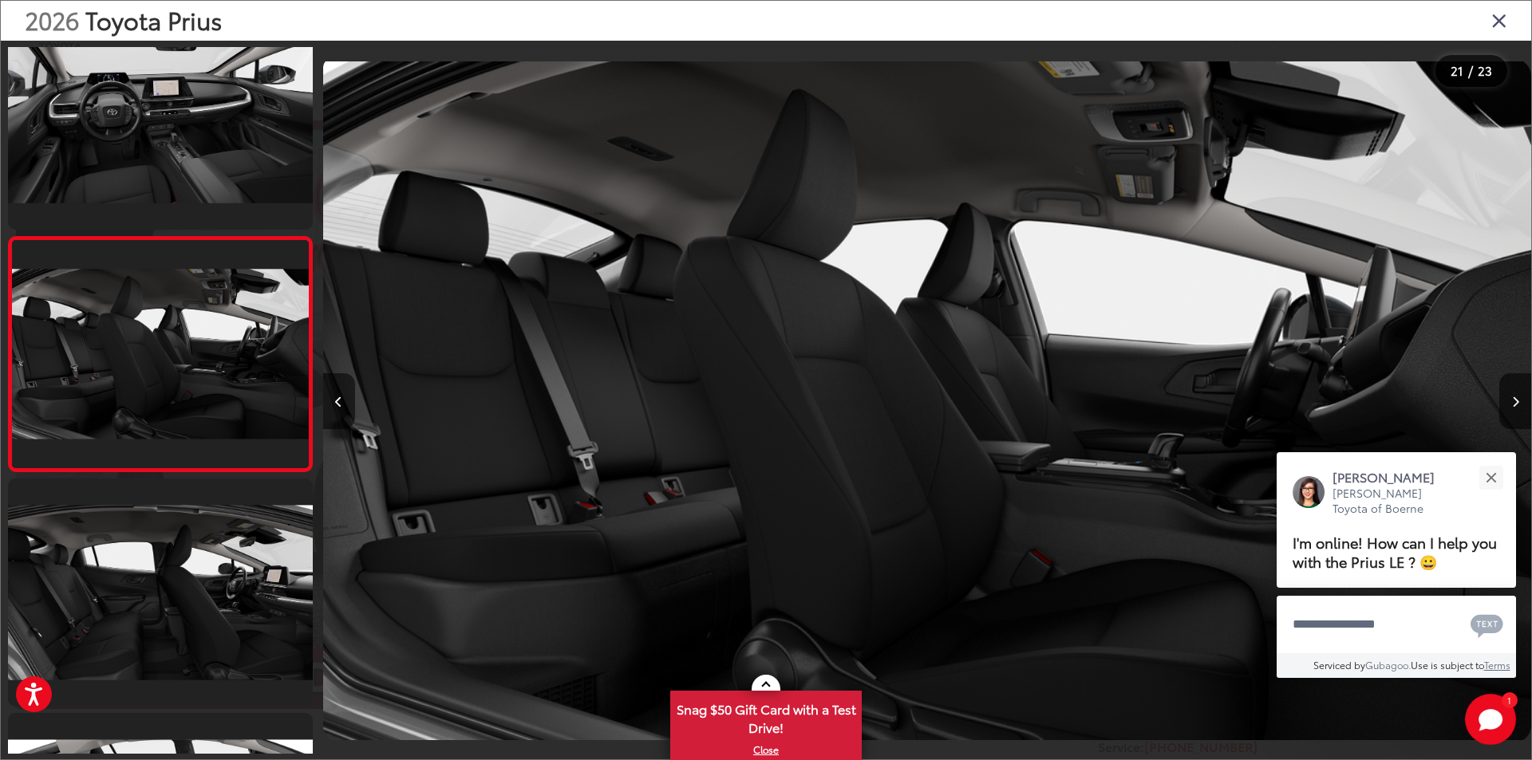
click at [489, 498] on div at bounding box center [474, 401] width 302 height 720
click at [1517, 401] on icon "Next image" at bounding box center [1515, 401] width 7 height 11
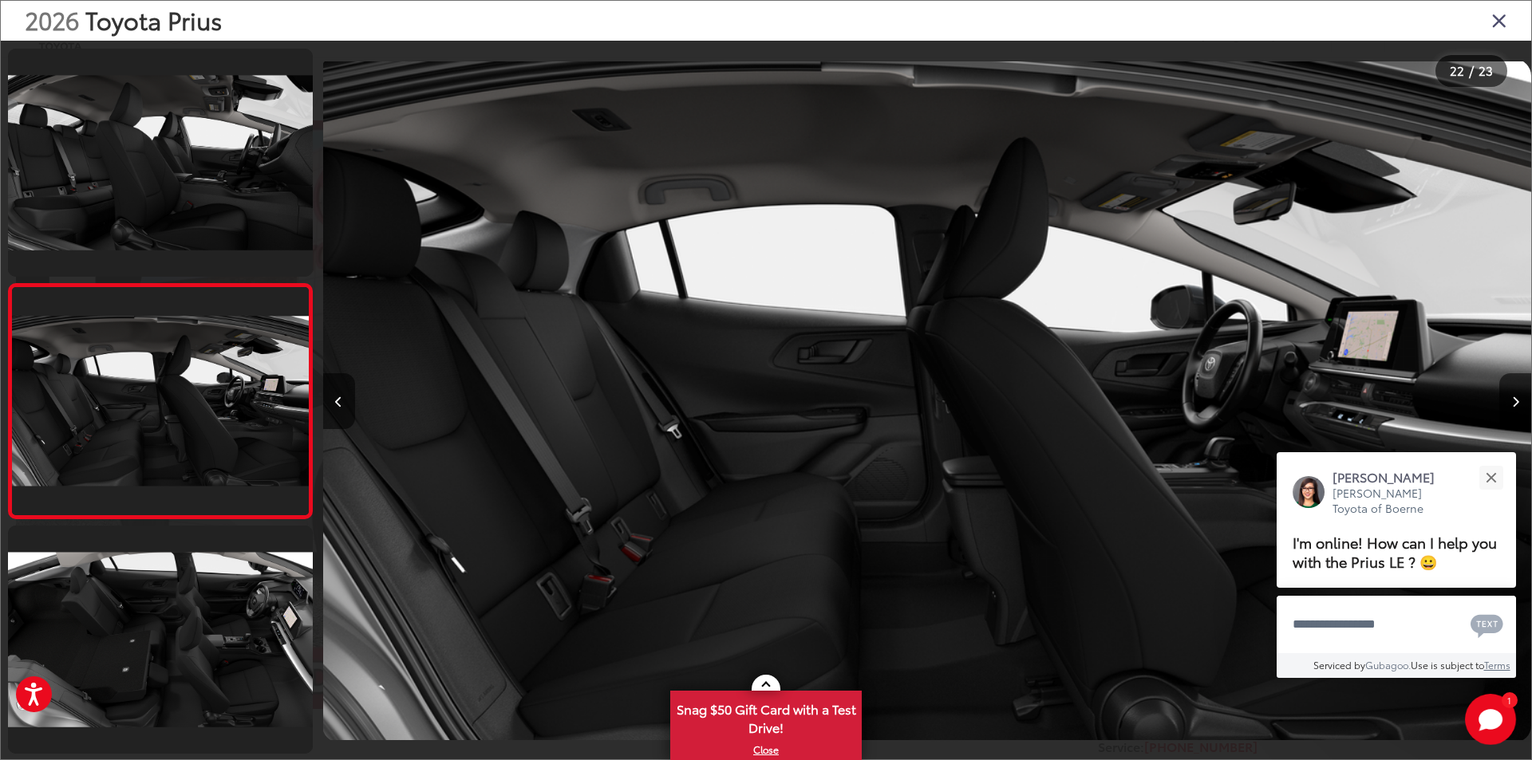
click at [1492, 18] on icon "Close gallery" at bounding box center [1499, 20] width 16 height 21
